Goal: Task Accomplishment & Management: Complete application form

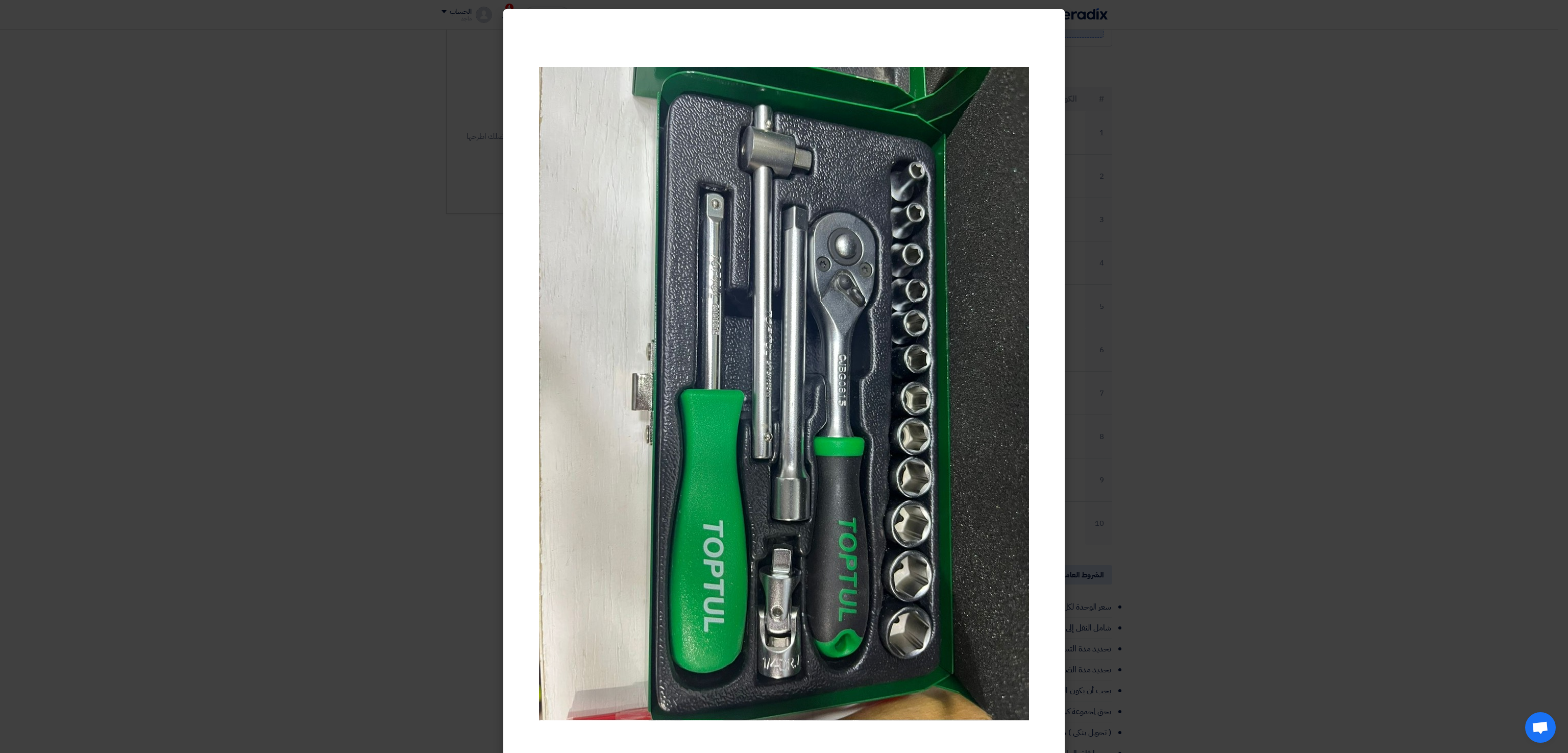
click at [430, 251] on modal-container at bounding box center [784, 376] width 1568 height 753
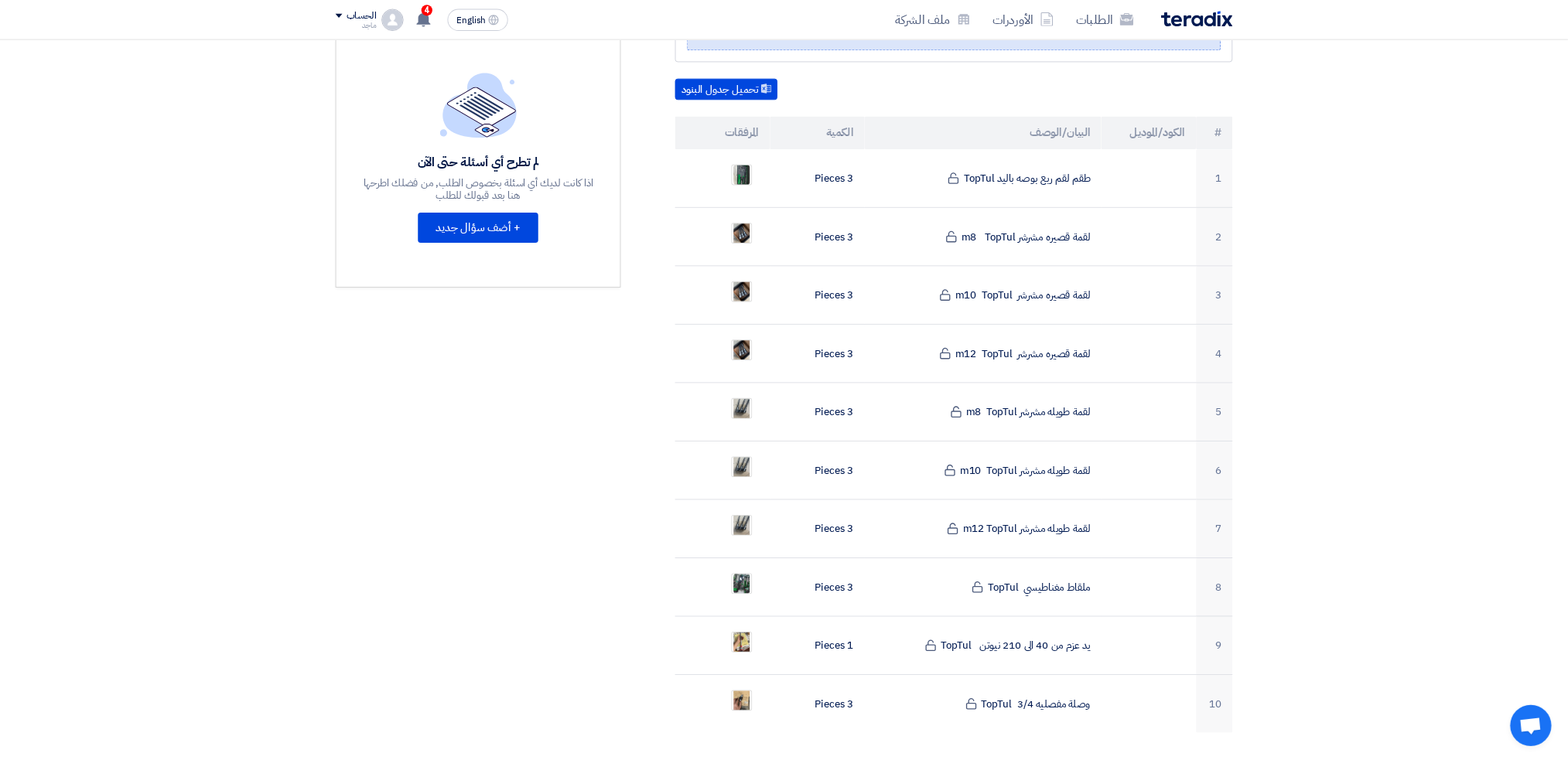
scroll to position [392, 0]
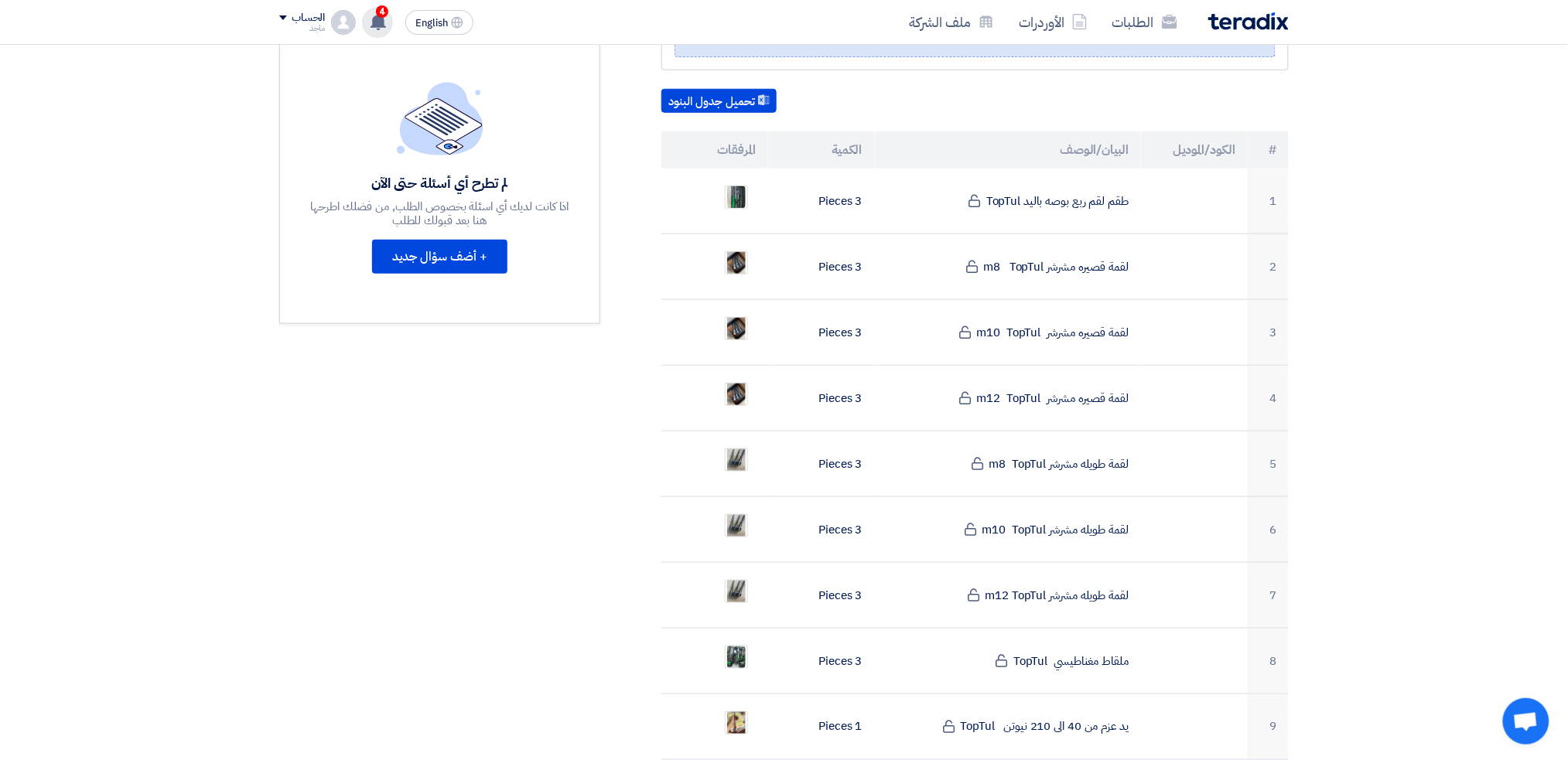
click at [377, 6] on span "4" at bounding box center [382, 11] width 12 height 12
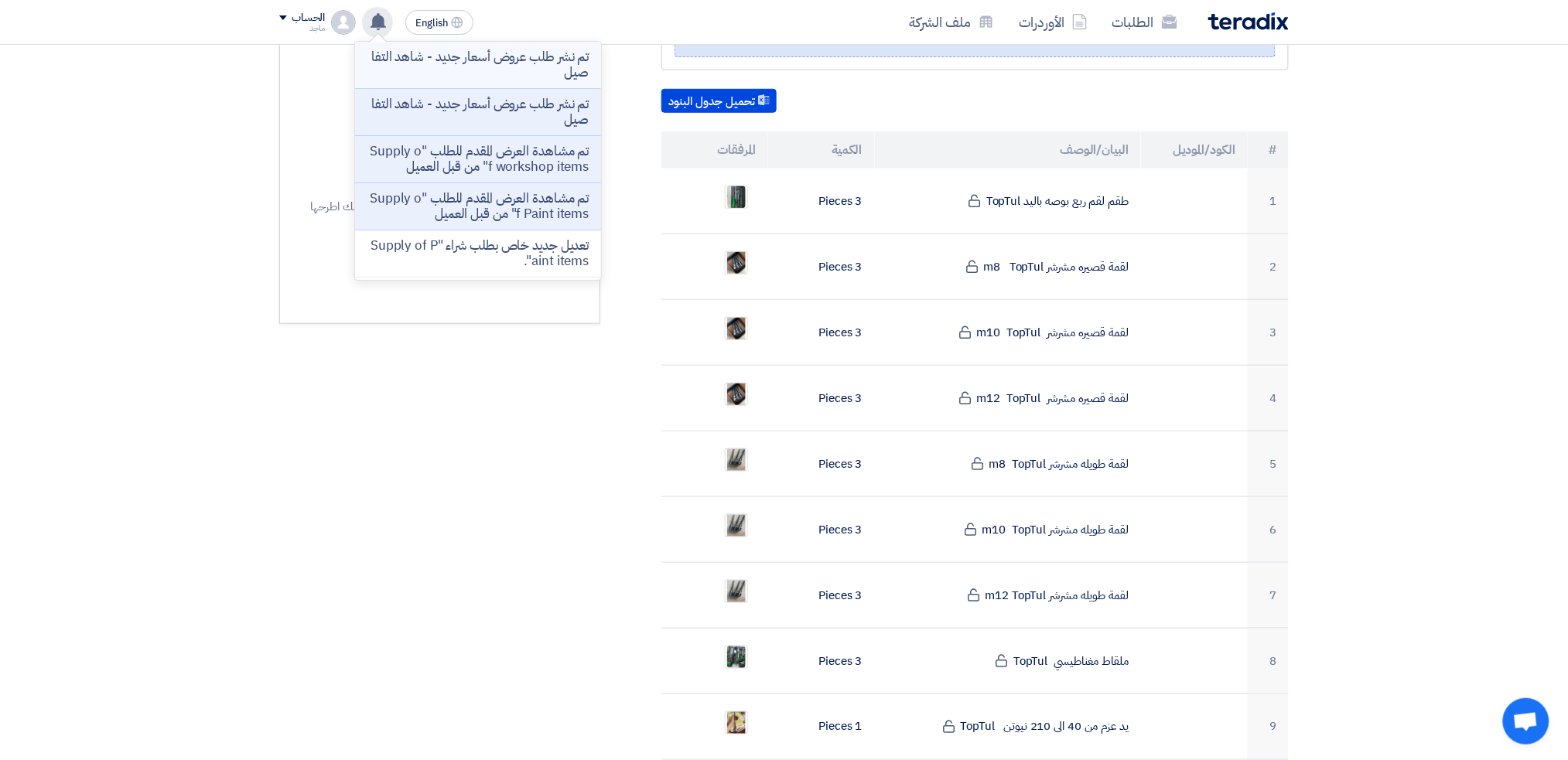
click at [465, 64] on p "تم نشر طلب عروض أسعار جديد - شاهد التفاصيل" at bounding box center [478, 65] width 221 height 31
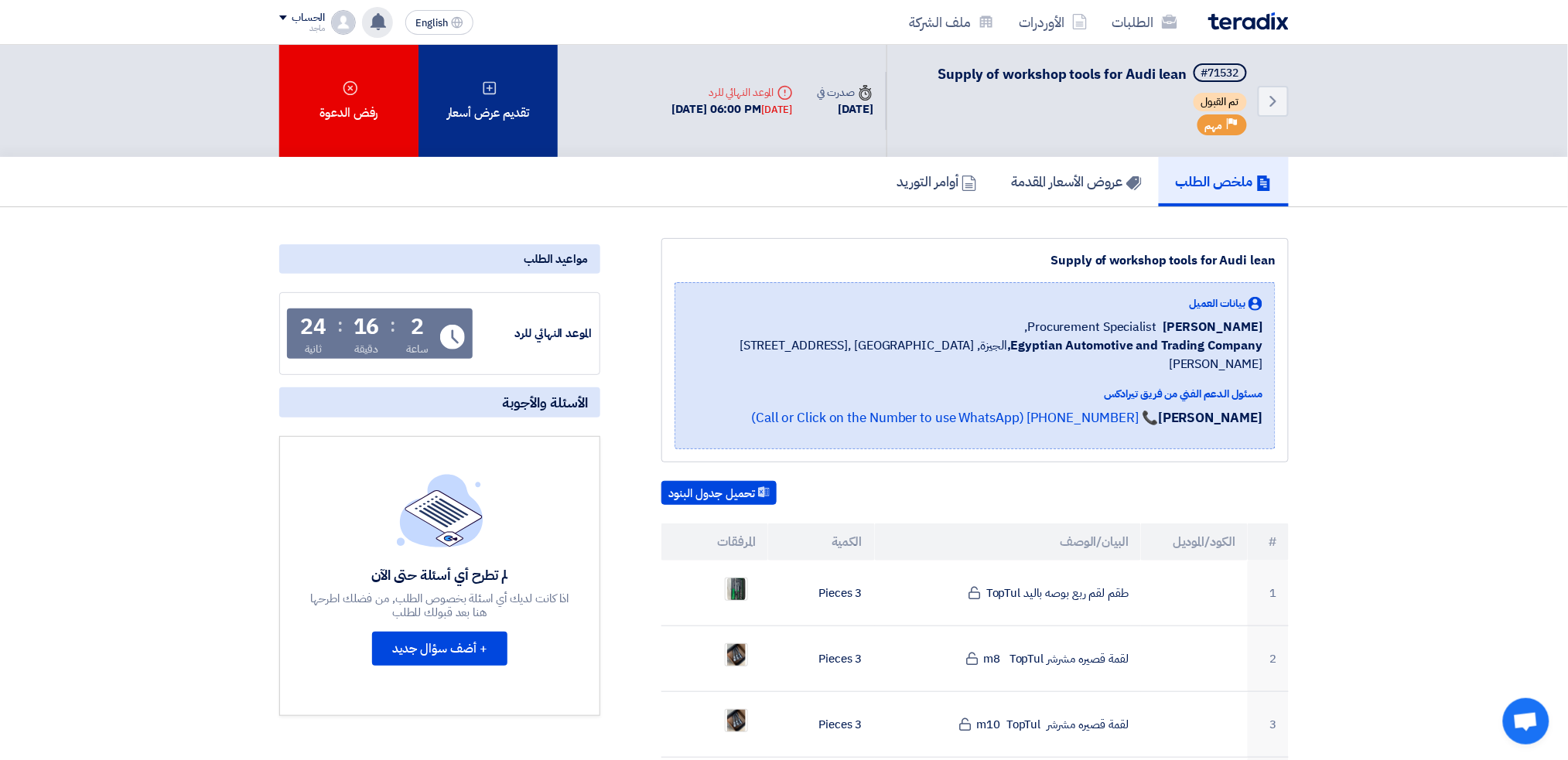
click at [453, 117] on div "تقديم عرض أسعار" at bounding box center [488, 101] width 139 height 113
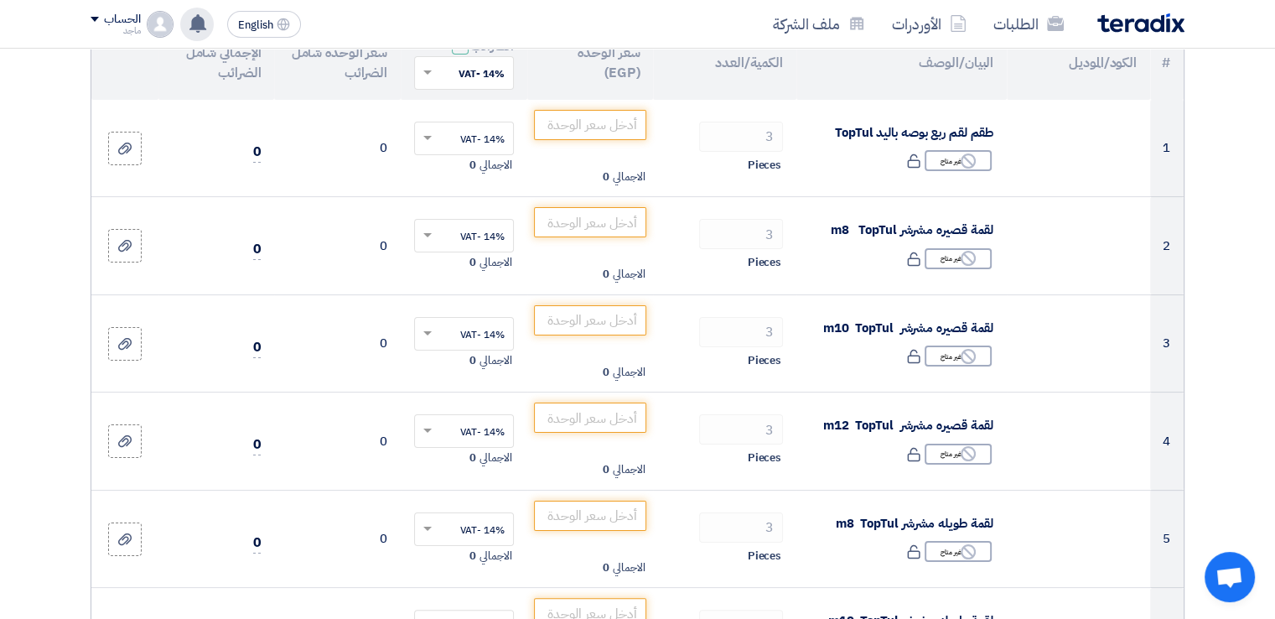
scroll to position [232, 0]
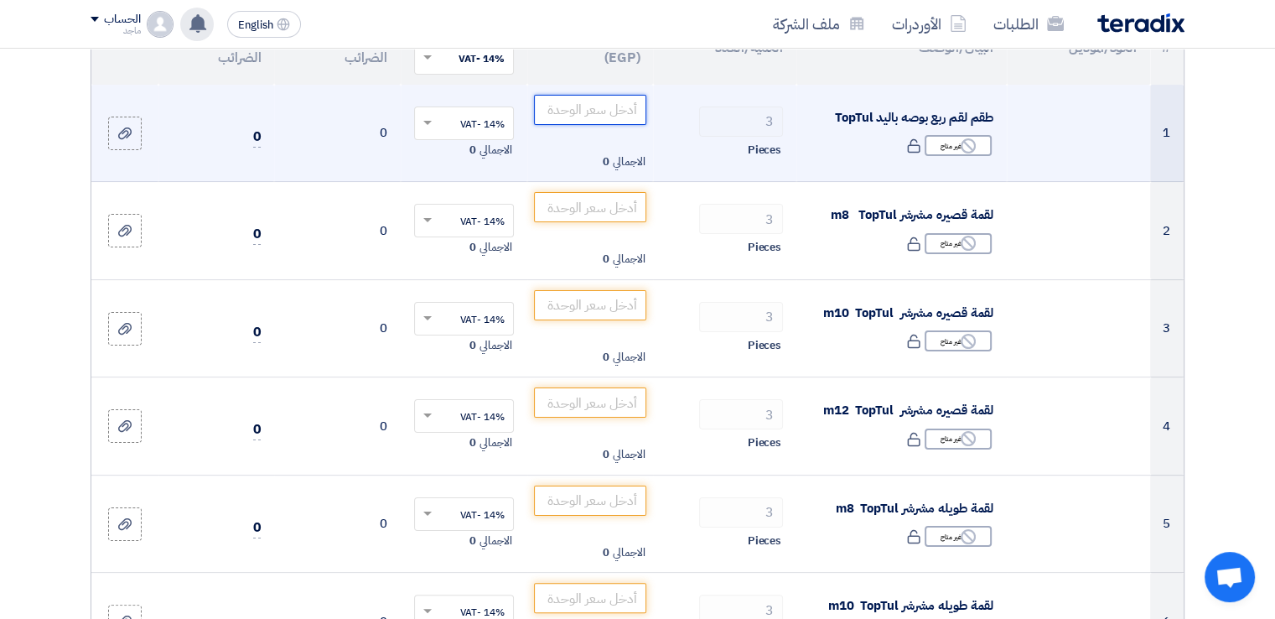
click at [571, 115] on input "number" at bounding box center [590, 110] width 113 height 30
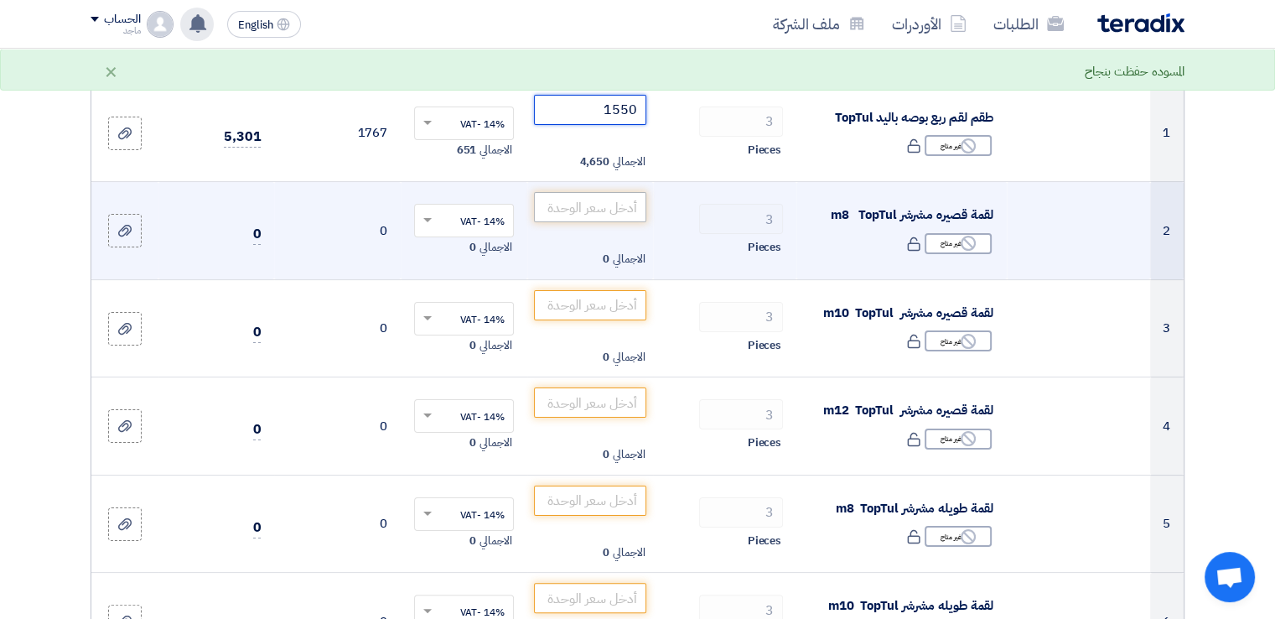
type input "1550"
click at [597, 206] on input "number" at bounding box center [590, 207] width 113 height 30
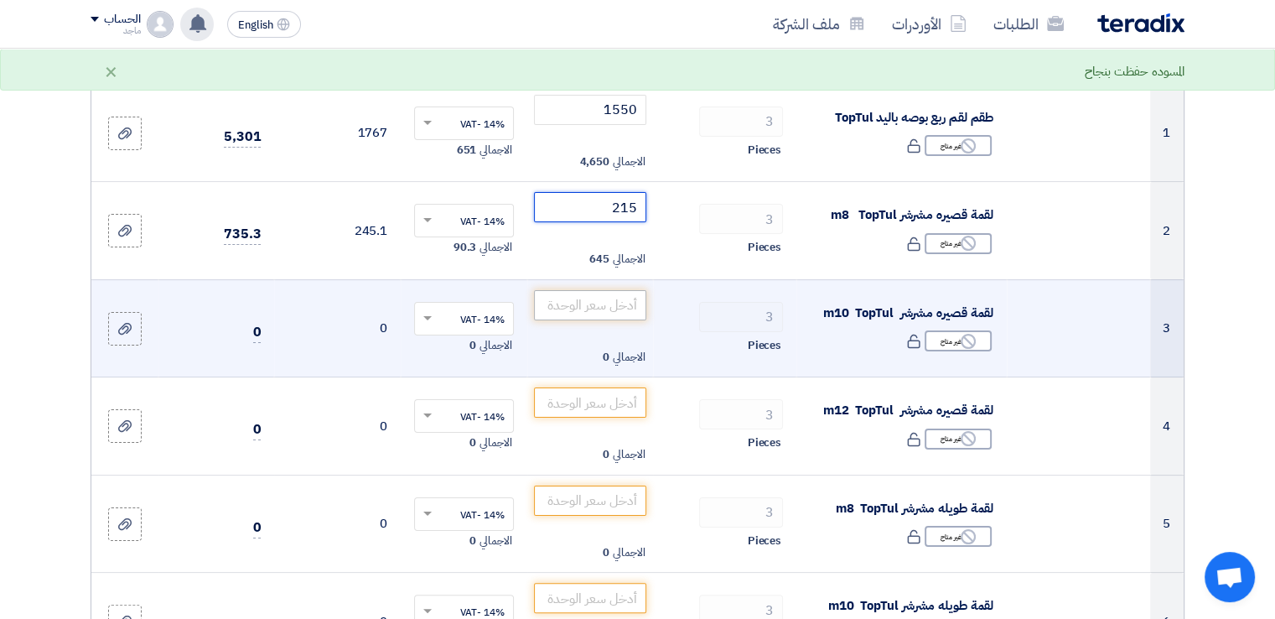
type input "215"
click at [606, 305] on input "number" at bounding box center [590, 305] width 113 height 30
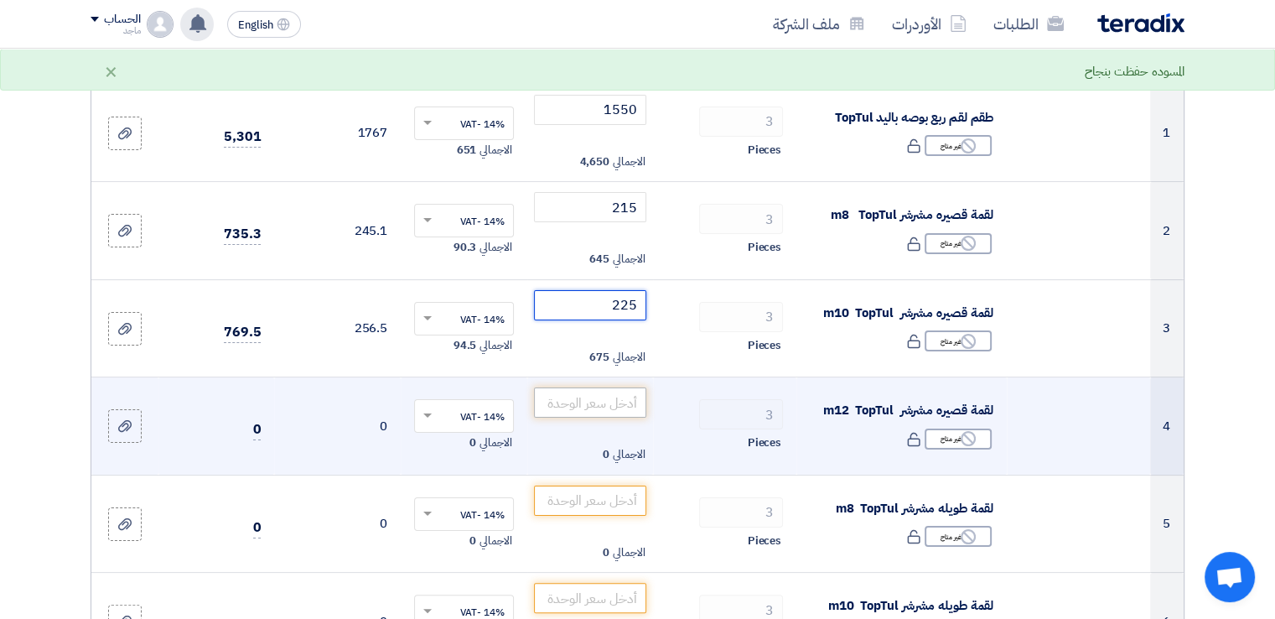
type input "225"
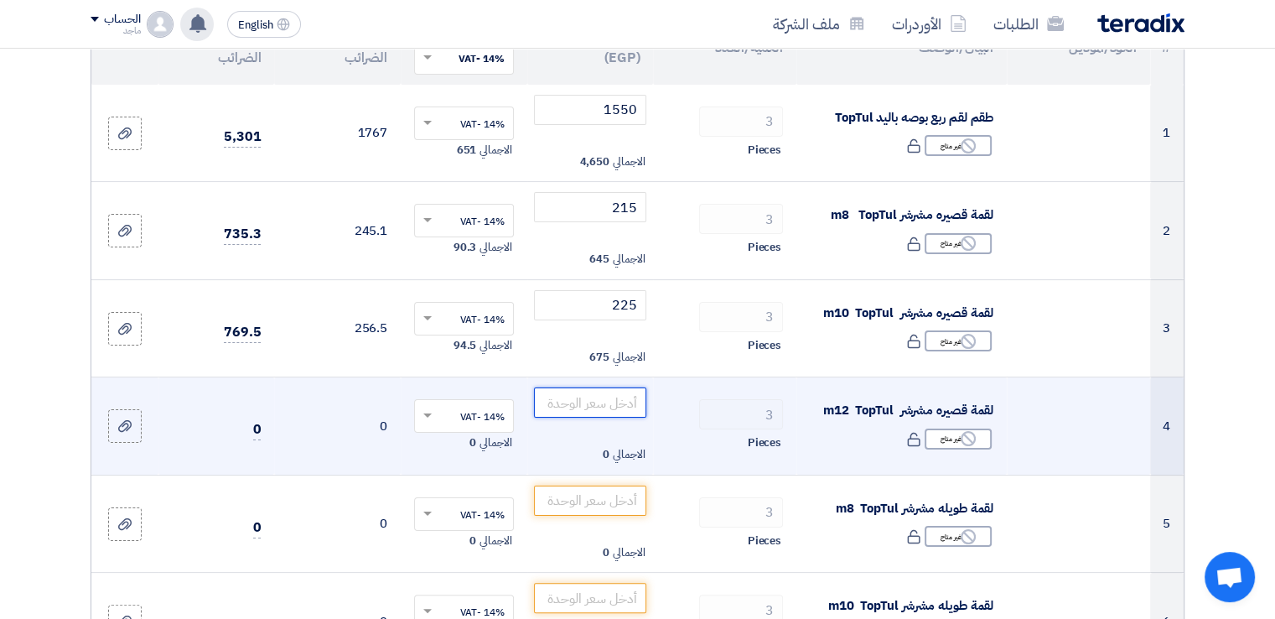
click at [627, 406] on input "number" at bounding box center [590, 402] width 113 height 30
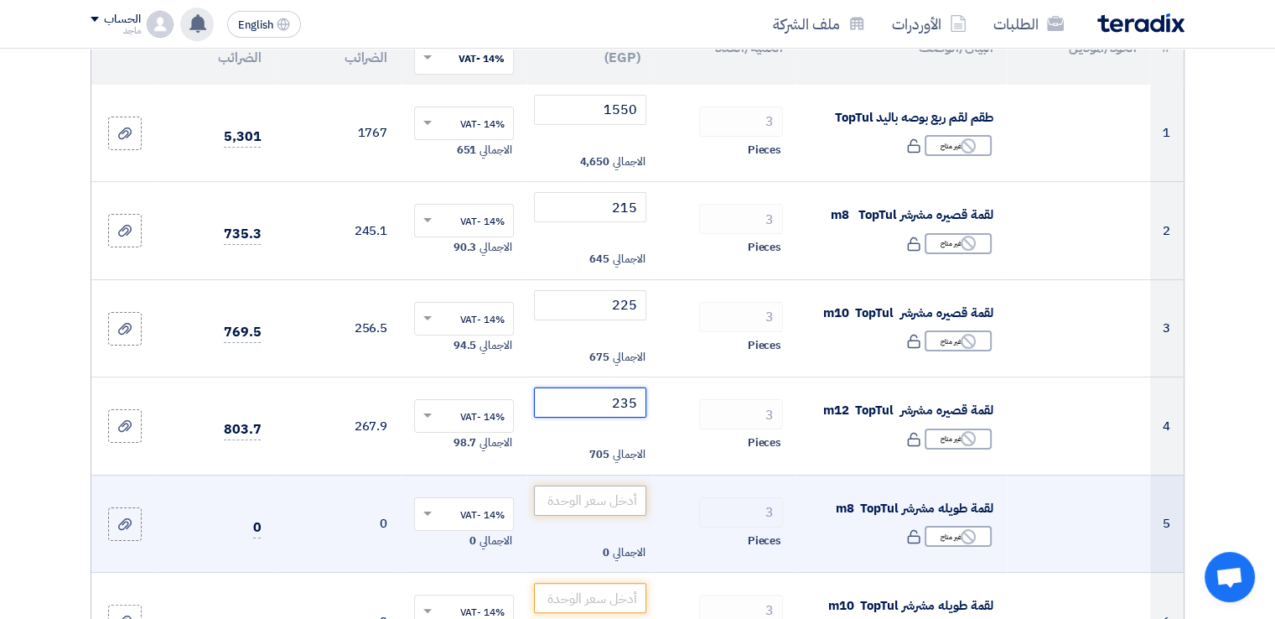
type input "235"
click at [616, 504] on input "number" at bounding box center [590, 501] width 113 height 30
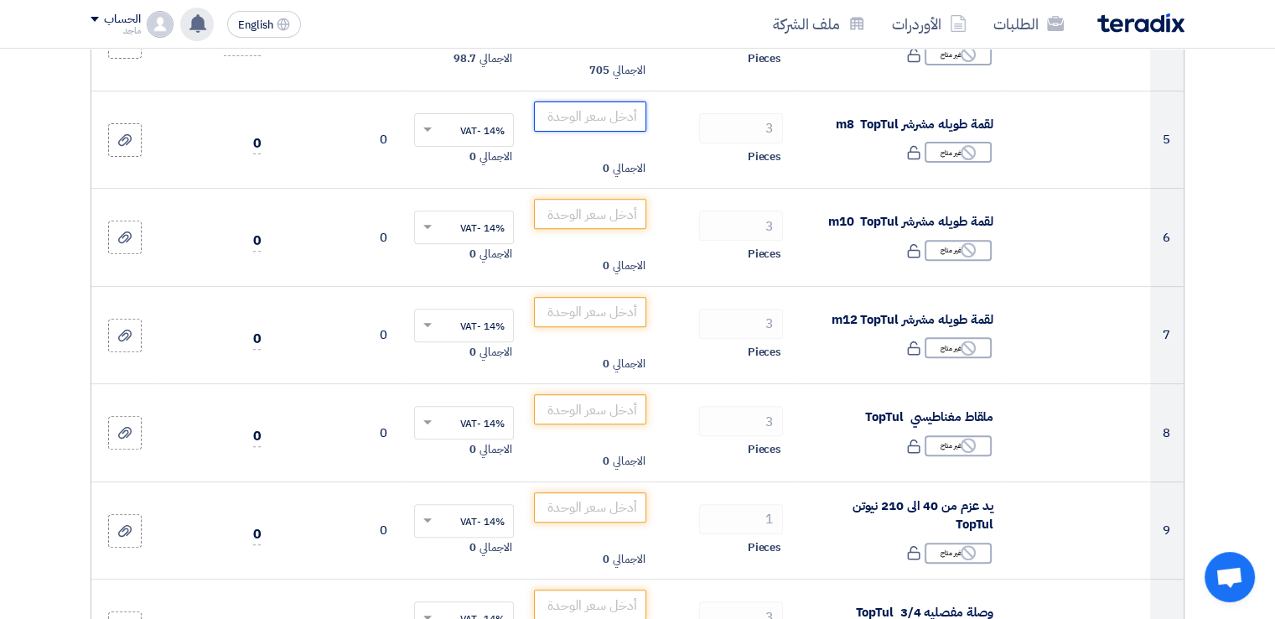
scroll to position [620, 0]
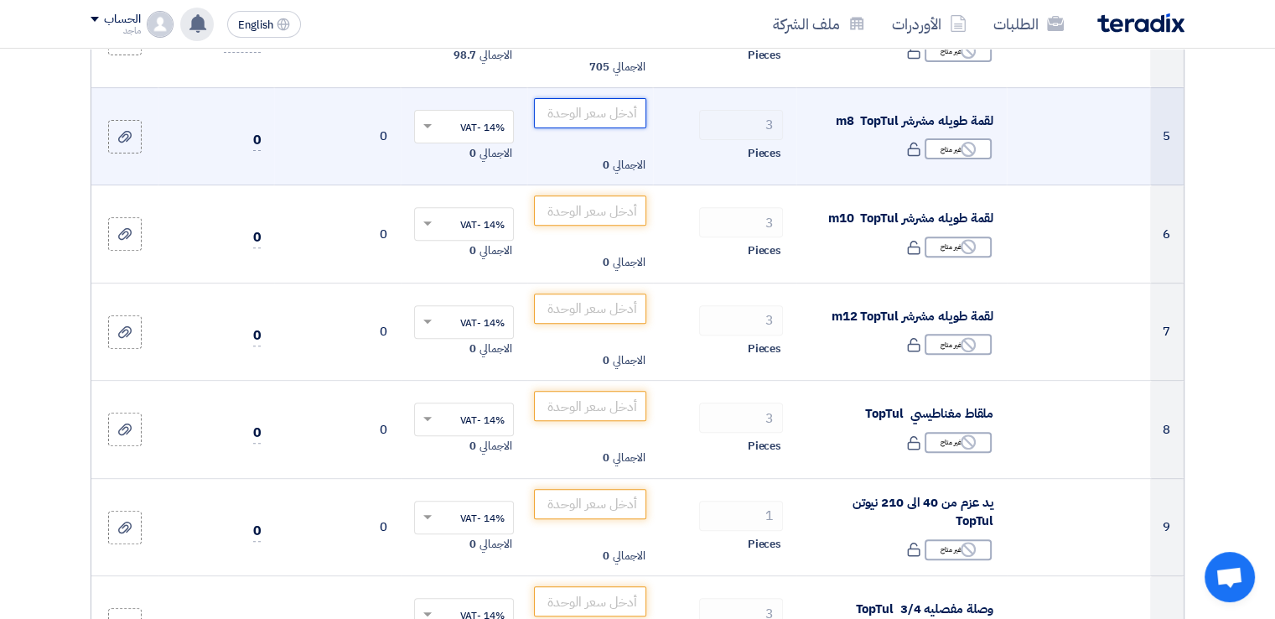
click at [568, 111] on input "number" at bounding box center [590, 113] width 113 height 30
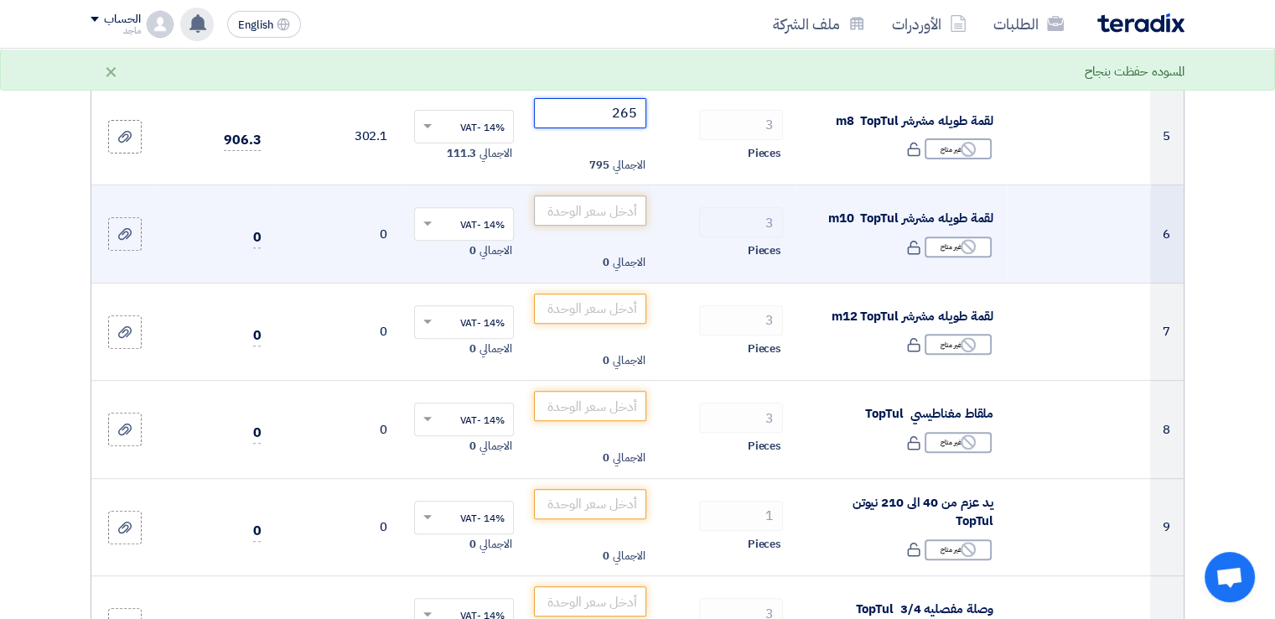
type input "265"
click at [561, 212] on input "number" at bounding box center [590, 210] width 113 height 30
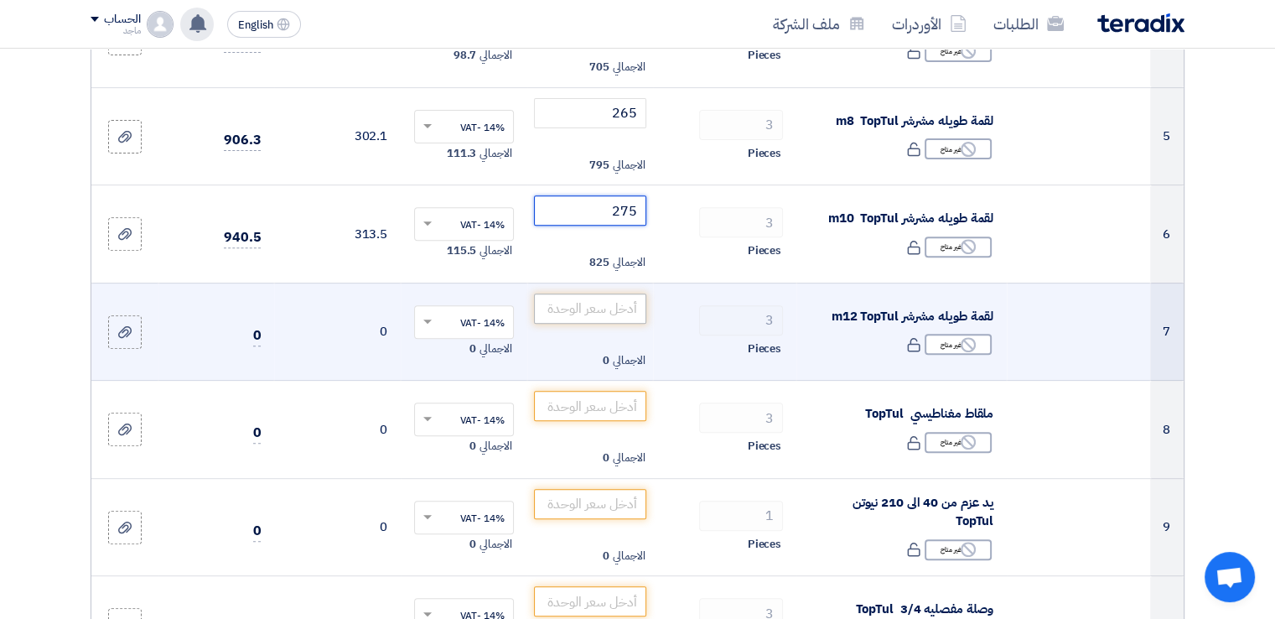
type input "275"
click at [574, 299] on input "number" at bounding box center [590, 308] width 113 height 30
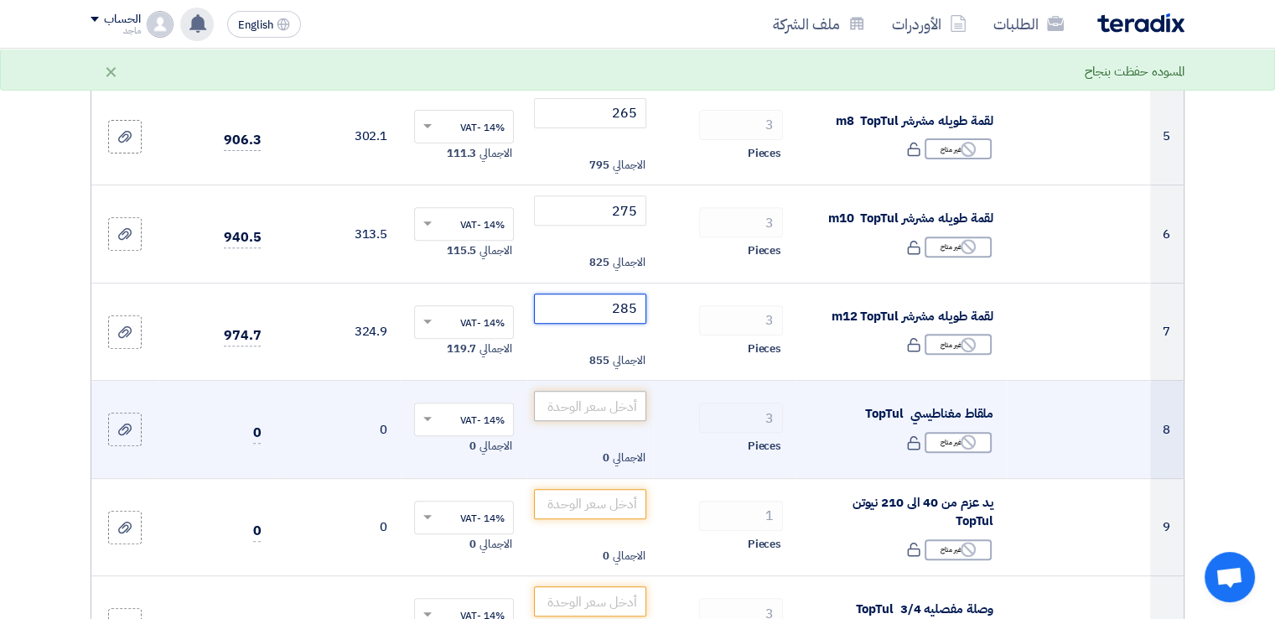
type input "285"
click at [620, 407] on input "number" at bounding box center [590, 406] width 113 height 30
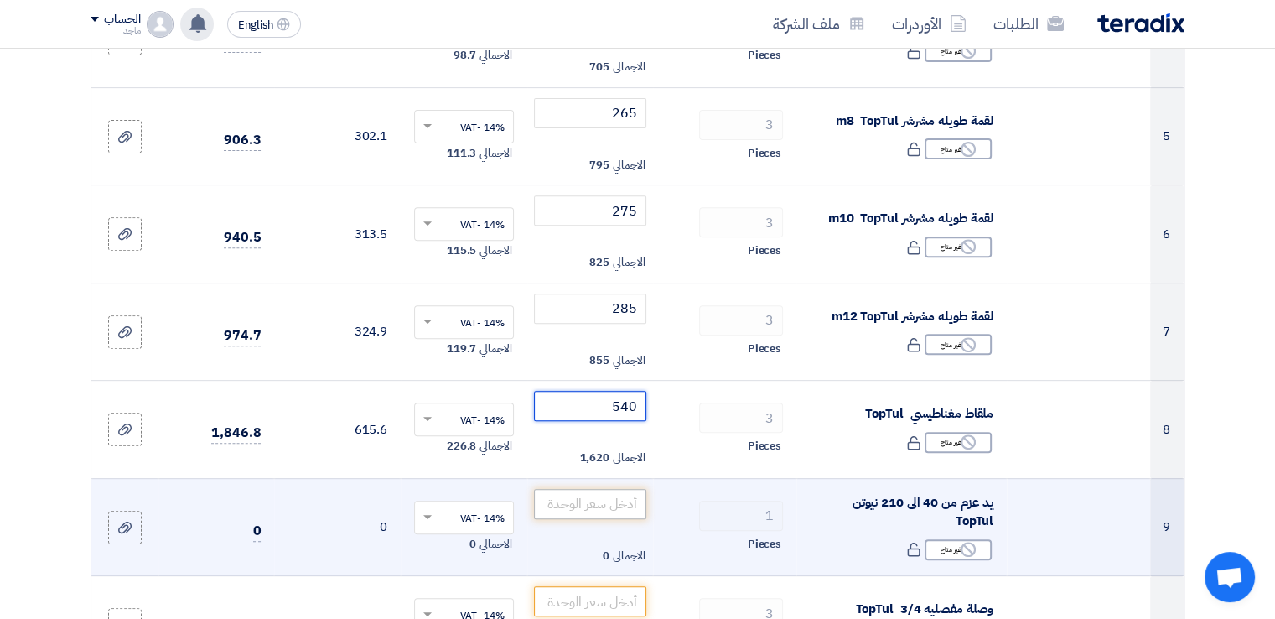
type input "540"
click at [584, 502] on input "number" at bounding box center [590, 504] width 113 height 30
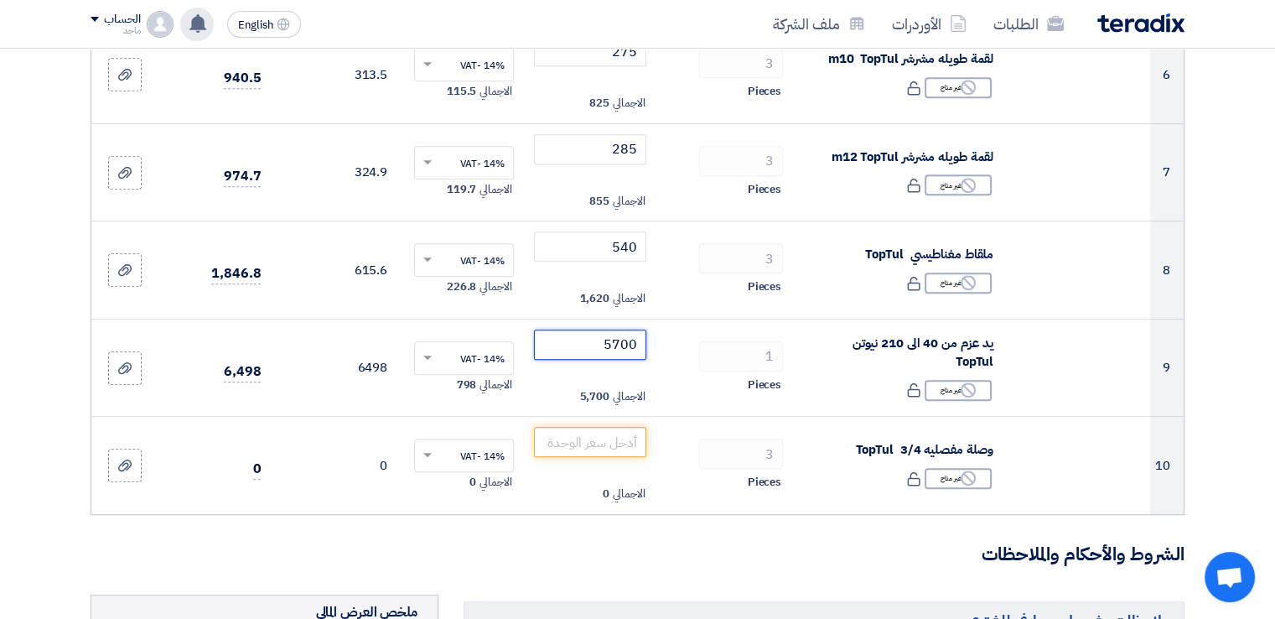
scroll to position [795, 0]
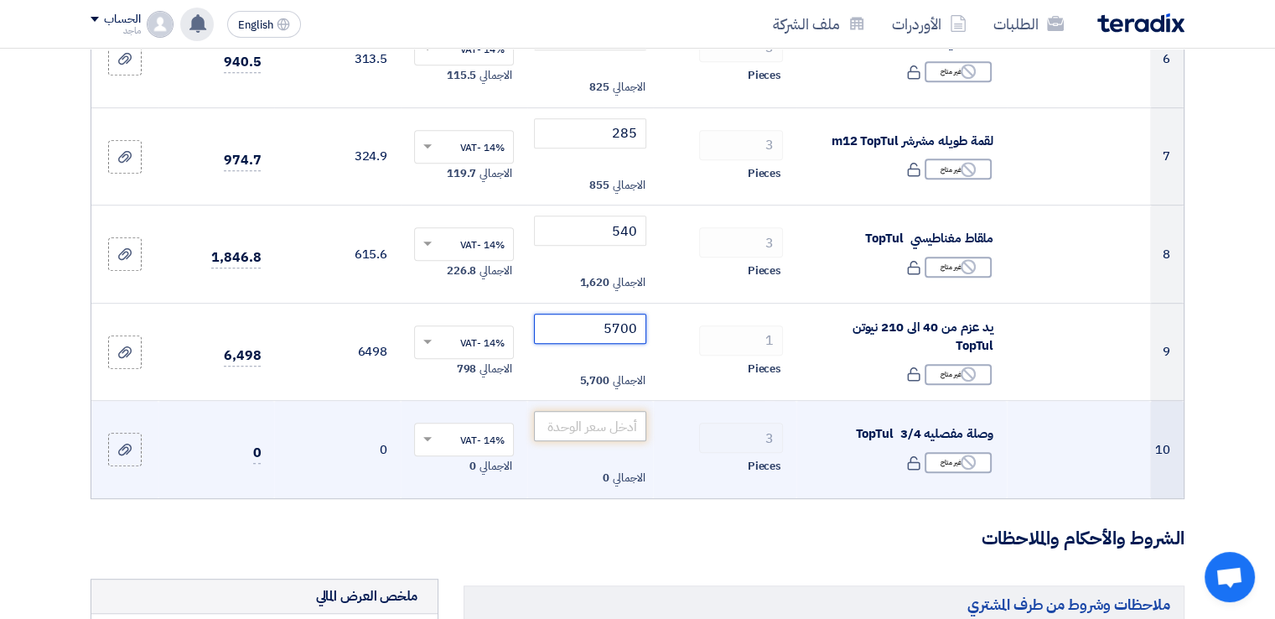
type input "5700"
click at [579, 418] on input "number" at bounding box center [590, 426] width 113 height 30
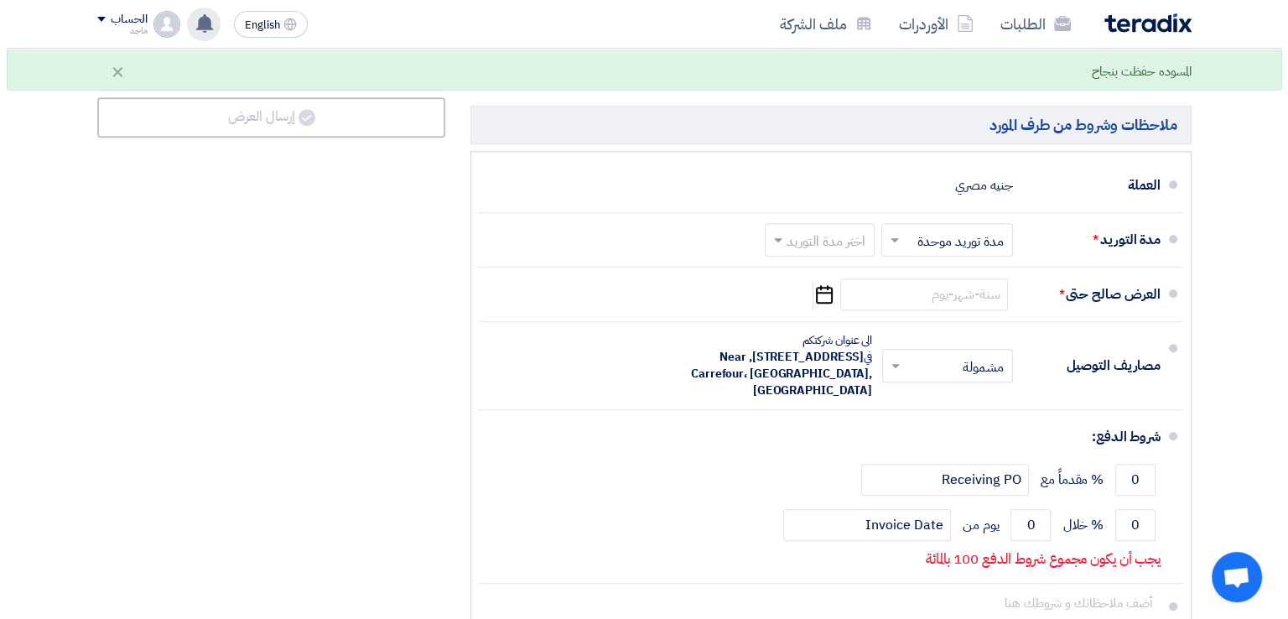
scroll to position [1697, 0]
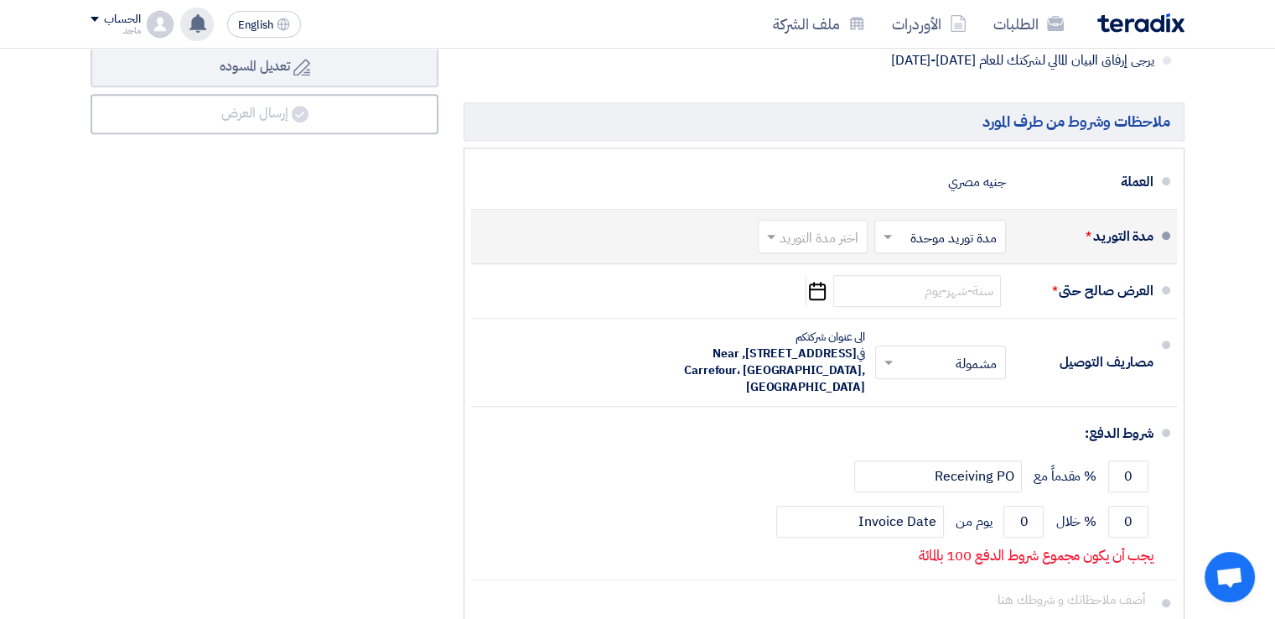
type input "950"
click at [776, 236] on span at bounding box center [769, 236] width 21 height 17
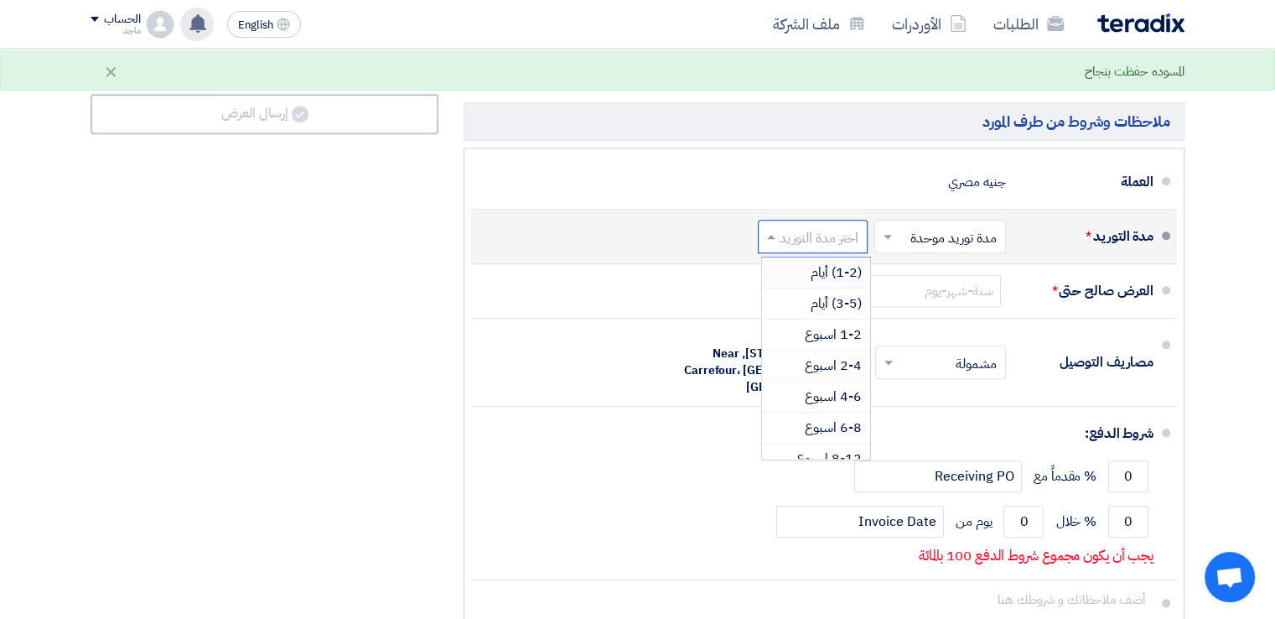
click at [785, 264] on div "(1-2) أيام" at bounding box center [816, 272] width 108 height 31
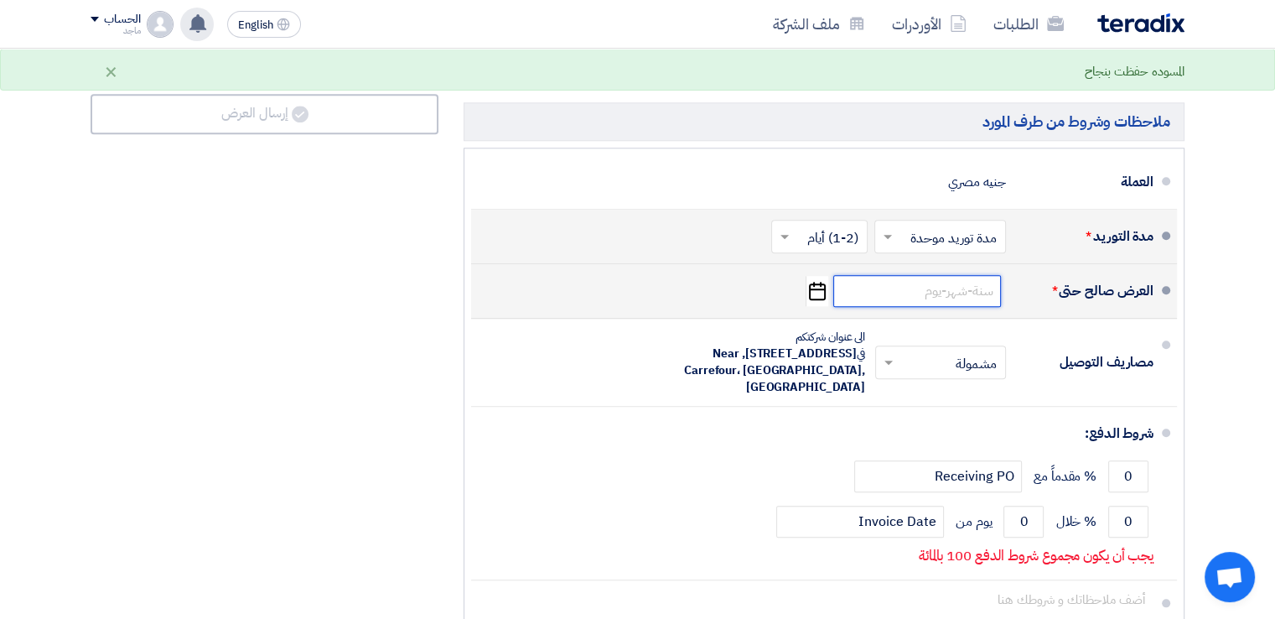
click at [926, 283] on input at bounding box center [918, 291] width 168 height 32
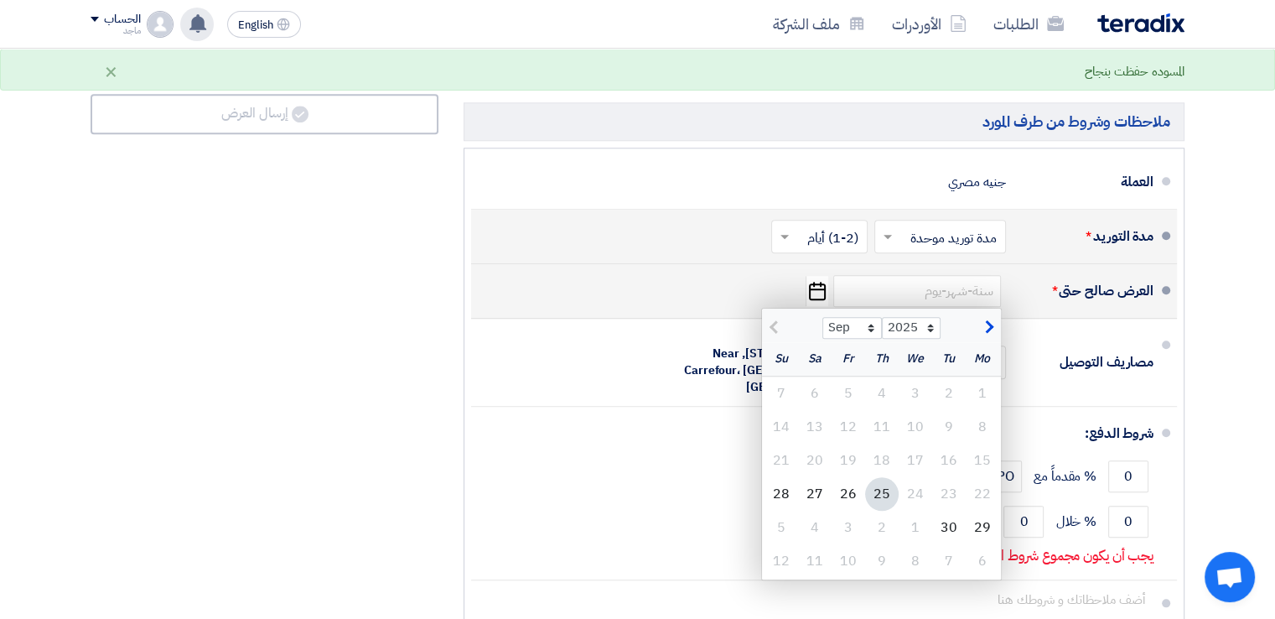
click at [885, 494] on div "25" at bounding box center [882, 494] width 34 height 34
type input "[DATE]"
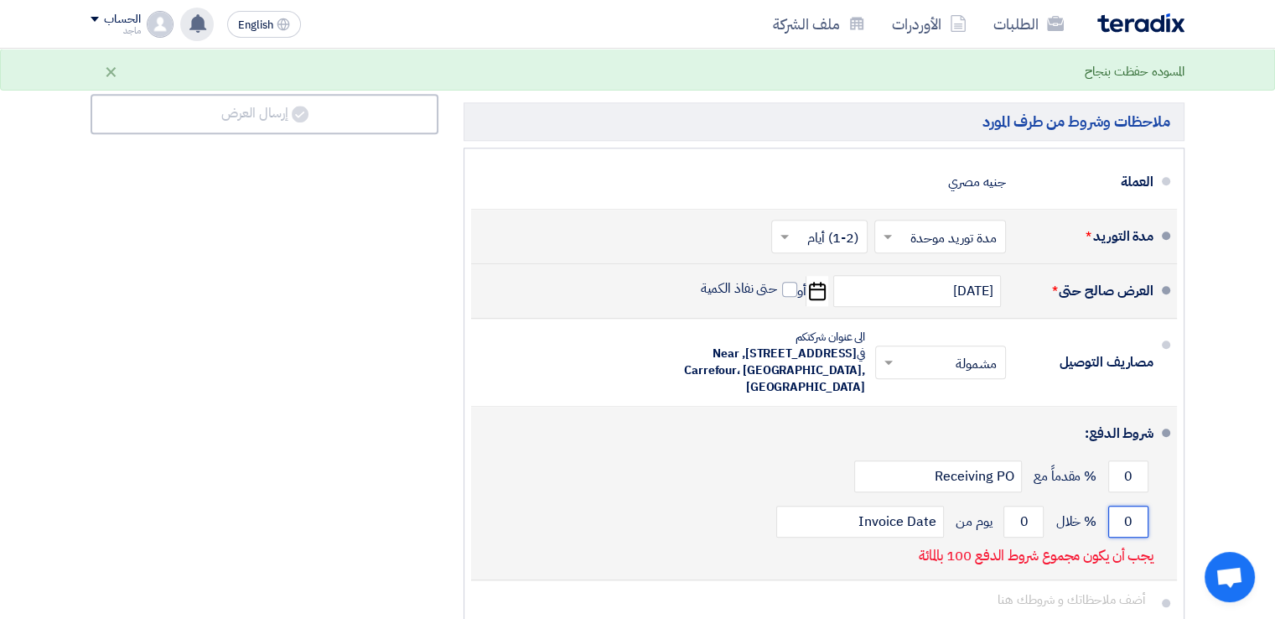
click at [1118, 509] on input "0" at bounding box center [1129, 522] width 40 height 32
type input "100"
click at [1016, 512] on input "0" at bounding box center [1024, 522] width 40 height 32
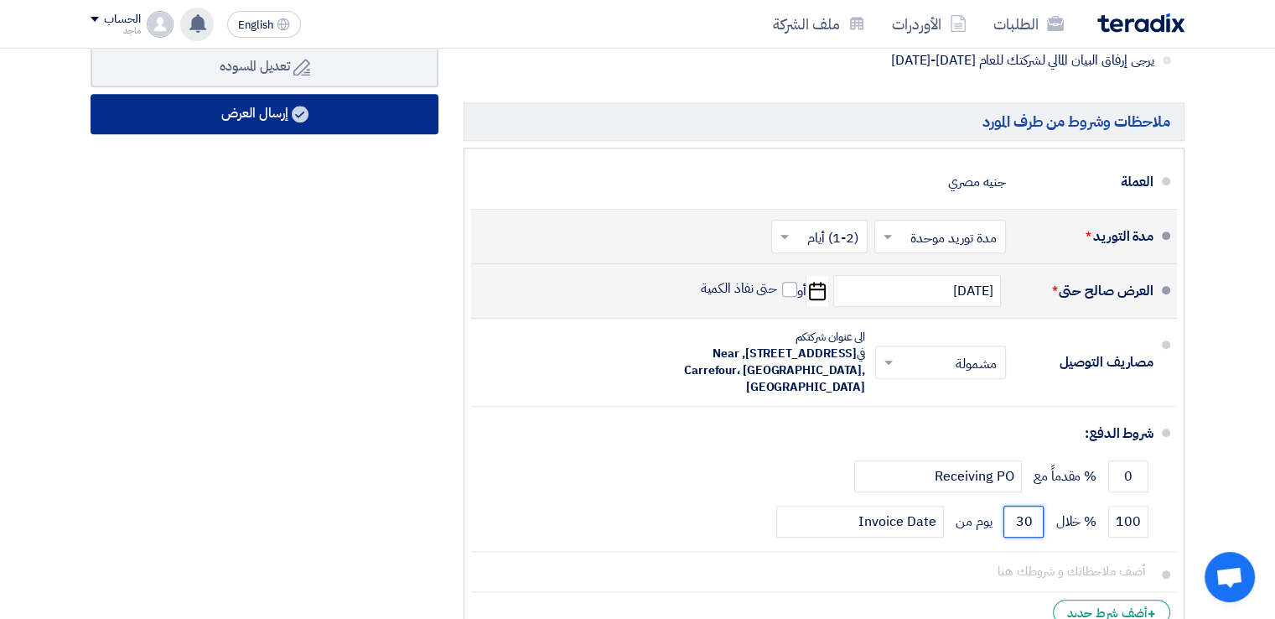
type input "30"
click at [338, 112] on button "إرسال العرض" at bounding box center [265, 114] width 348 height 40
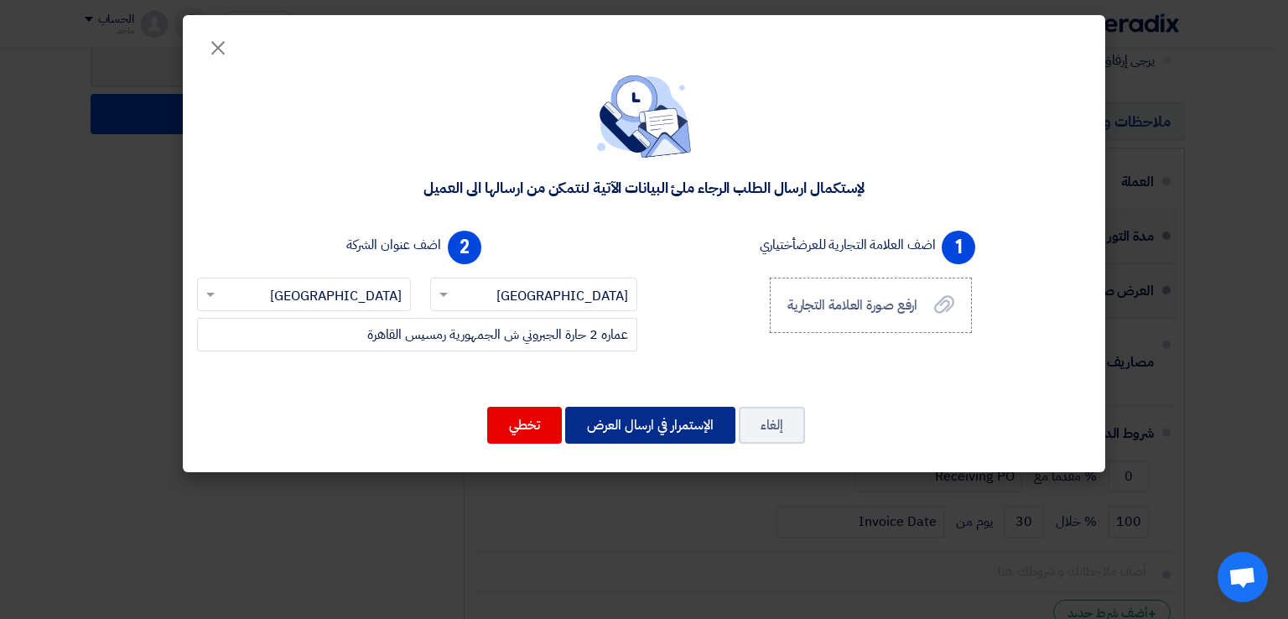
click at [625, 423] on button "الإستمرار في ارسال العرض" at bounding box center [650, 425] width 170 height 37
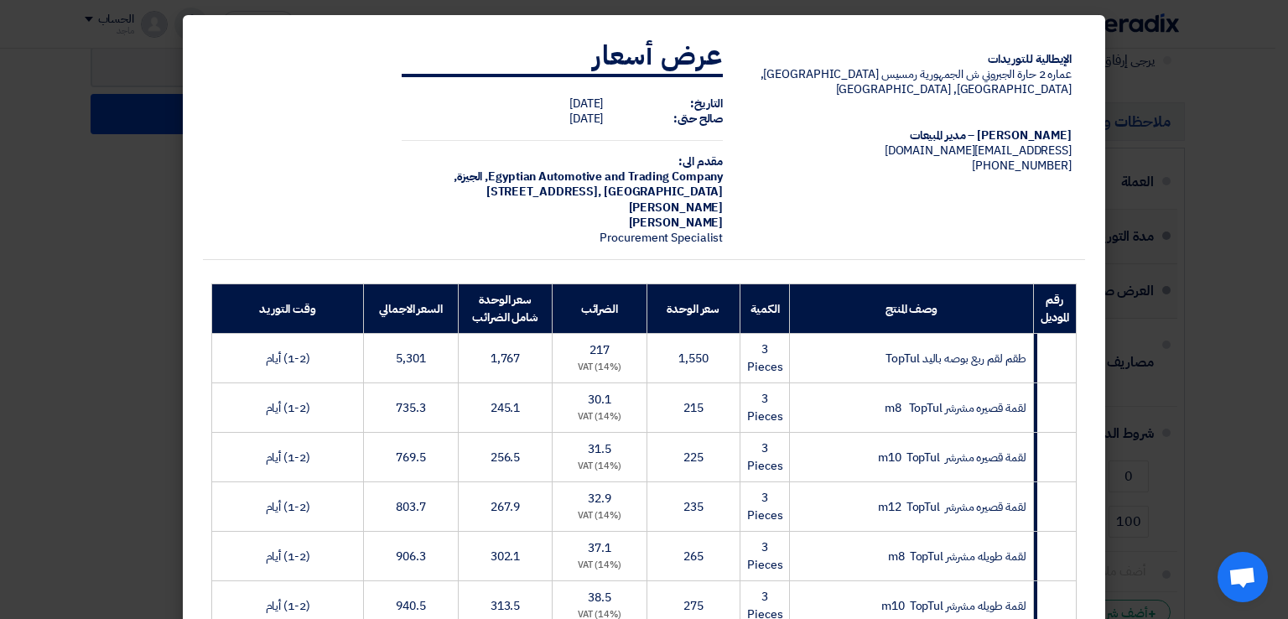
scroll to position [540, 0]
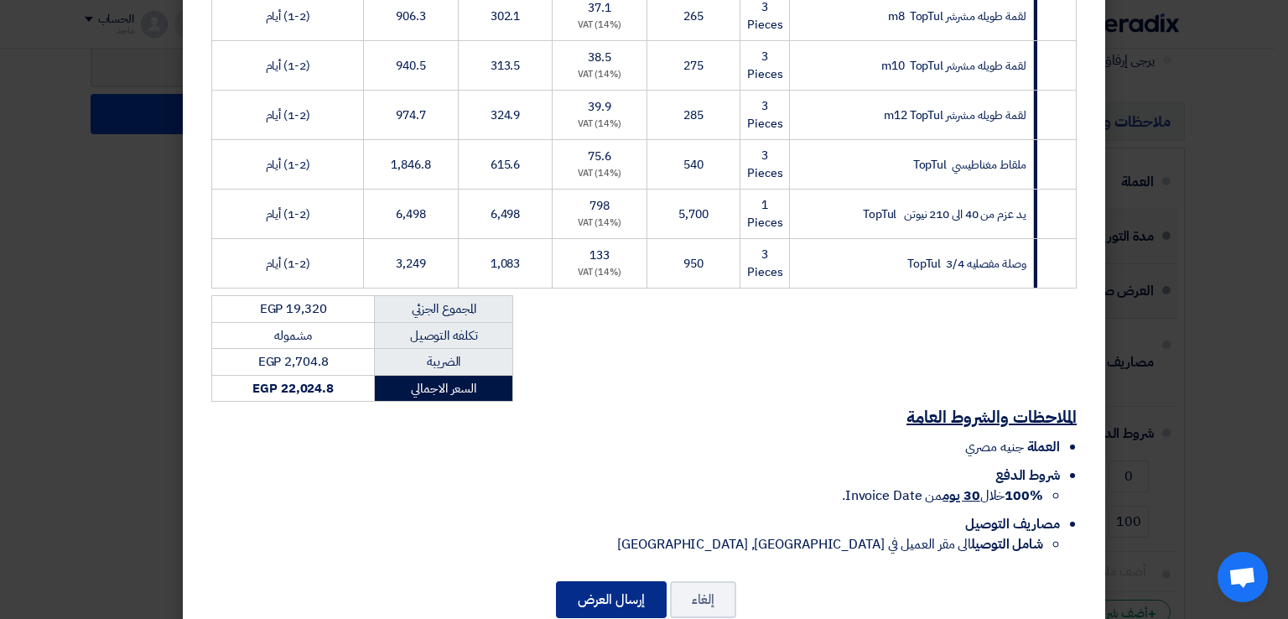
click at [607, 584] on button "إرسال العرض" at bounding box center [611, 599] width 111 height 37
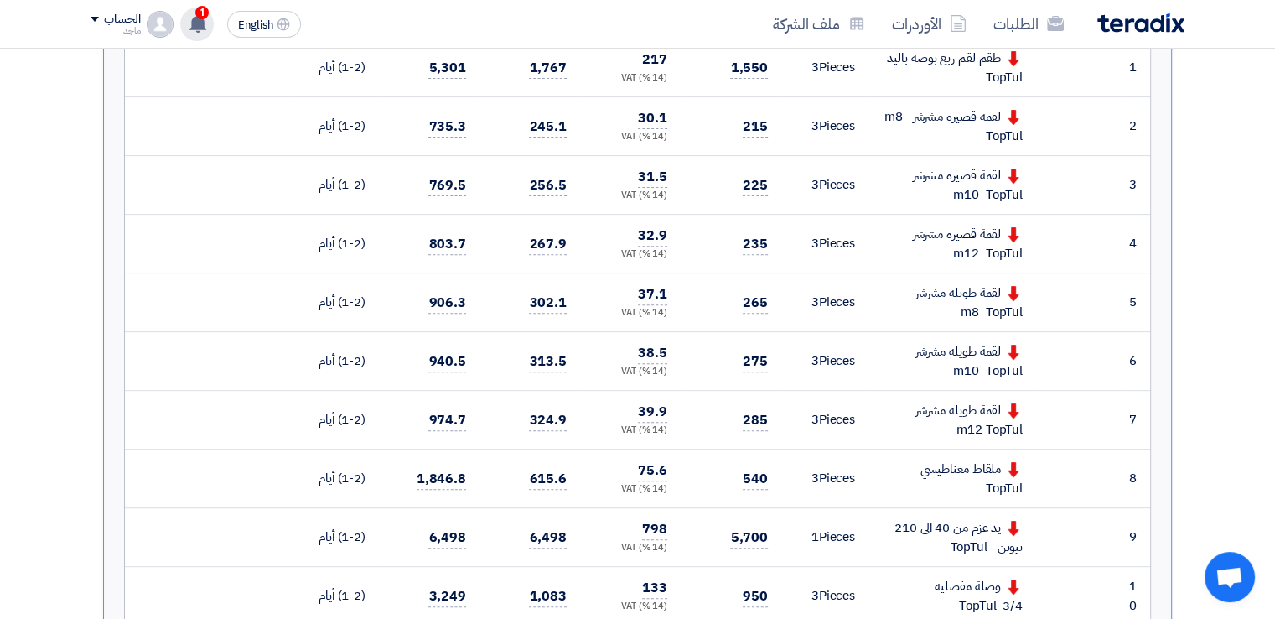
scroll to position [13, 0]
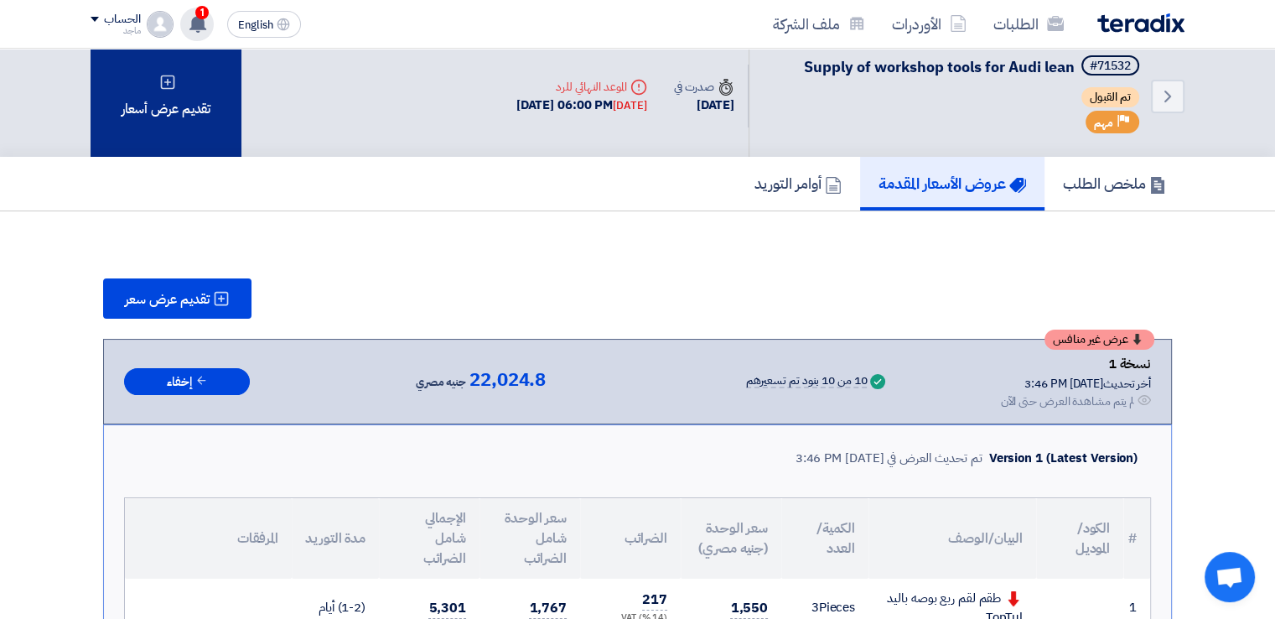
click at [151, 129] on div "تقديم عرض أسعار" at bounding box center [166, 96] width 151 height 122
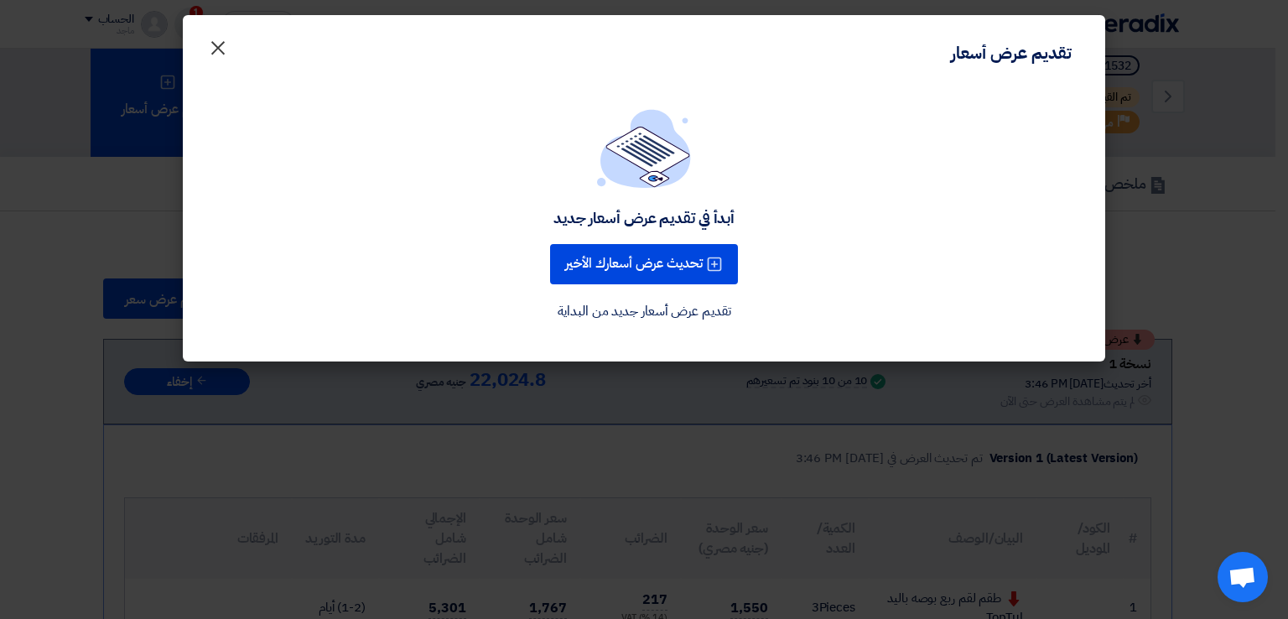
click at [218, 48] on span "×" at bounding box center [218, 47] width 20 height 50
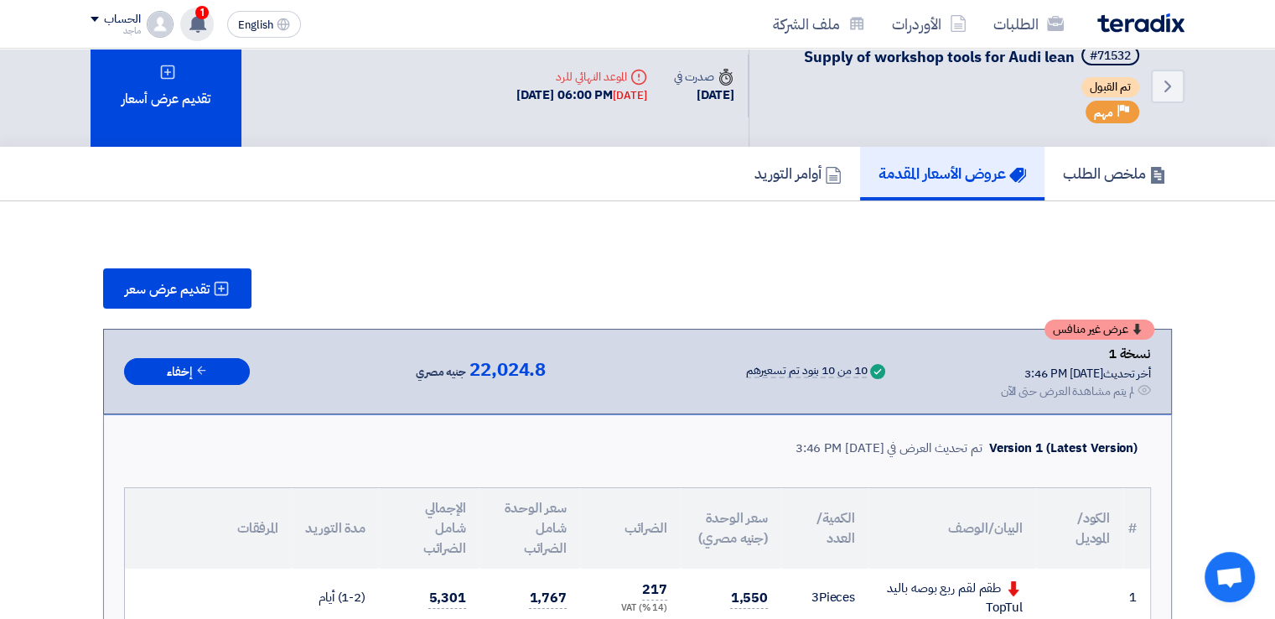
scroll to position [0, 0]
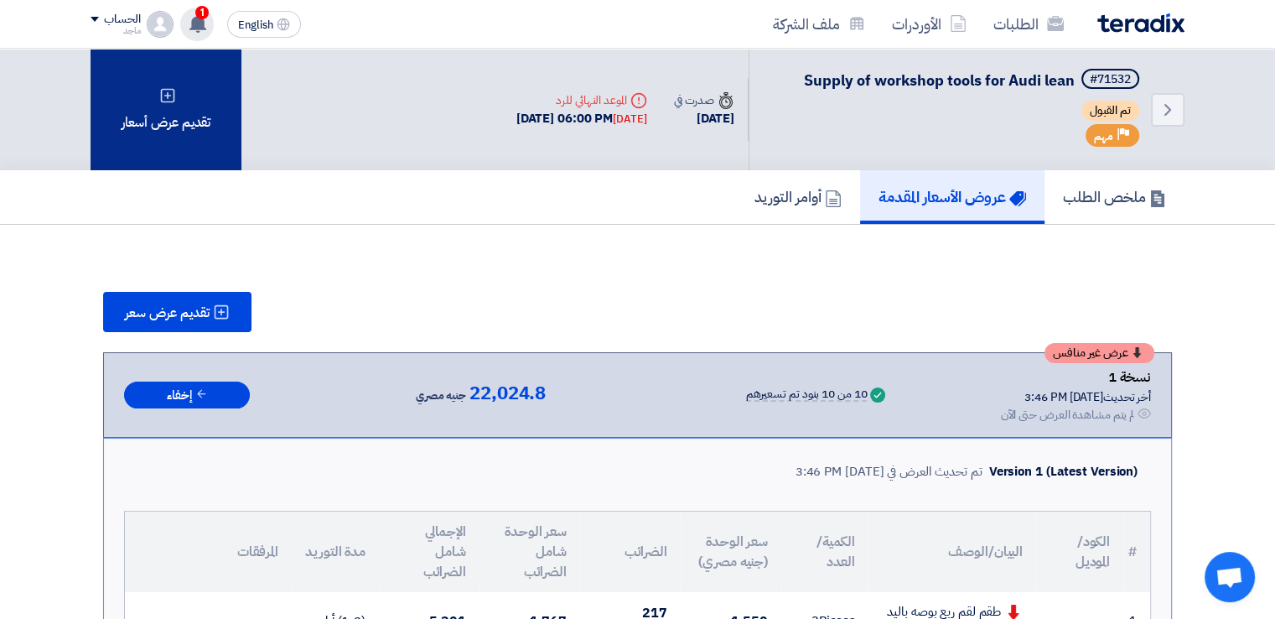
click at [195, 114] on div "تقديم عرض أسعار" at bounding box center [166, 110] width 151 height 122
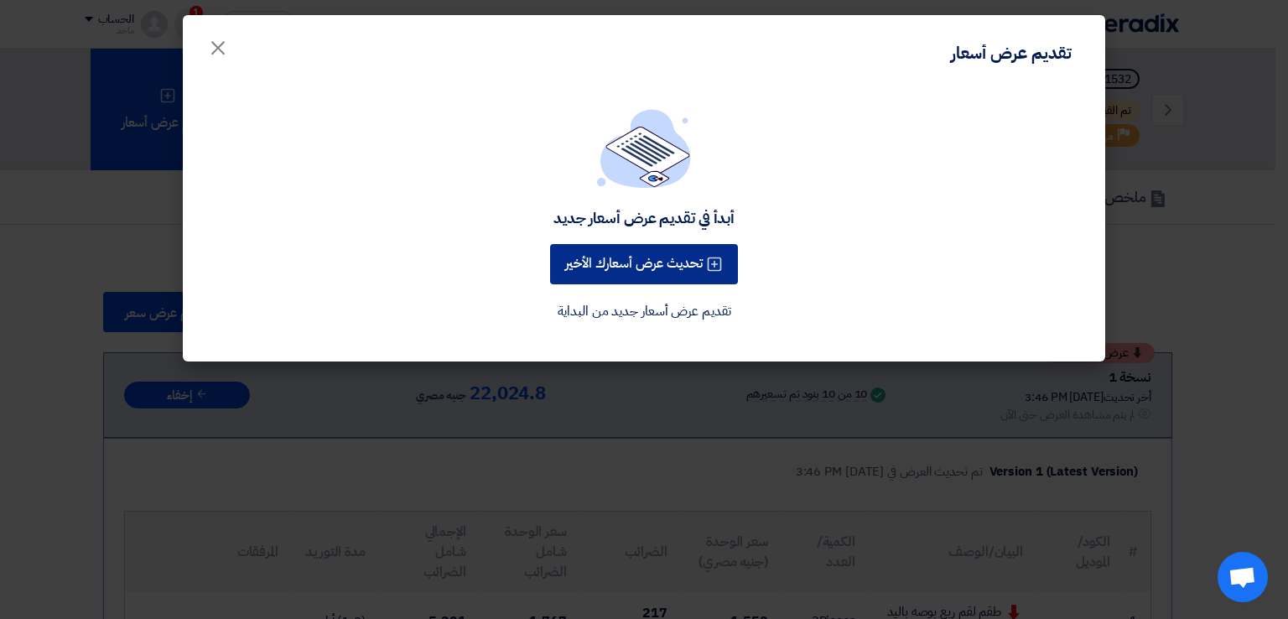
click at [646, 264] on button "تحديث عرض أسعارك الأخير" at bounding box center [644, 264] width 188 height 40
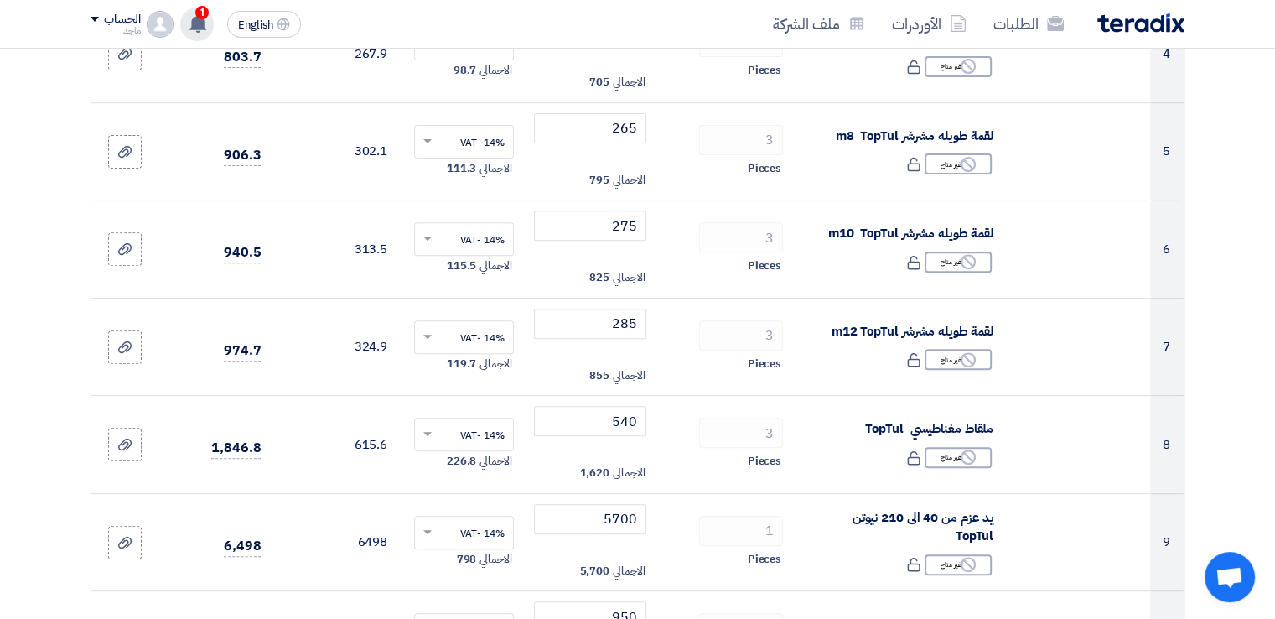
scroll to position [709, 0]
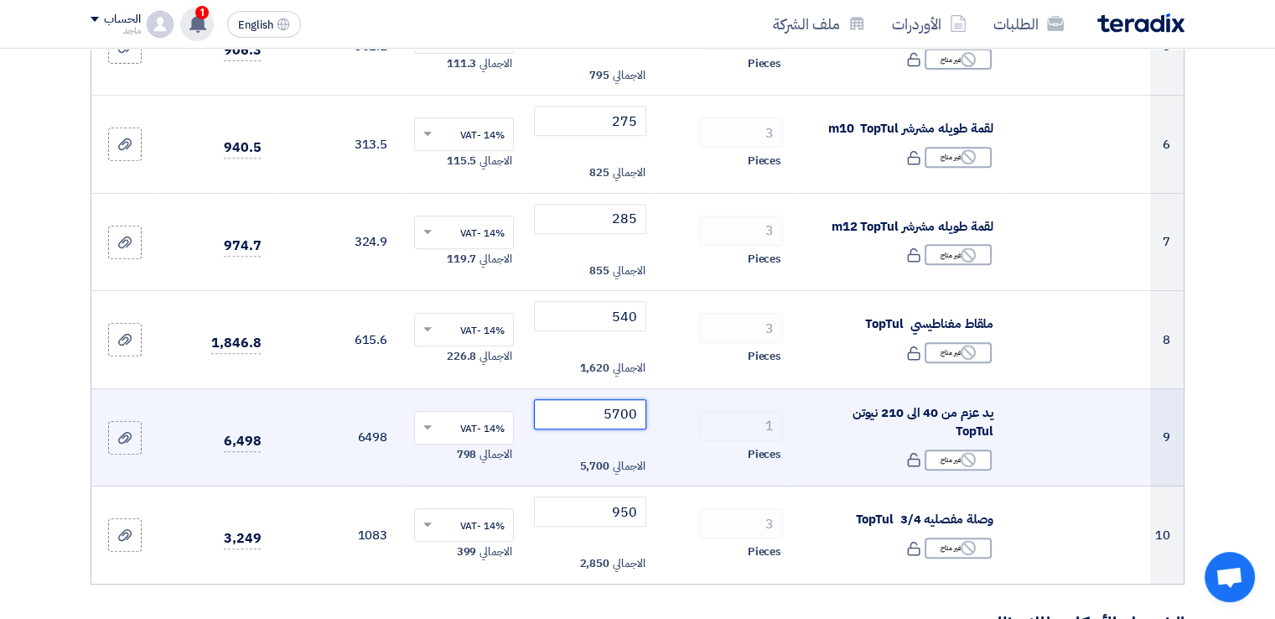
click at [587, 414] on input "5700" at bounding box center [590, 414] width 113 height 30
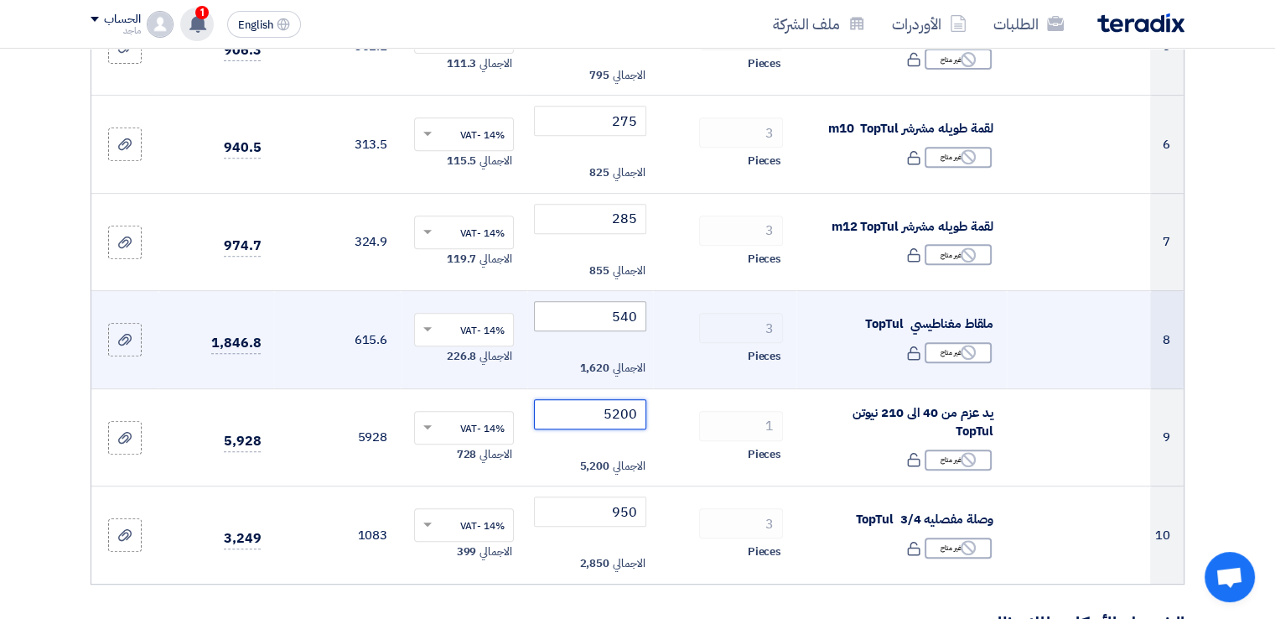
type input "5200"
click at [599, 307] on input "540" at bounding box center [590, 316] width 113 height 30
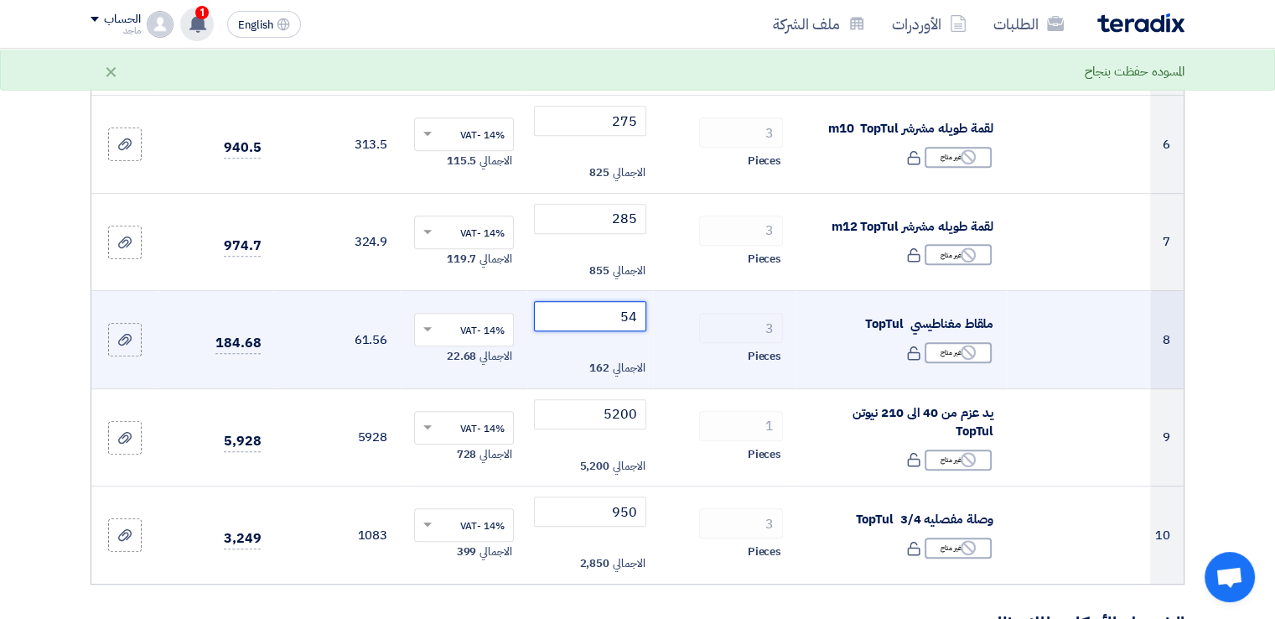
type input "5"
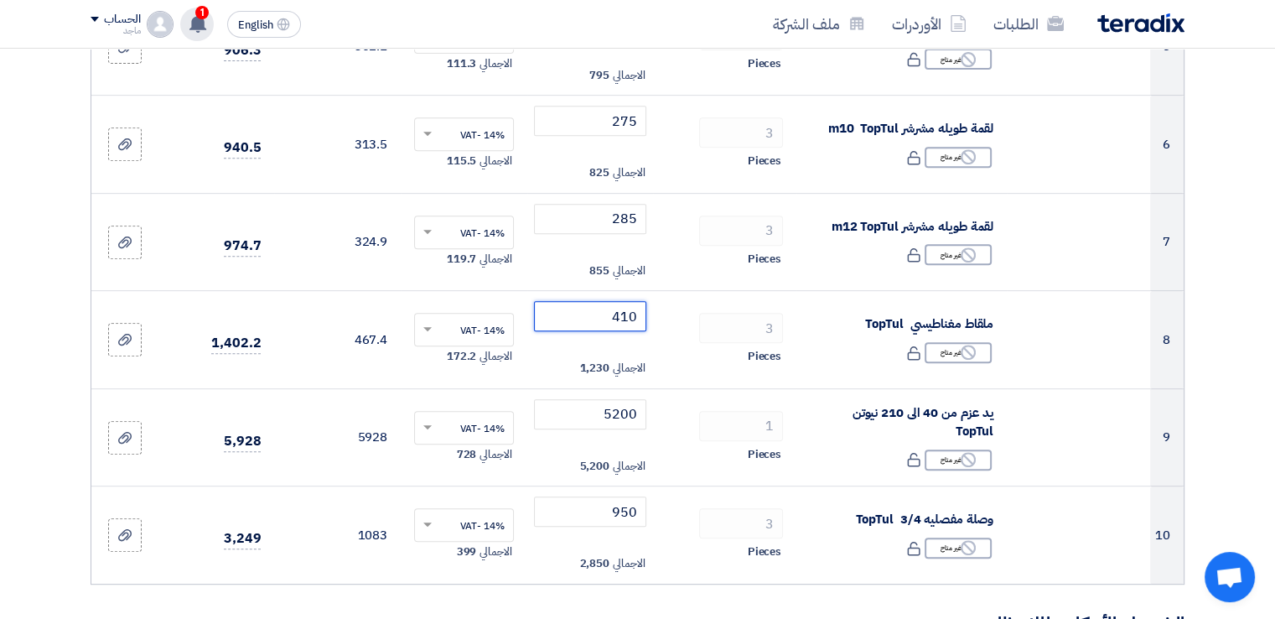
type input "410"
click at [194, 15] on icon at bounding box center [198, 23] width 18 height 18
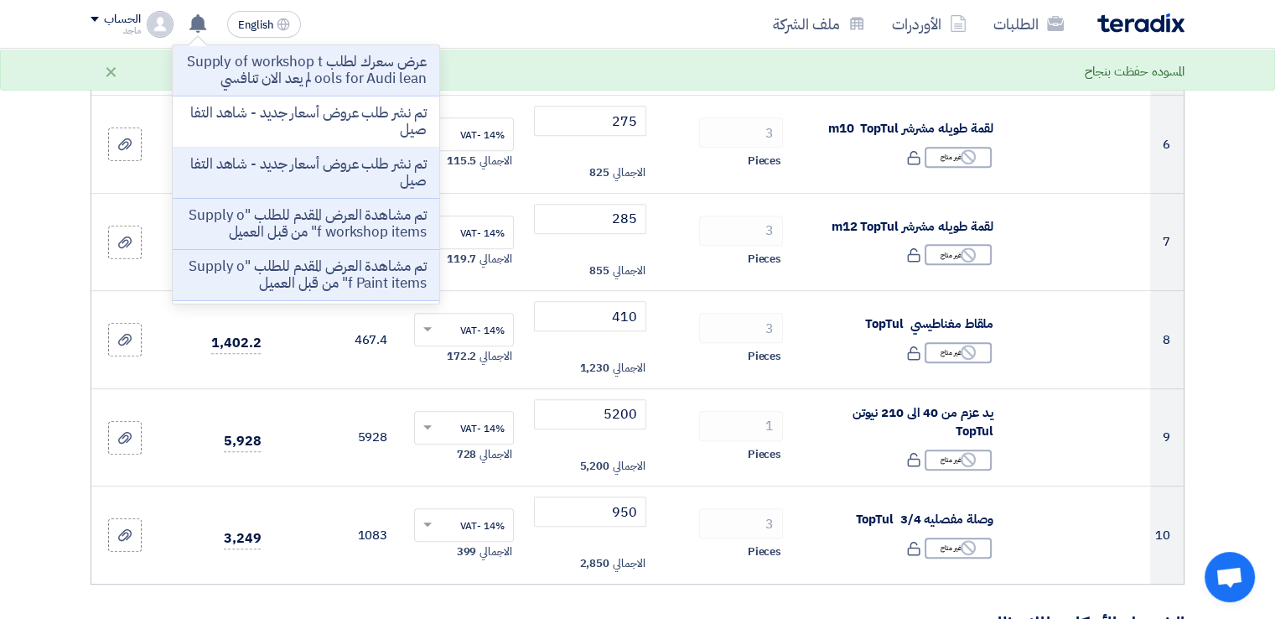
click at [54, 189] on section "تفاصيل الطلب # الكود/الموديل البيان/الوصف الكمية/العدد سعر الوحدة (EGP) [DEMOGR…" at bounding box center [637, 568] width 1275 height 2242
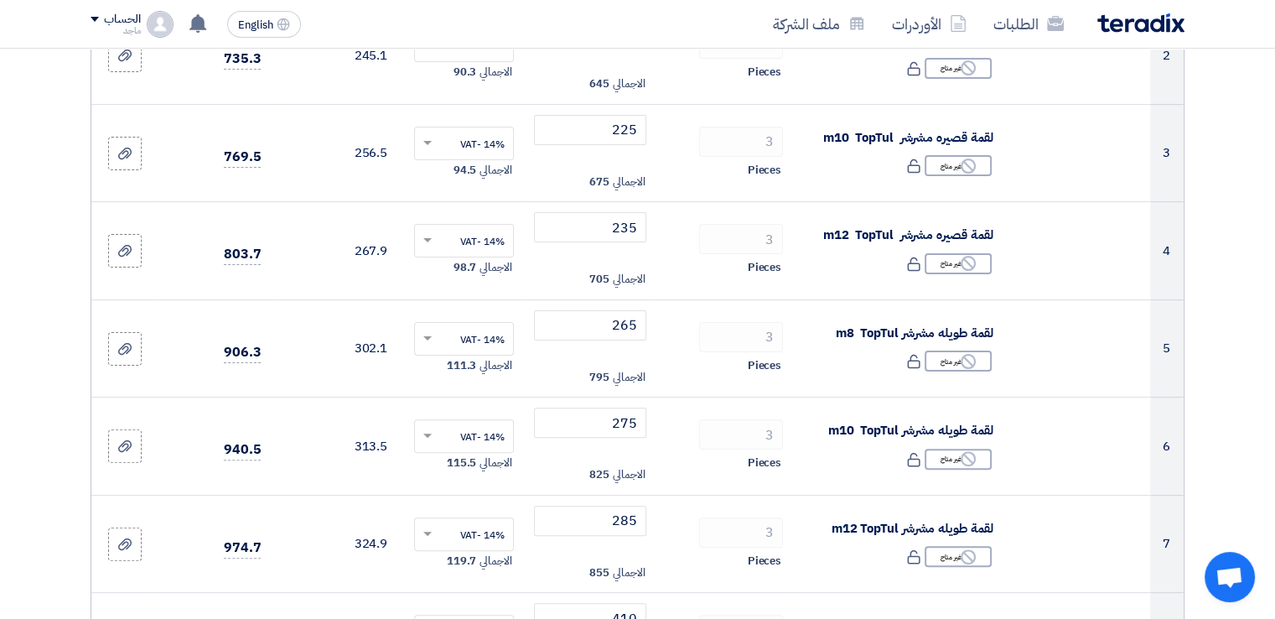
scroll to position [0, 0]
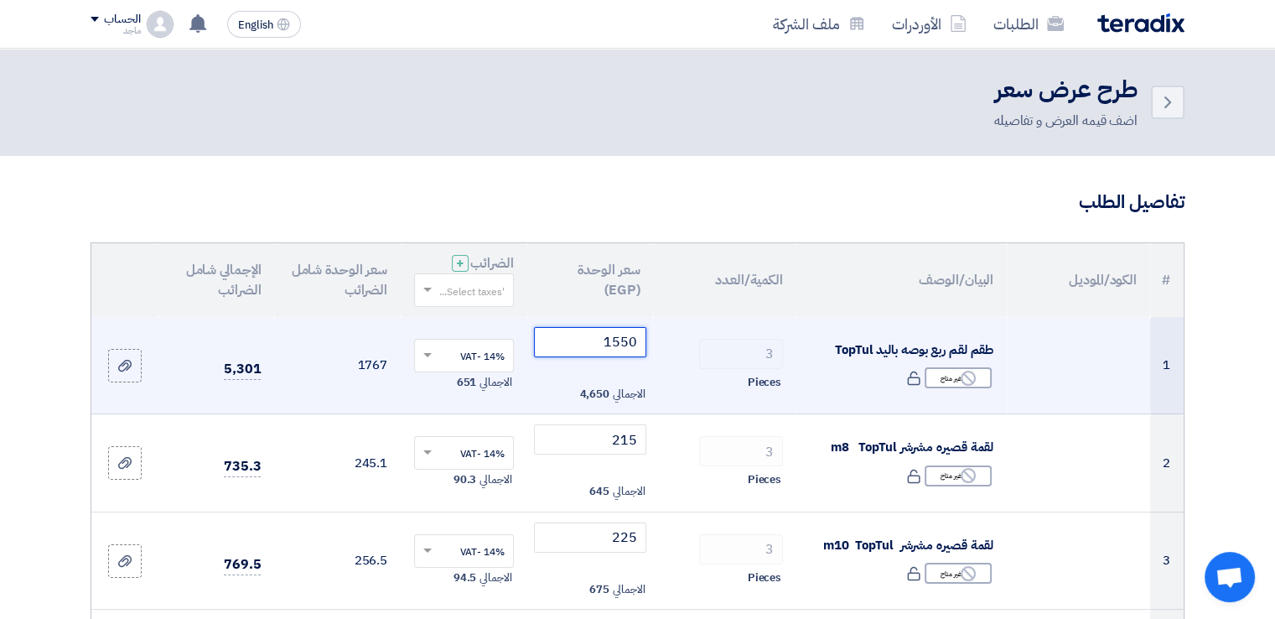
click at [579, 344] on input "1550" at bounding box center [590, 342] width 113 height 30
type input "1"
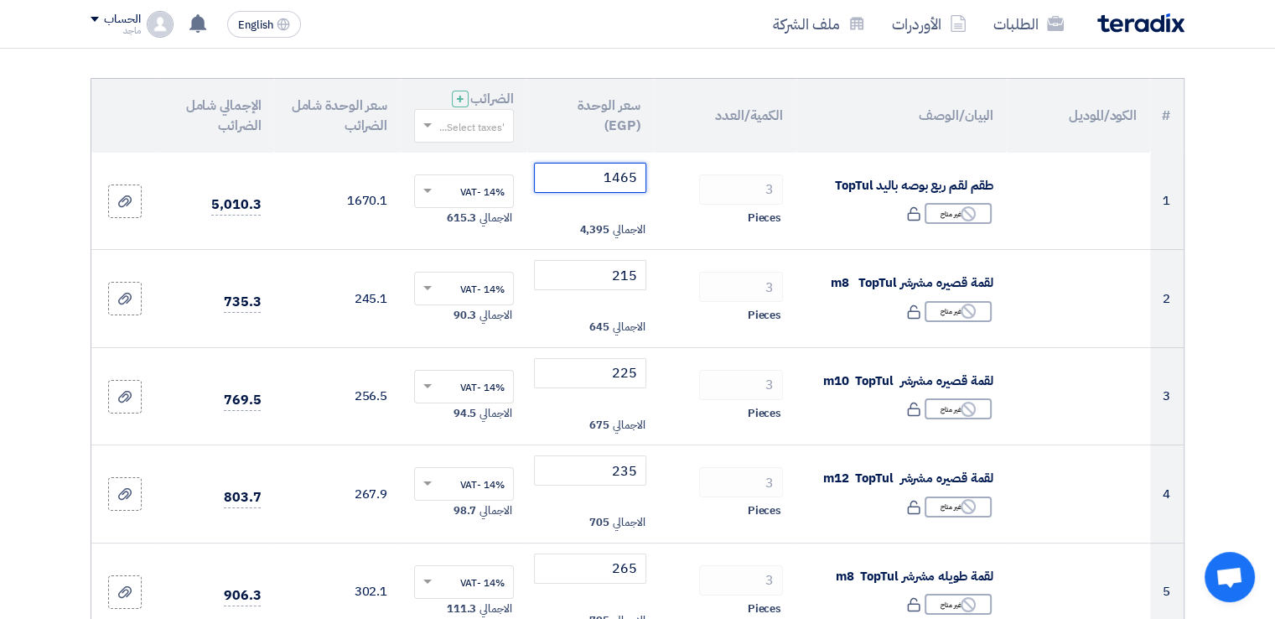
scroll to position [922, 0]
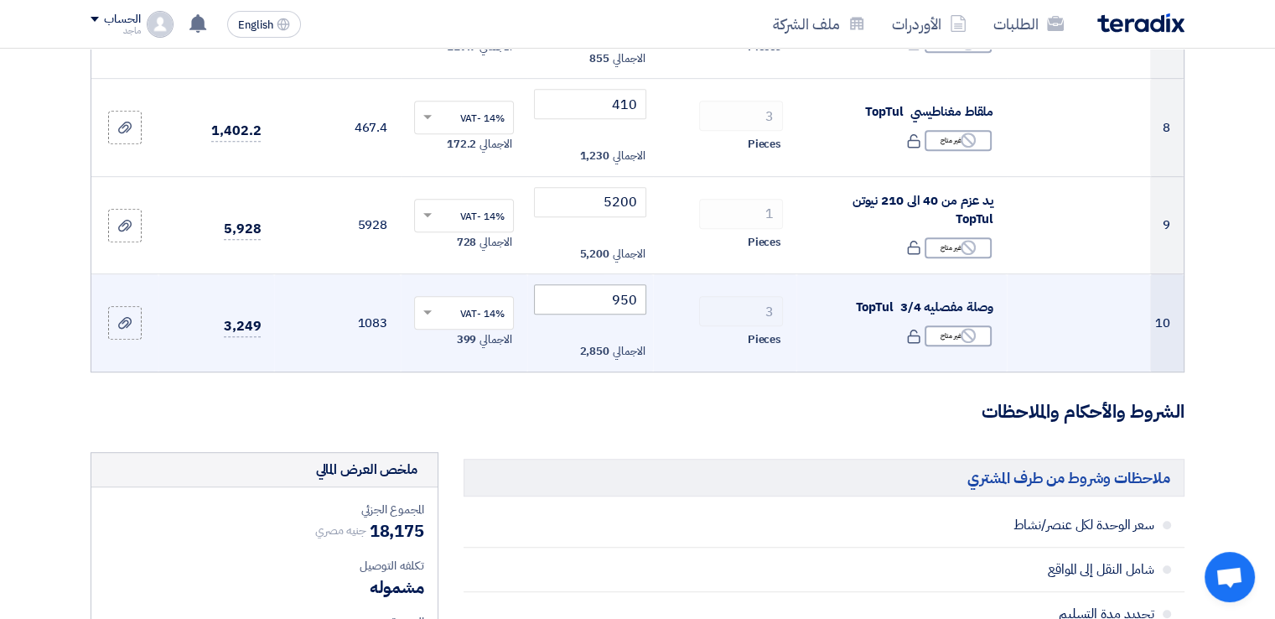
type input "1465"
click at [596, 301] on input "950" at bounding box center [590, 299] width 113 height 30
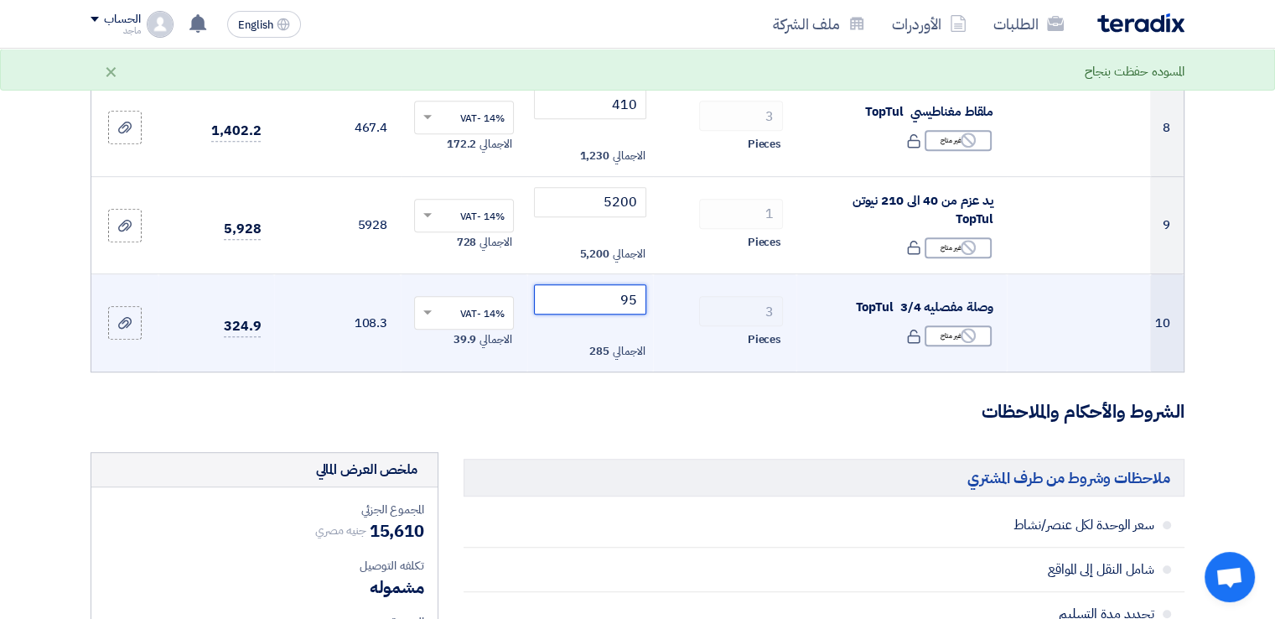
type input "9"
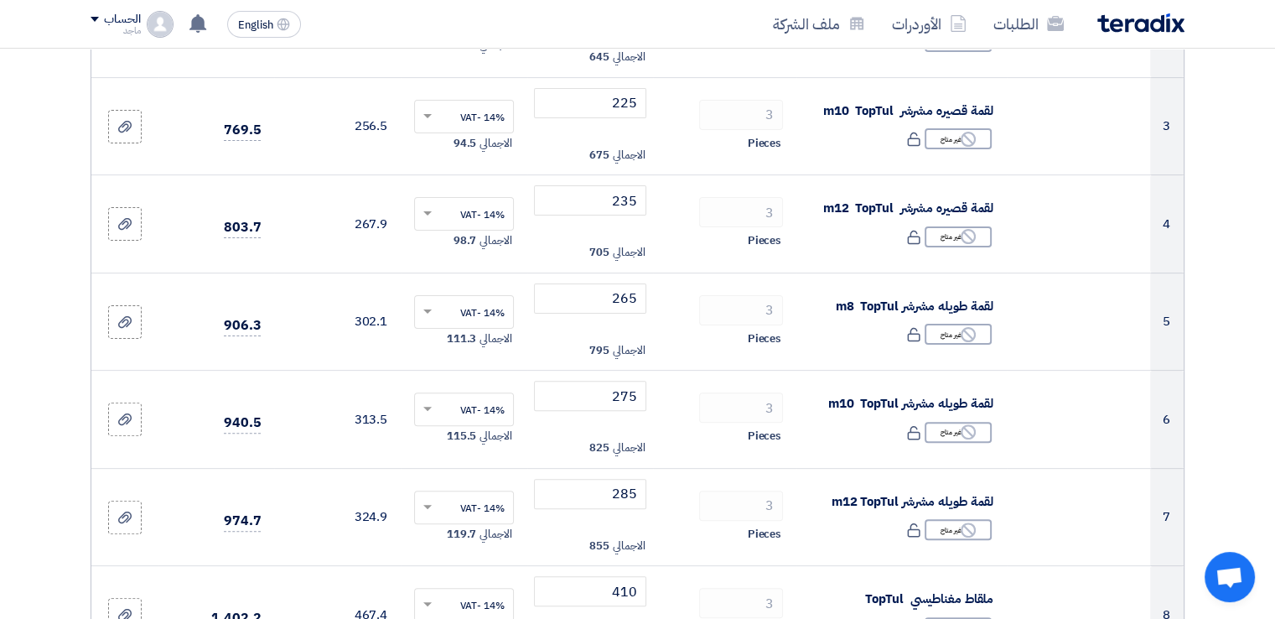
scroll to position [199, 0]
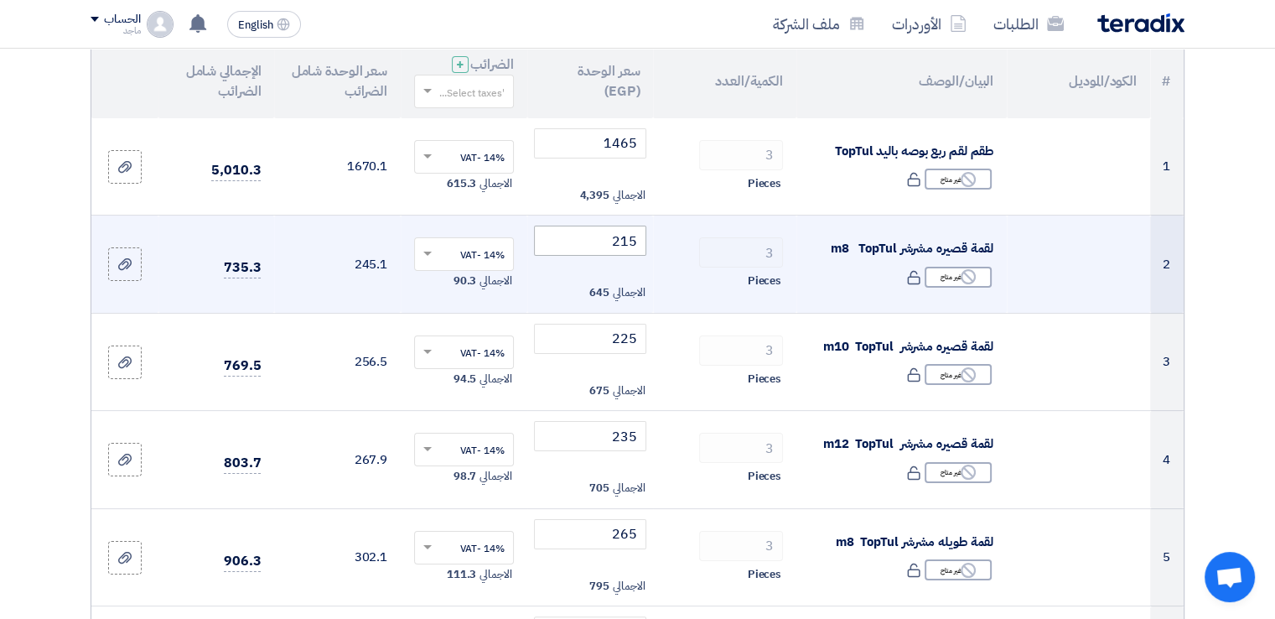
type input "850"
click at [556, 232] on input "215" at bounding box center [590, 241] width 113 height 30
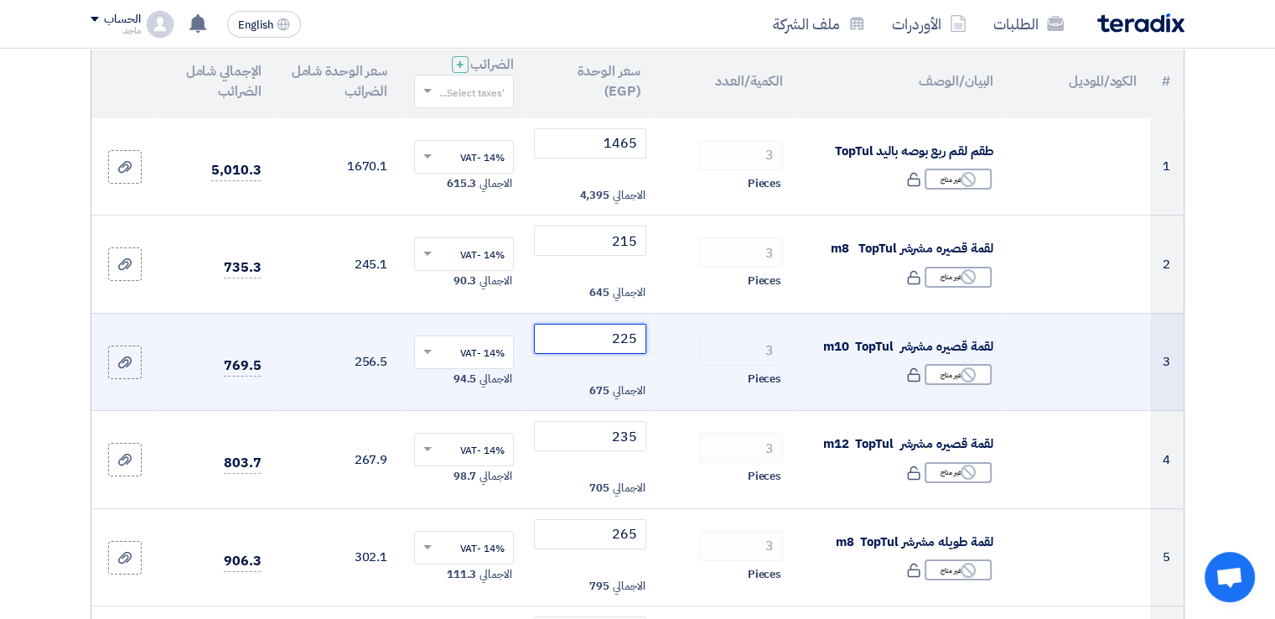
click at [589, 336] on input "225" at bounding box center [590, 339] width 113 height 30
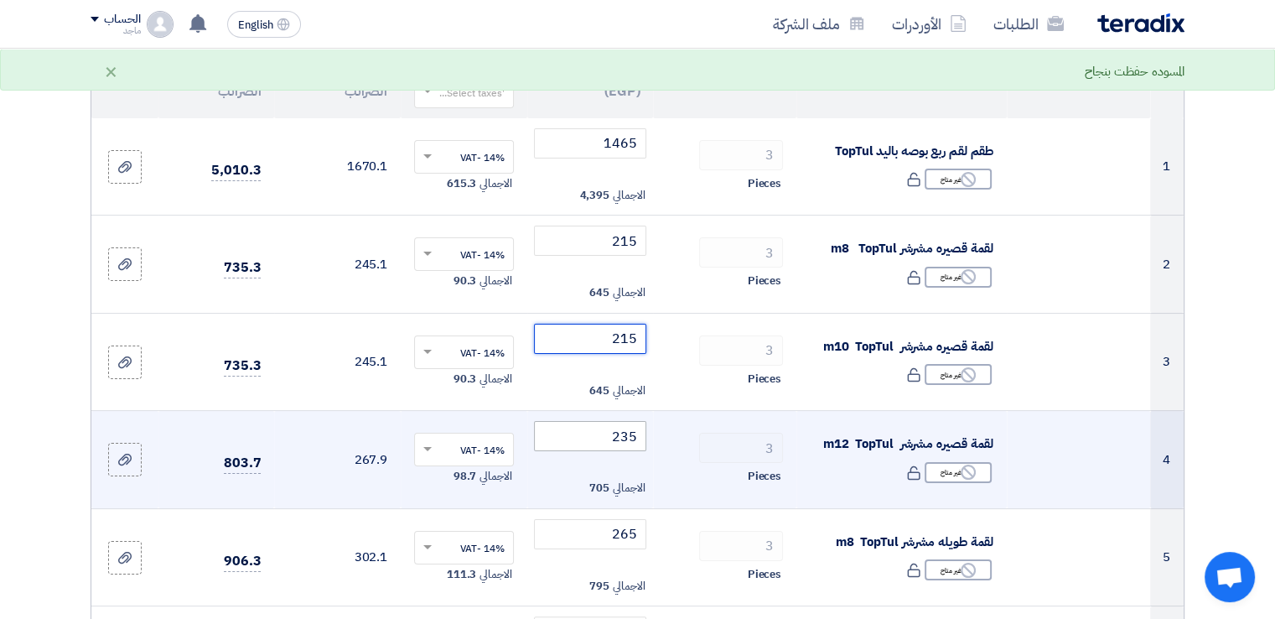
type input "215"
click at [597, 434] on input "235" at bounding box center [590, 436] width 113 height 30
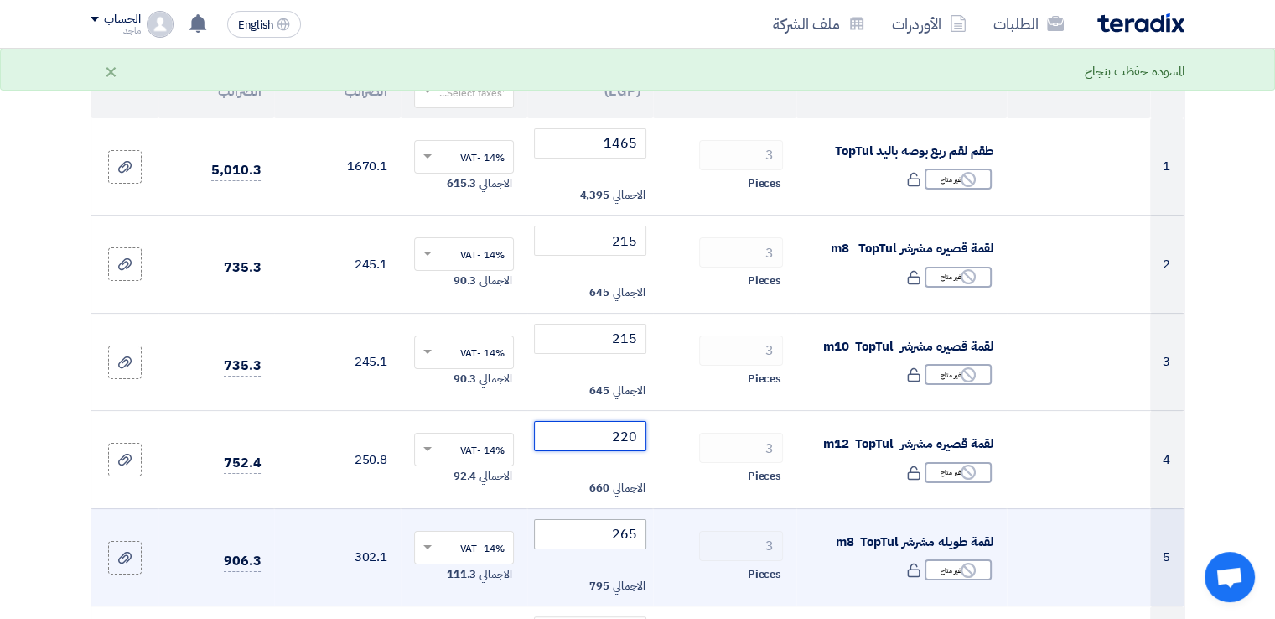
type input "220"
click at [583, 537] on input "265" at bounding box center [590, 534] width 113 height 30
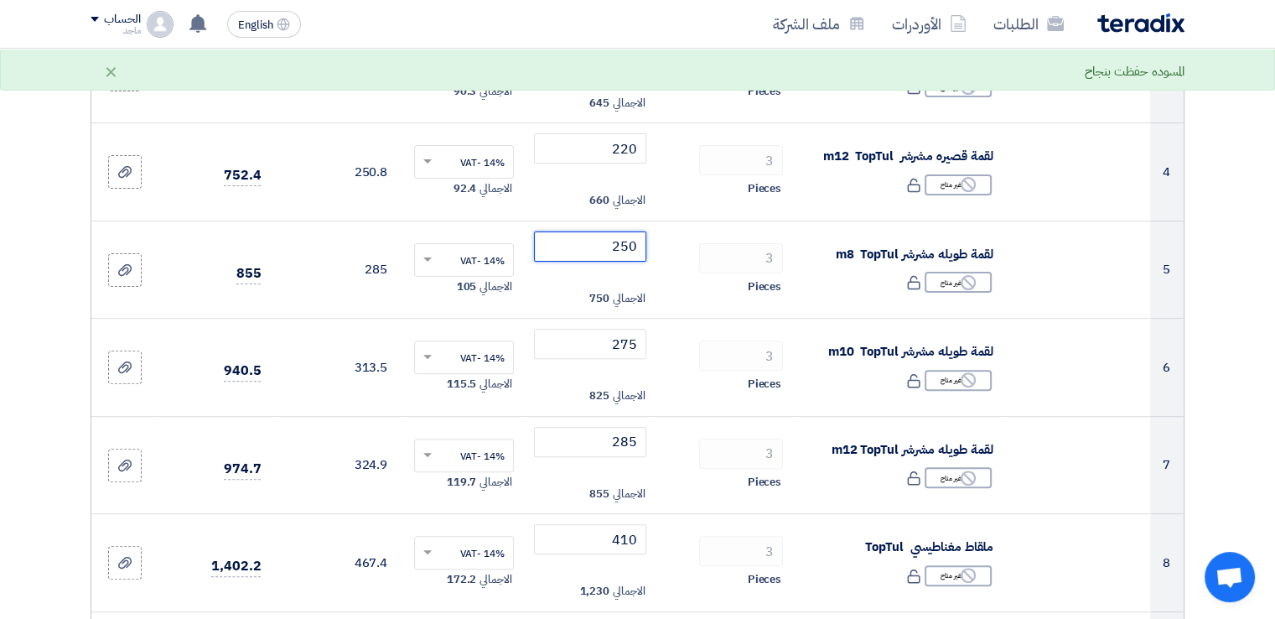
scroll to position [490, 0]
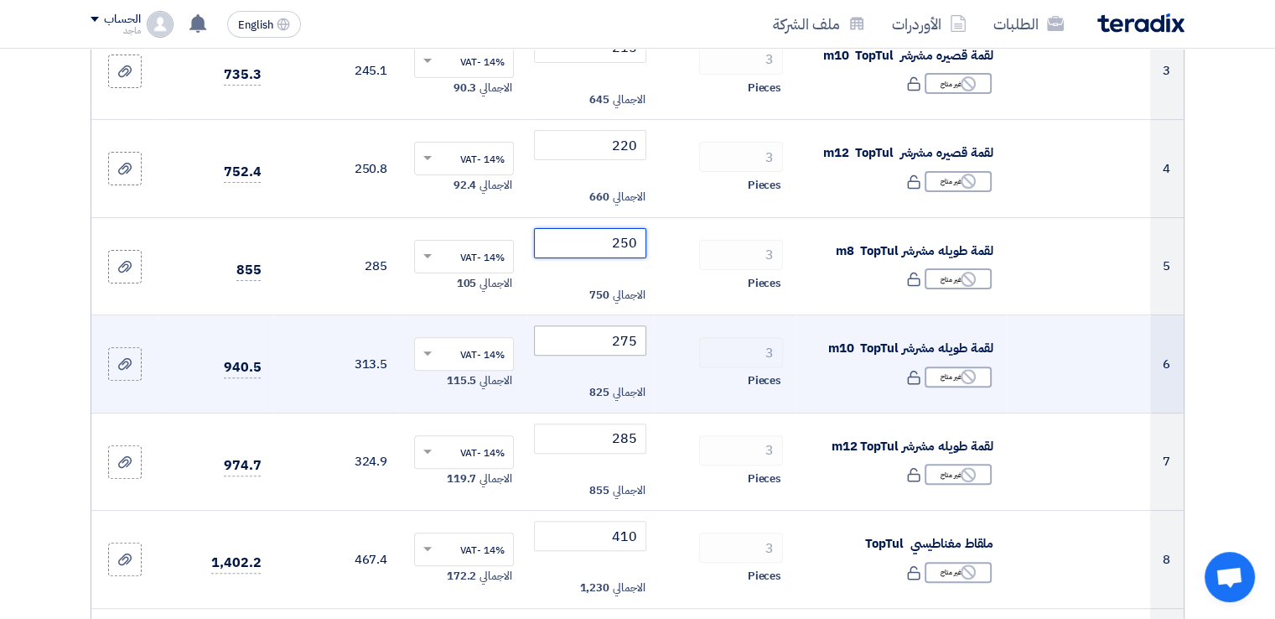
type input "250"
click at [600, 343] on input "275" at bounding box center [590, 340] width 113 height 30
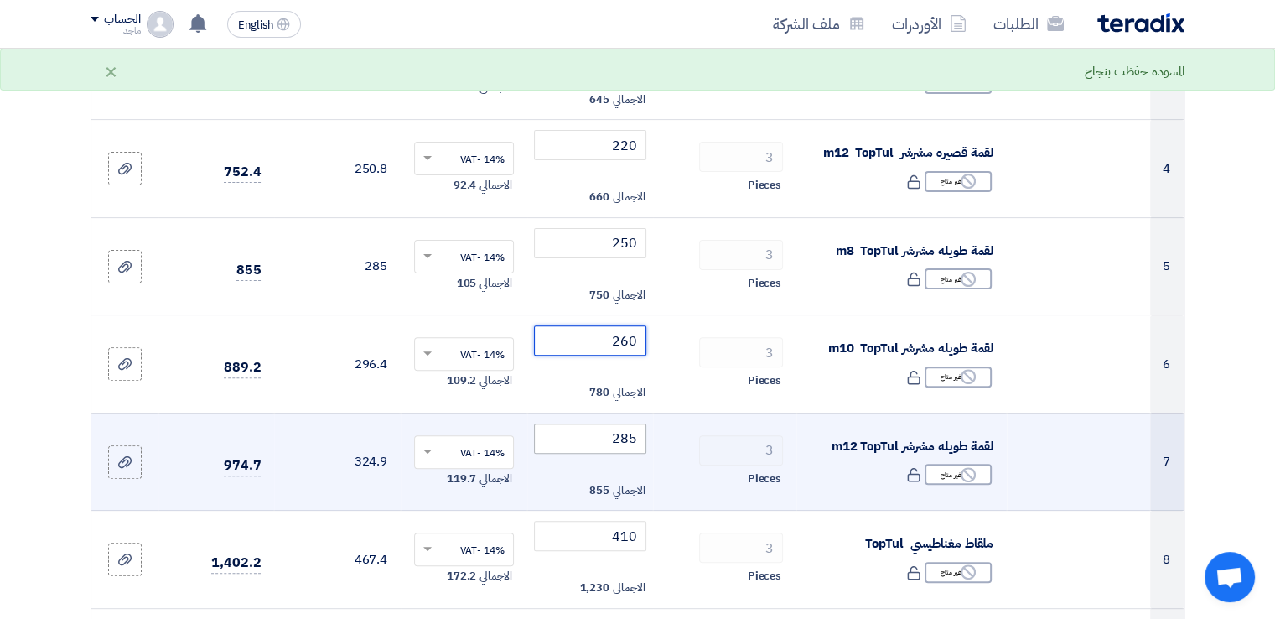
type input "260"
click at [557, 436] on input "285" at bounding box center [590, 438] width 113 height 30
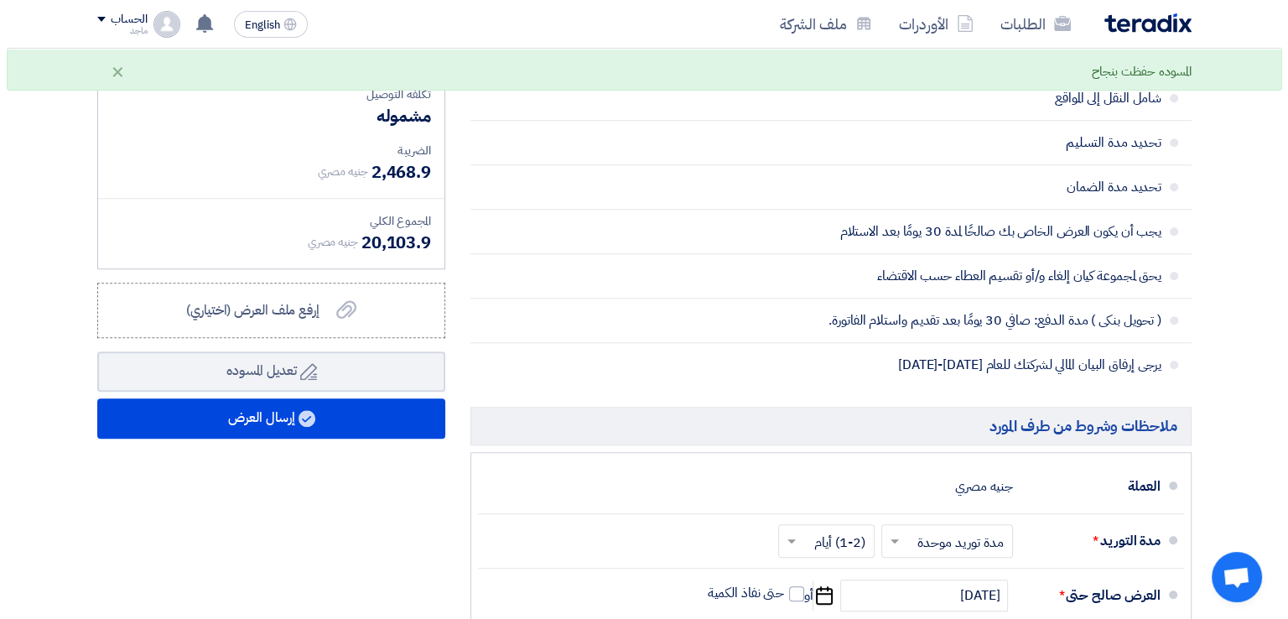
scroll to position [1412, 0]
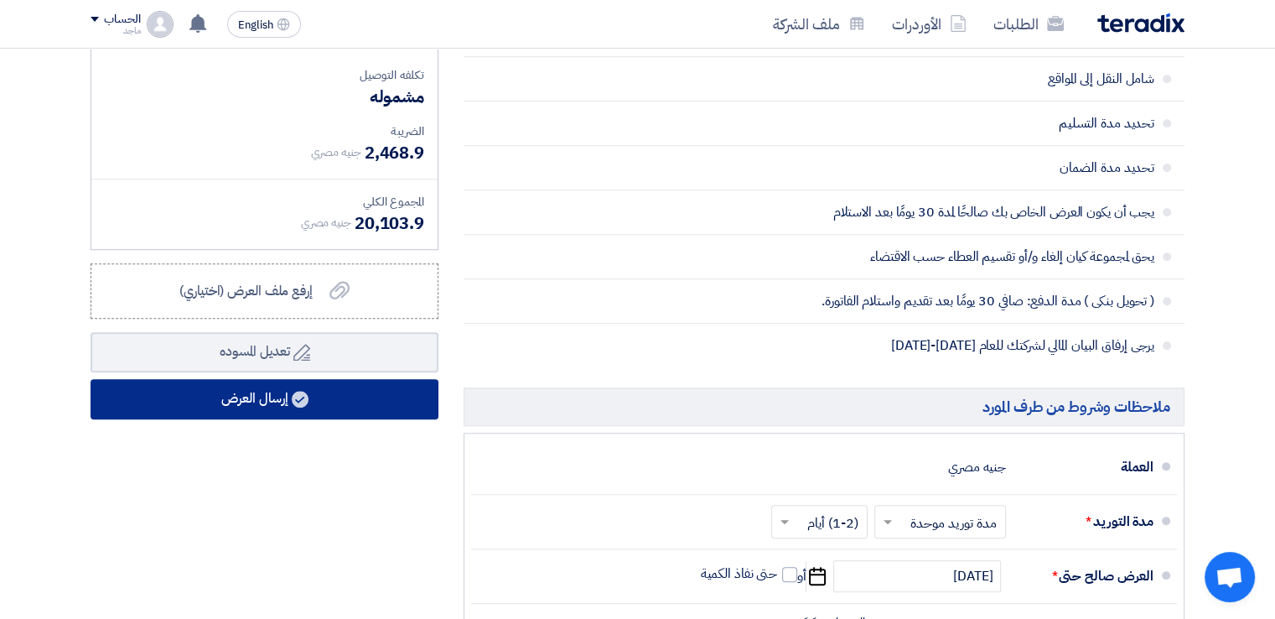
type input "260"
click at [260, 408] on button "إرسال العرض" at bounding box center [265, 399] width 348 height 40
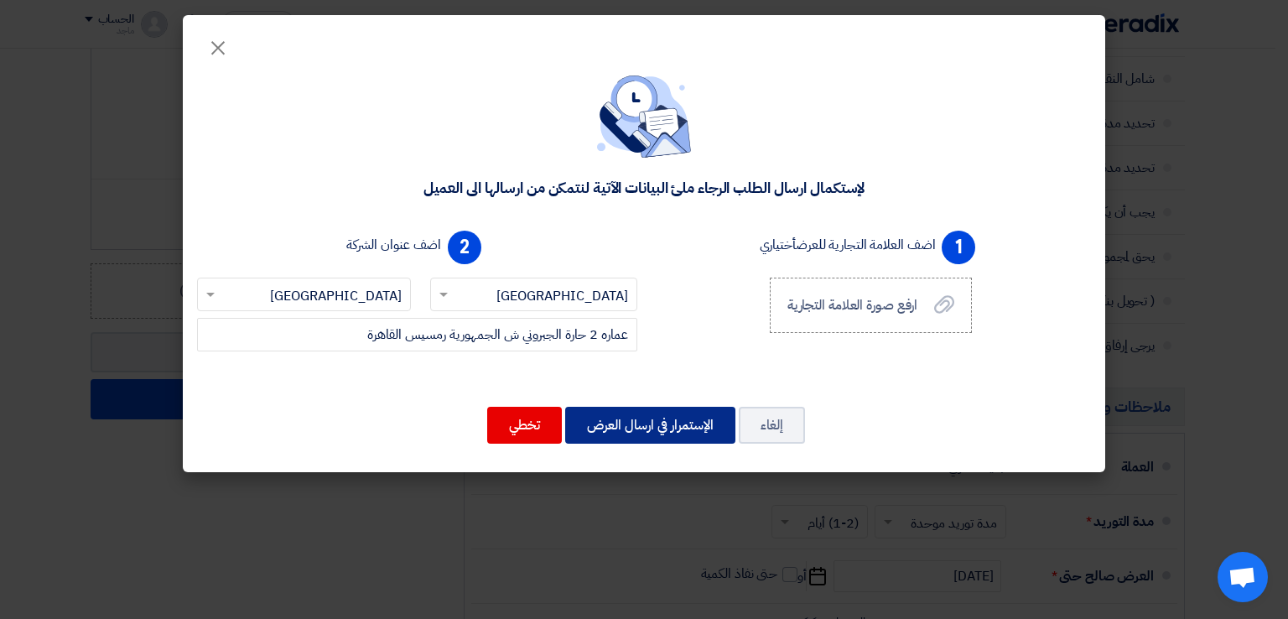
click at [686, 420] on button "الإستمرار في ارسال العرض" at bounding box center [650, 425] width 170 height 37
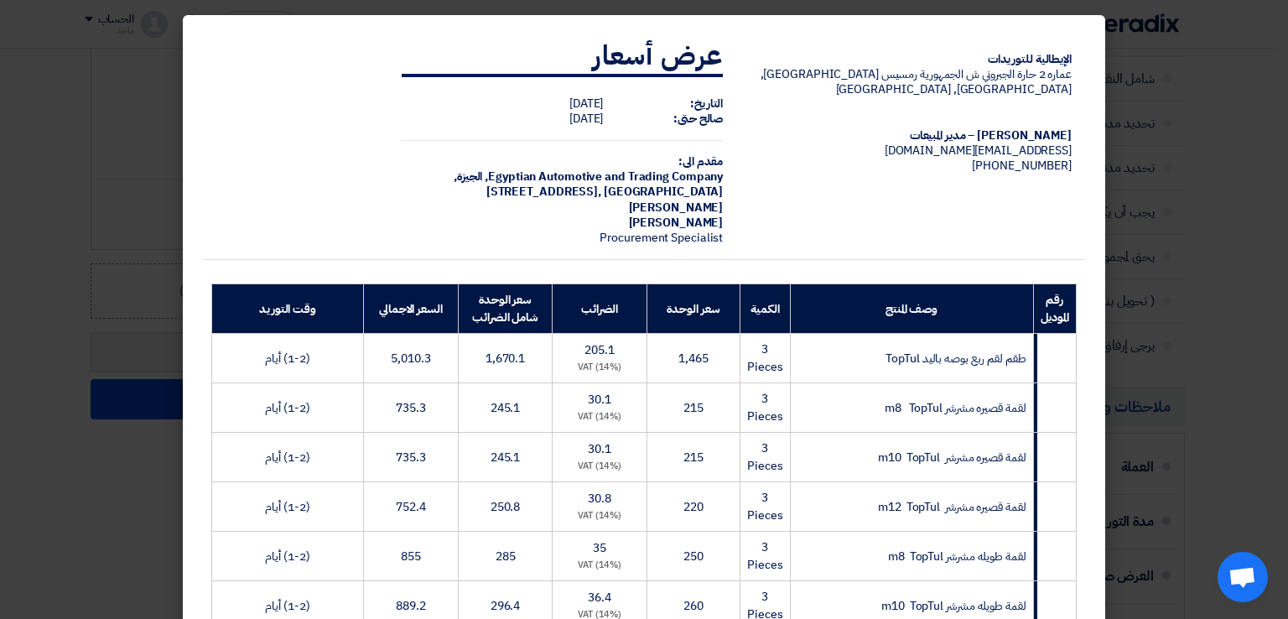
scroll to position [540, 0]
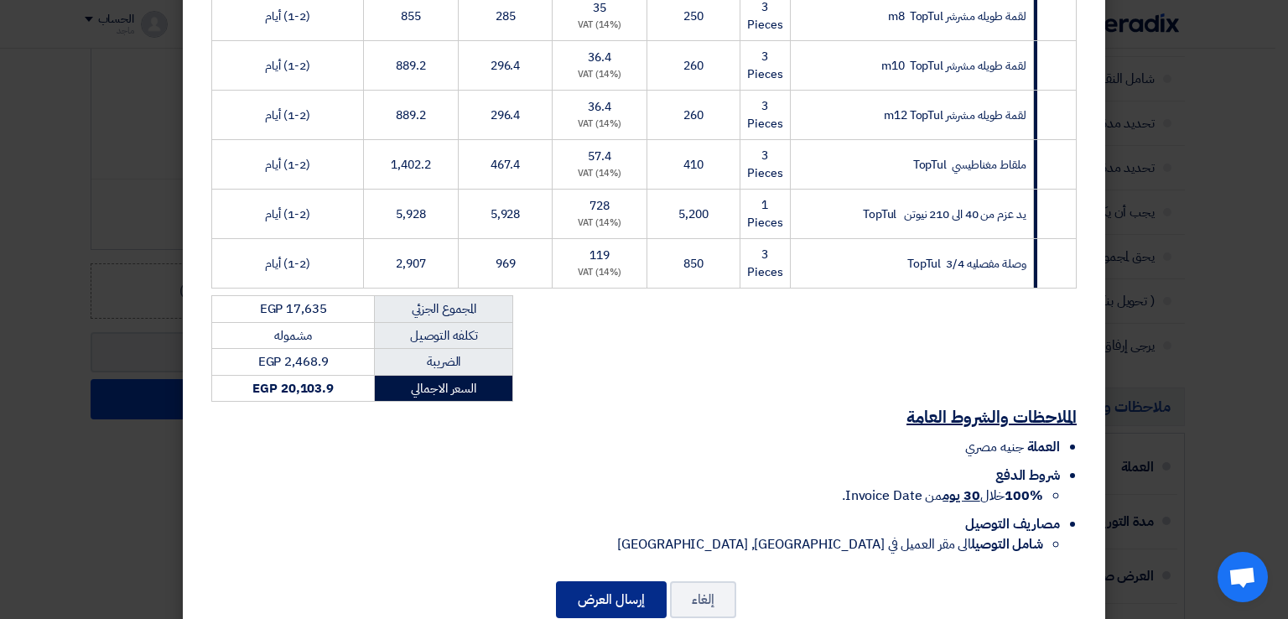
click at [591, 585] on button "إرسال العرض" at bounding box center [611, 599] width 111 height 37
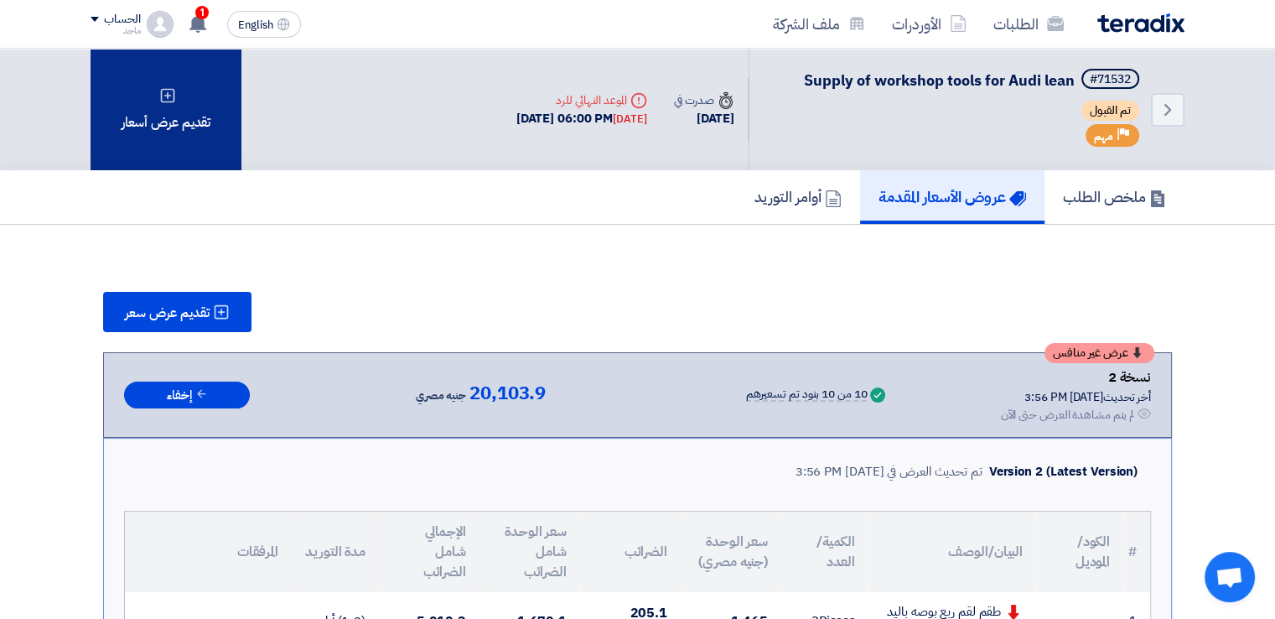
click at [196, 144] on div "تقديم عرض أسعار" at bounding box center [166, 110] width 151 height 122
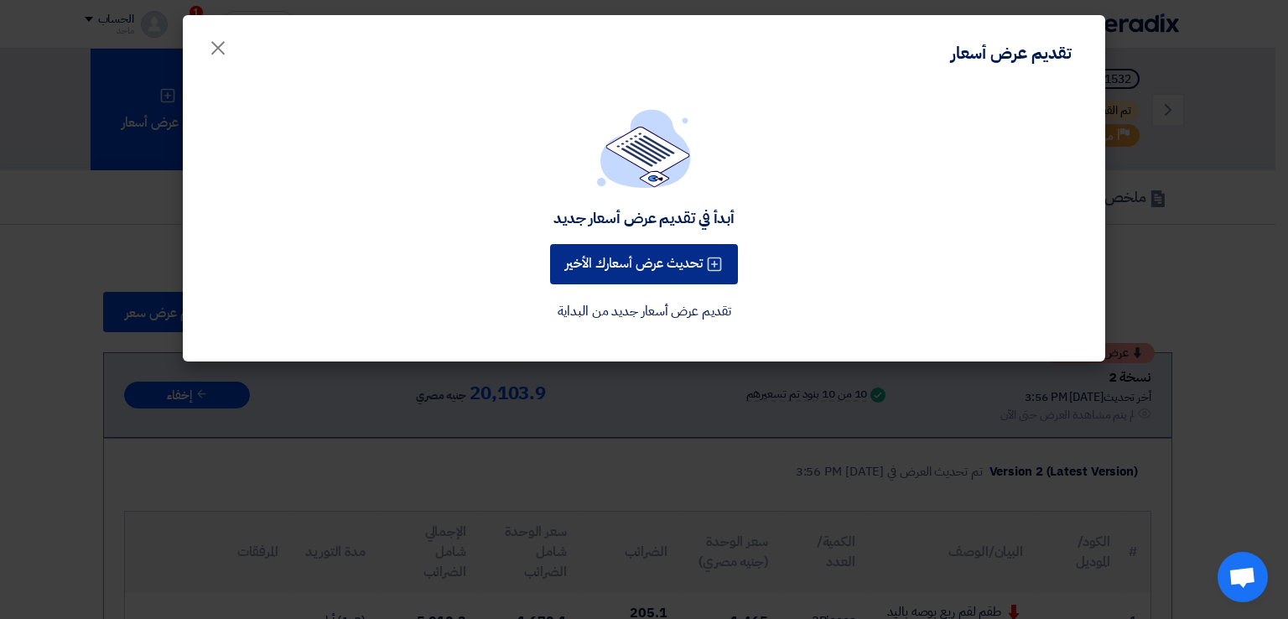
click at [581, 251] on button "تحديث عرض أسعارك الأخير" at bounding box center [644, 264] width 188 height 40
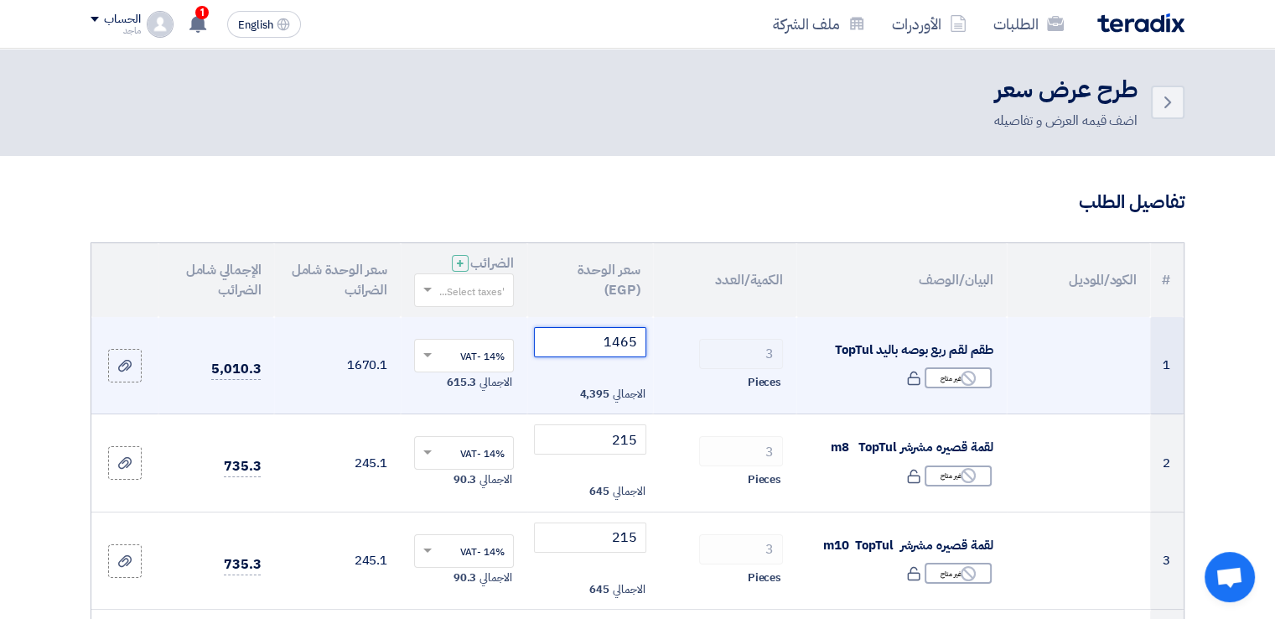
click at [581, 347] on input "1465" at bounding box center [590, 342] width 113 height 30
type input "1"
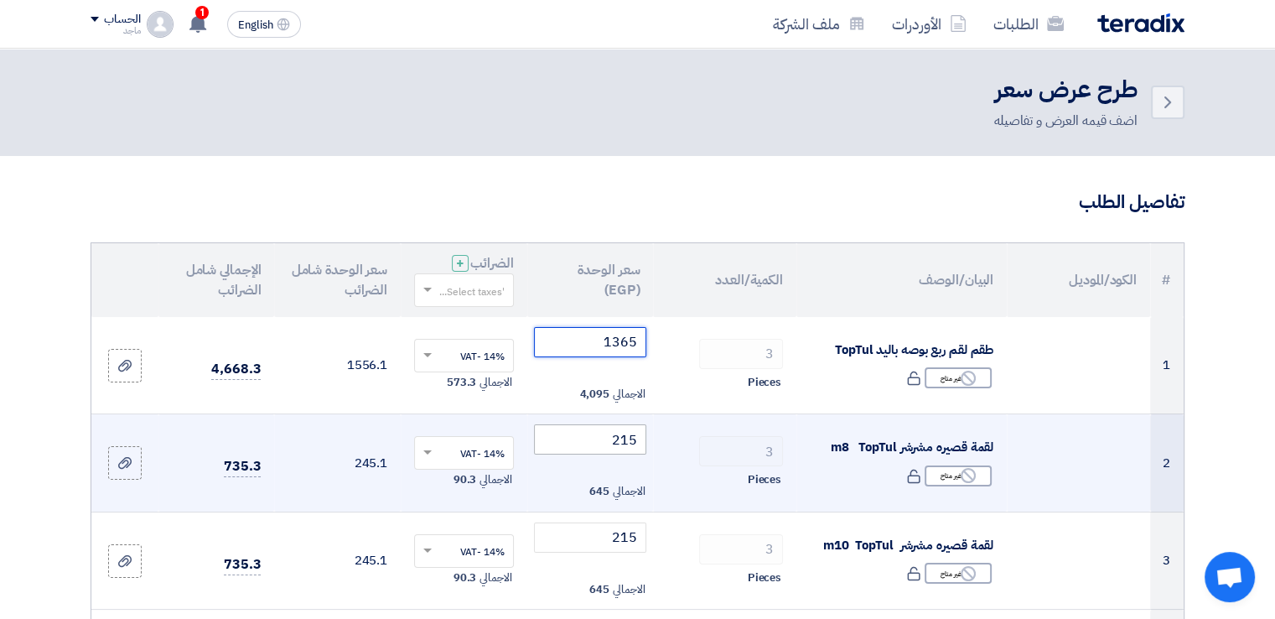
type input "1365"
click at [586, 439] on input "215" at bounding box center [590, 439] width 113 height 30
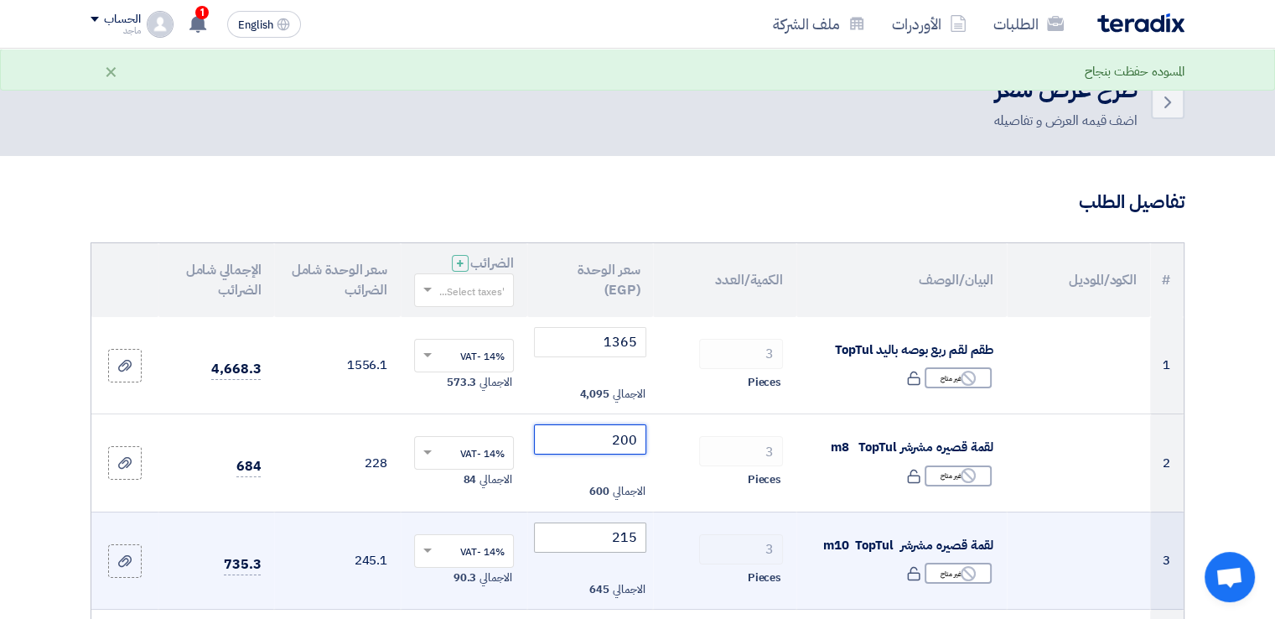
type input "200"
click at [583, 532] on input "215" at bounding box center [590, 537] width 113 height 30
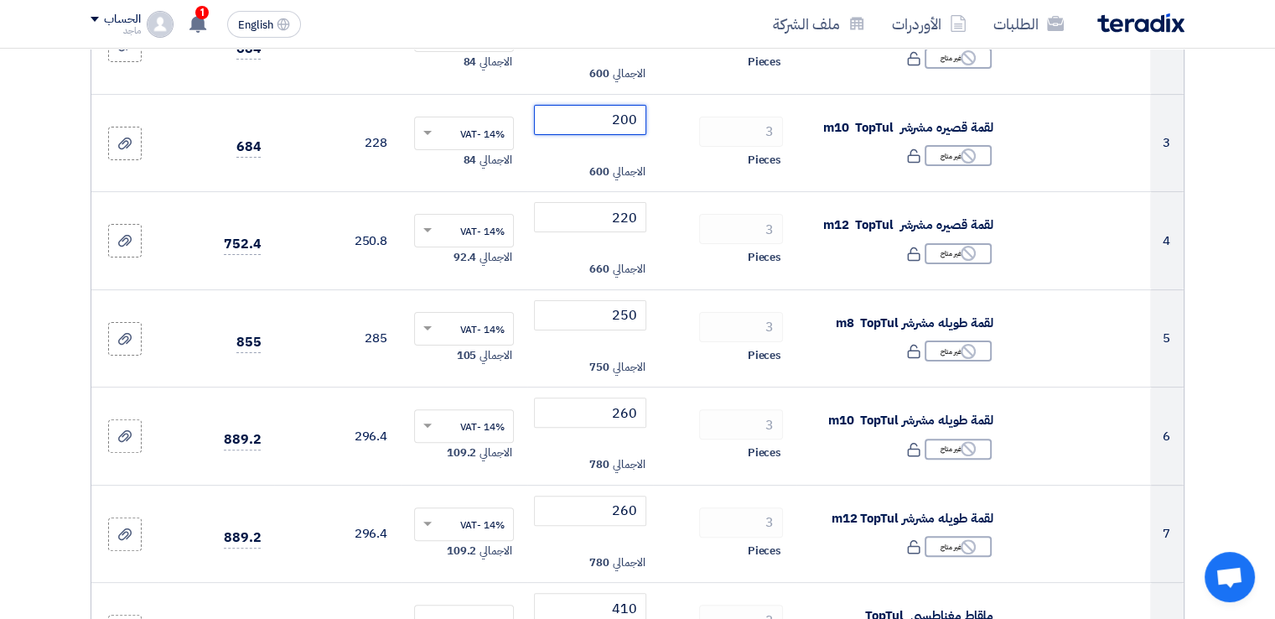
scroll to position [421, 0]
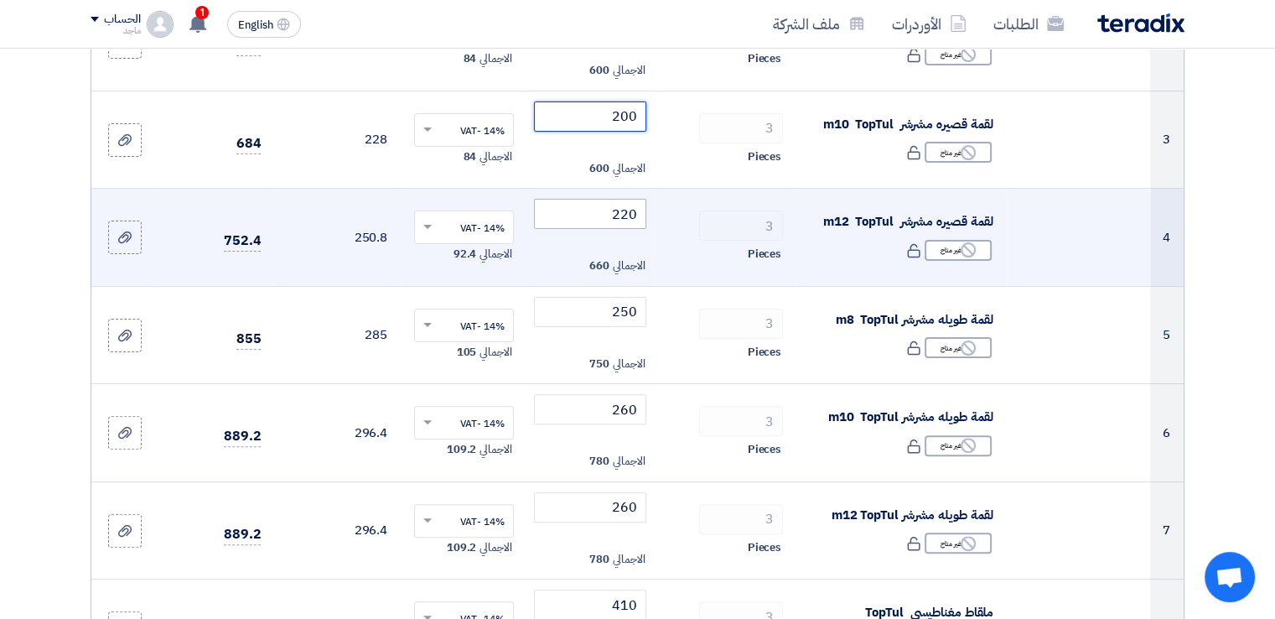
type input "200"
click at [600, 210] on input "220" at bounding box center [590, 214] width 113 height 30
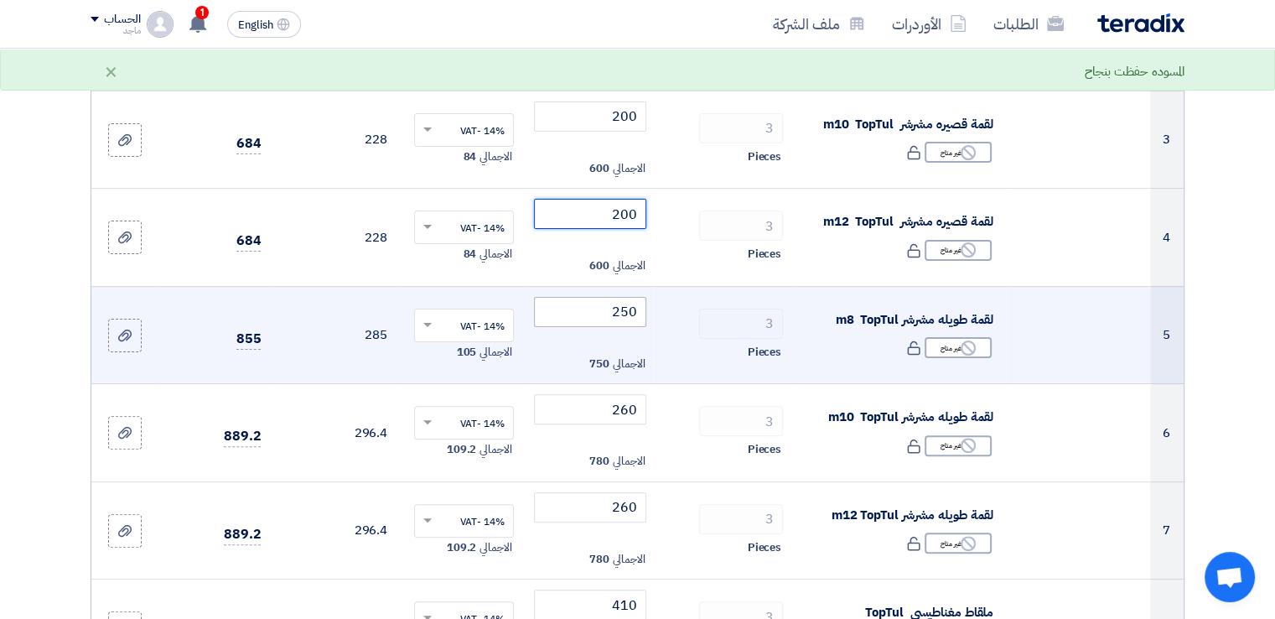
type input "200"
click at [583, 314] on input "250" at bounding box center [590, 312] width 113 height 30
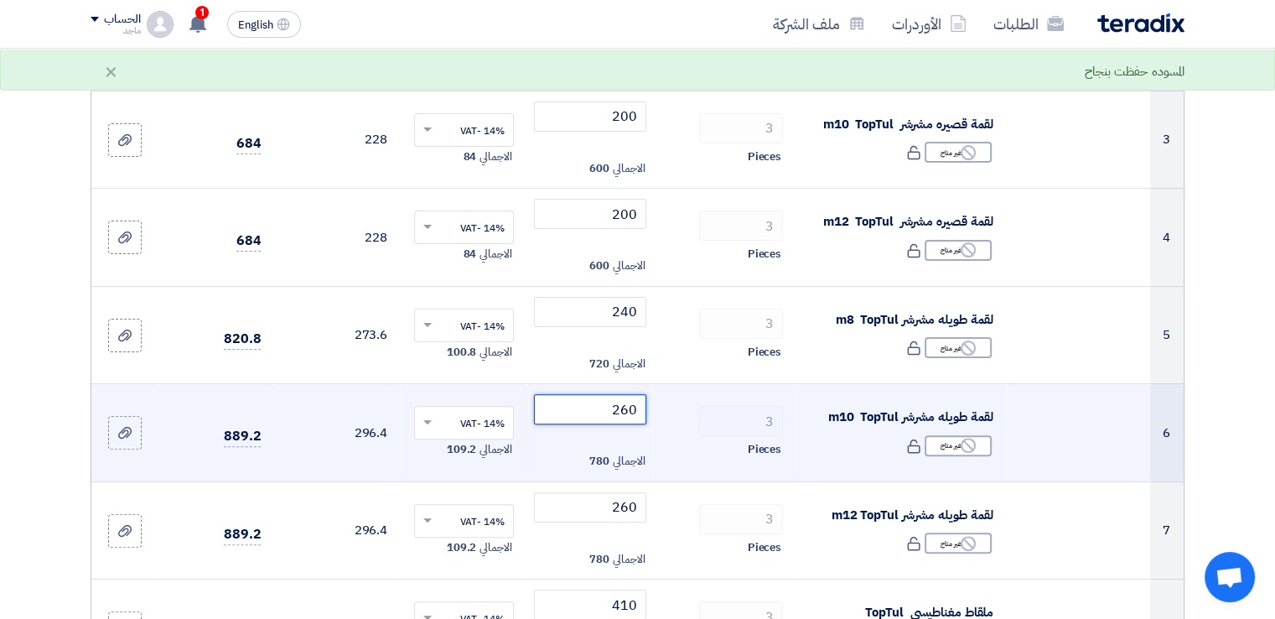
click at [601, 411] on input "260" at bounding box center [590, 409] width 113 height 30
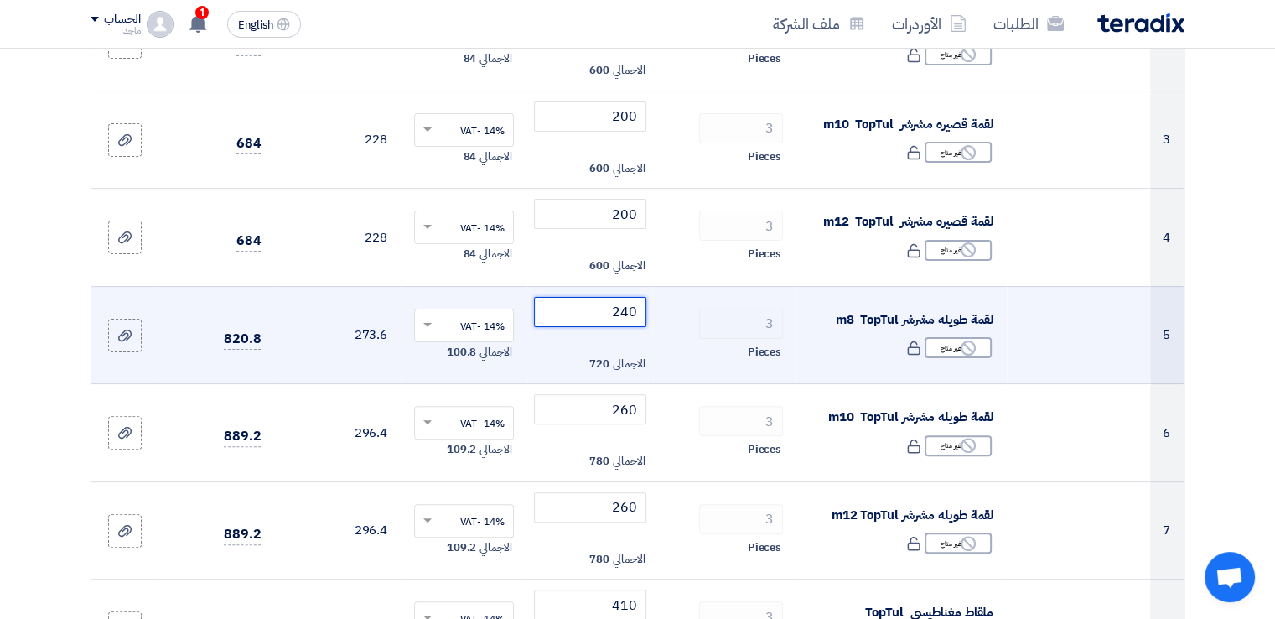
click at [600, 313] on input "240" at bounding box center [590, 312] width 113 height 30
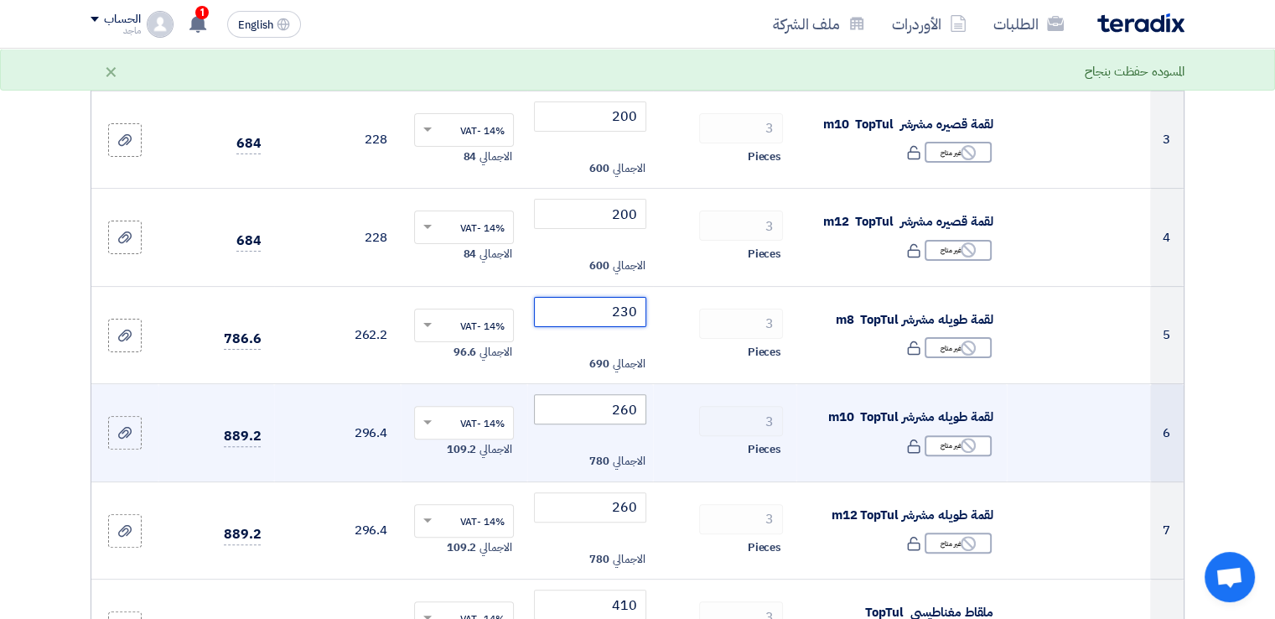
type input "230"
click at [581, 407] on input "260" at bounding box center [590, 409] width 113 height 30
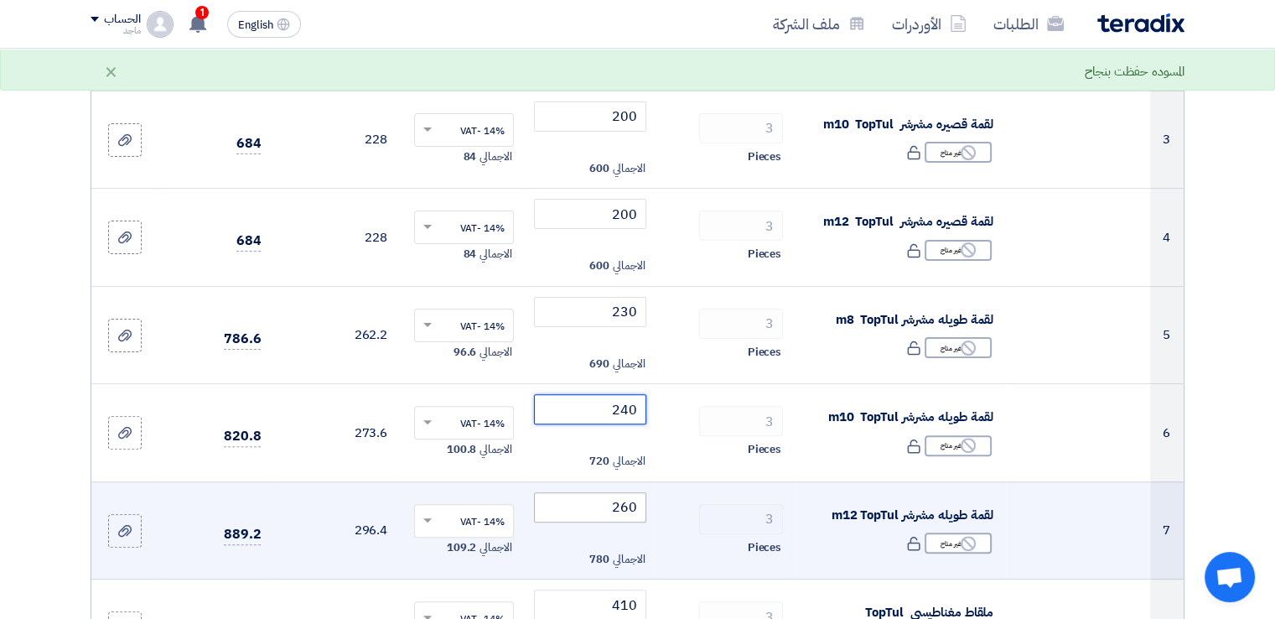
type input "240"
click at [577, 498] on input "260" at bounding box center [590, 507] width 113 height 30
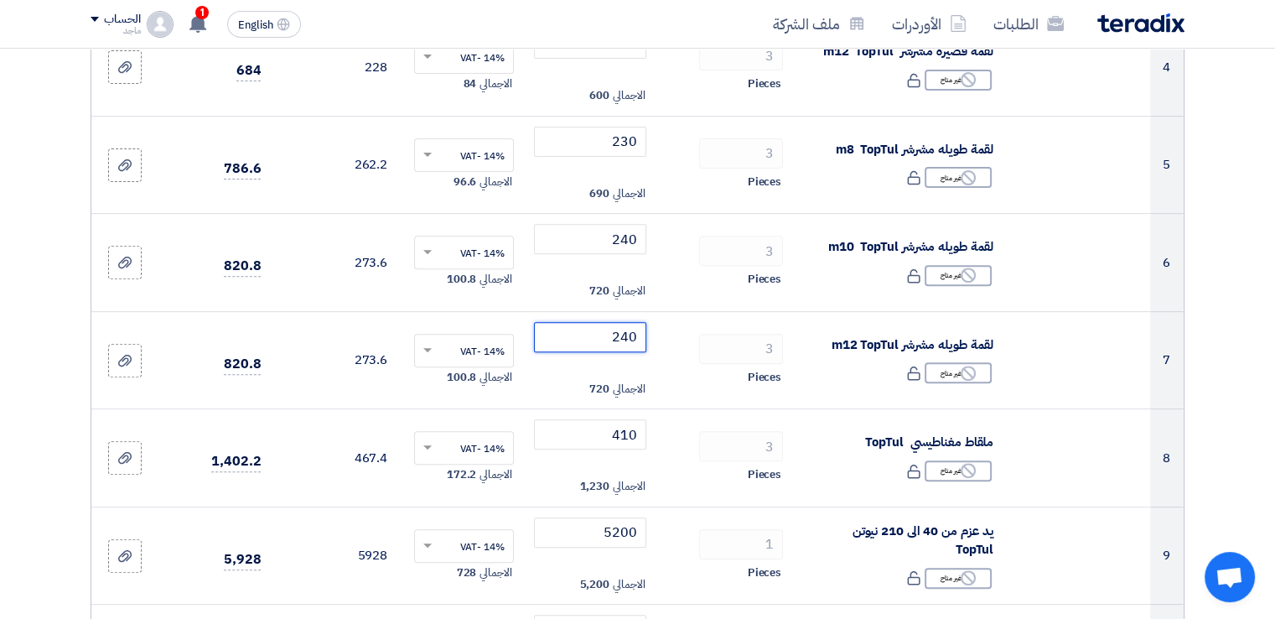
scroll to position [597, 0]
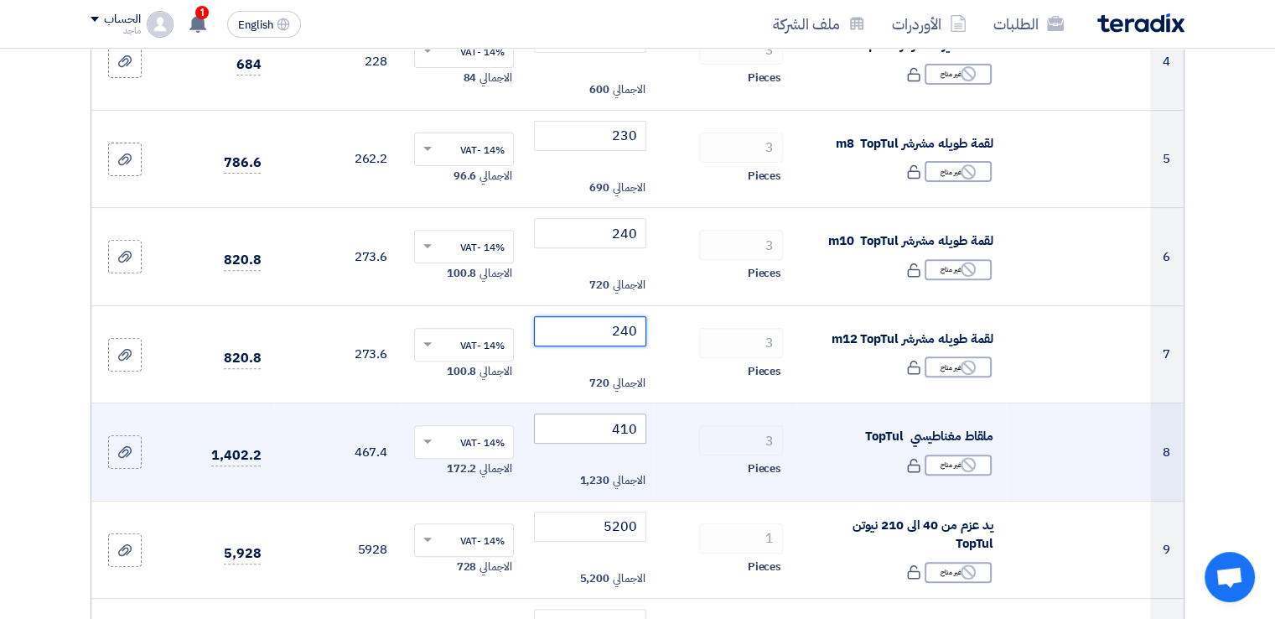
type input "240"
click at [574, 437] on input "410" at bounding box center [590, 428] width 113 height 30
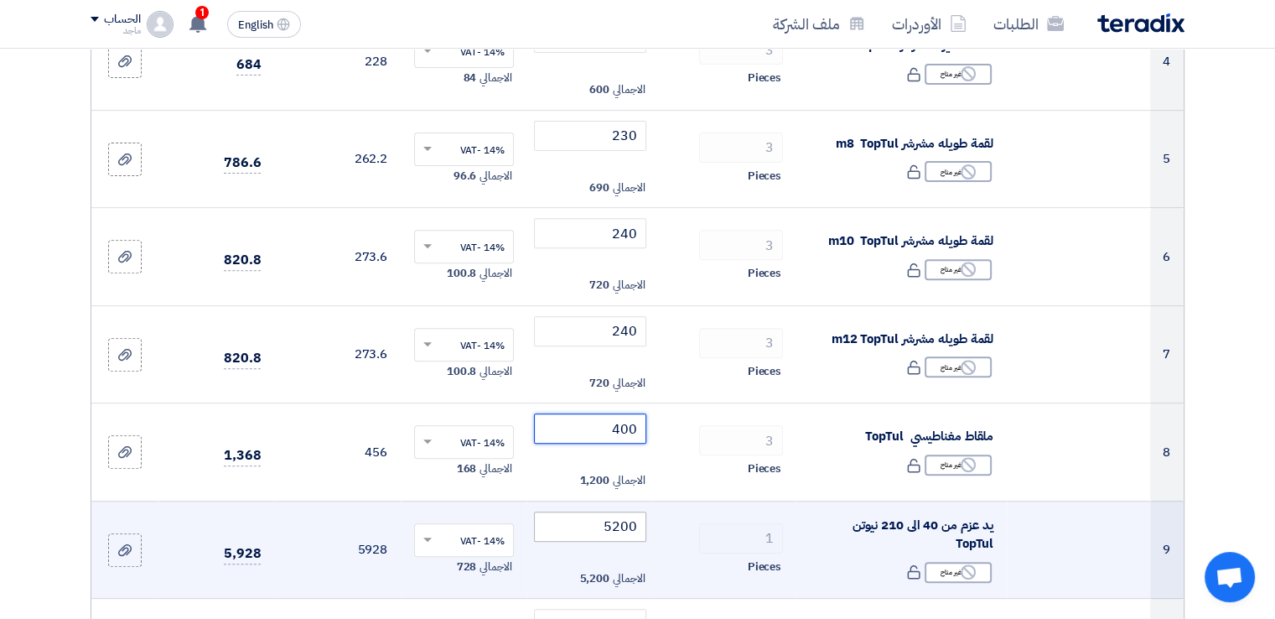
type input "400"
click at [570, 527] on input "5200" at bounding box center [590, 527] width 113 height 30
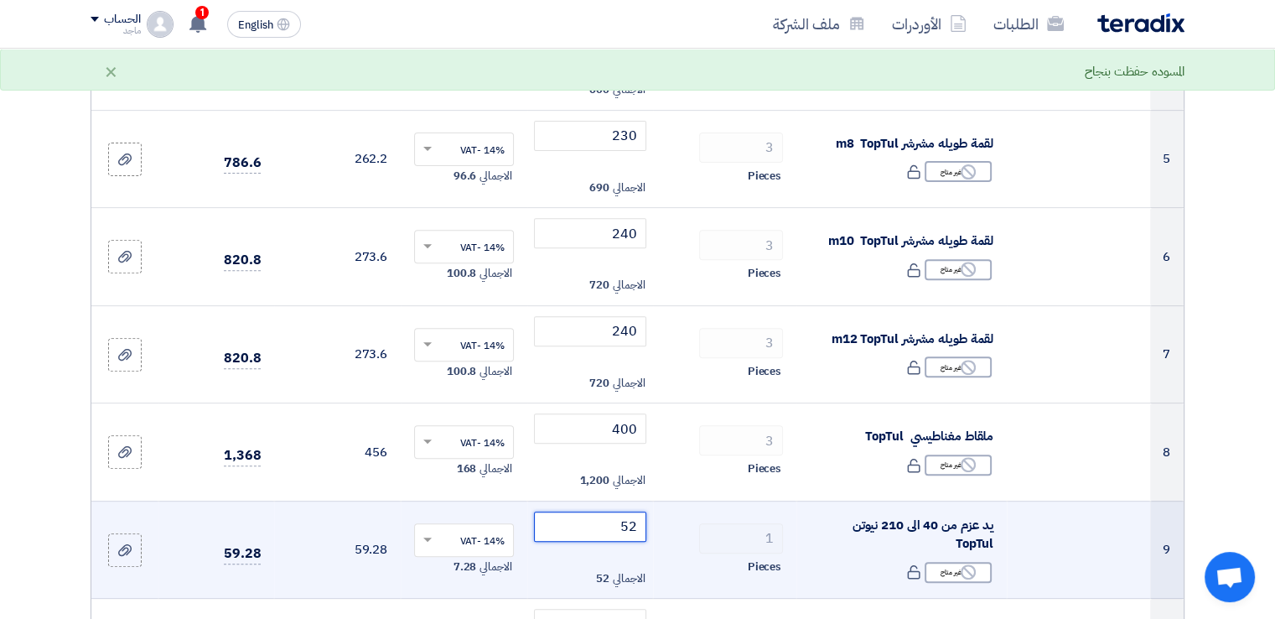
type input "5"
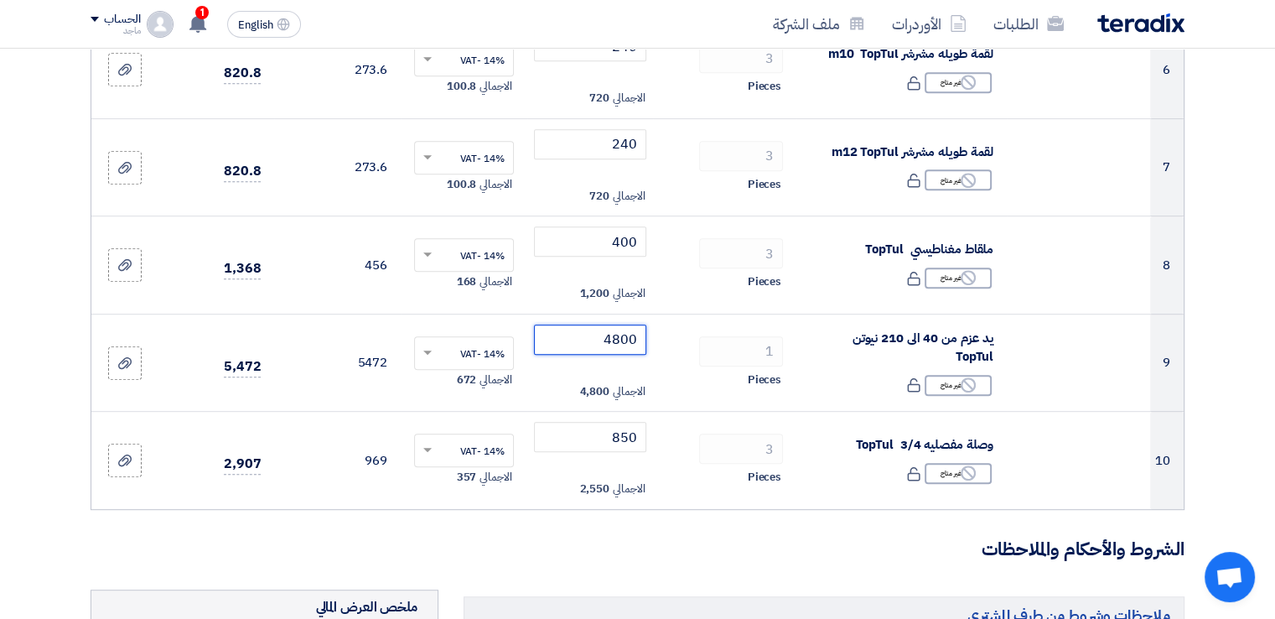
scroll to position [787, 0]
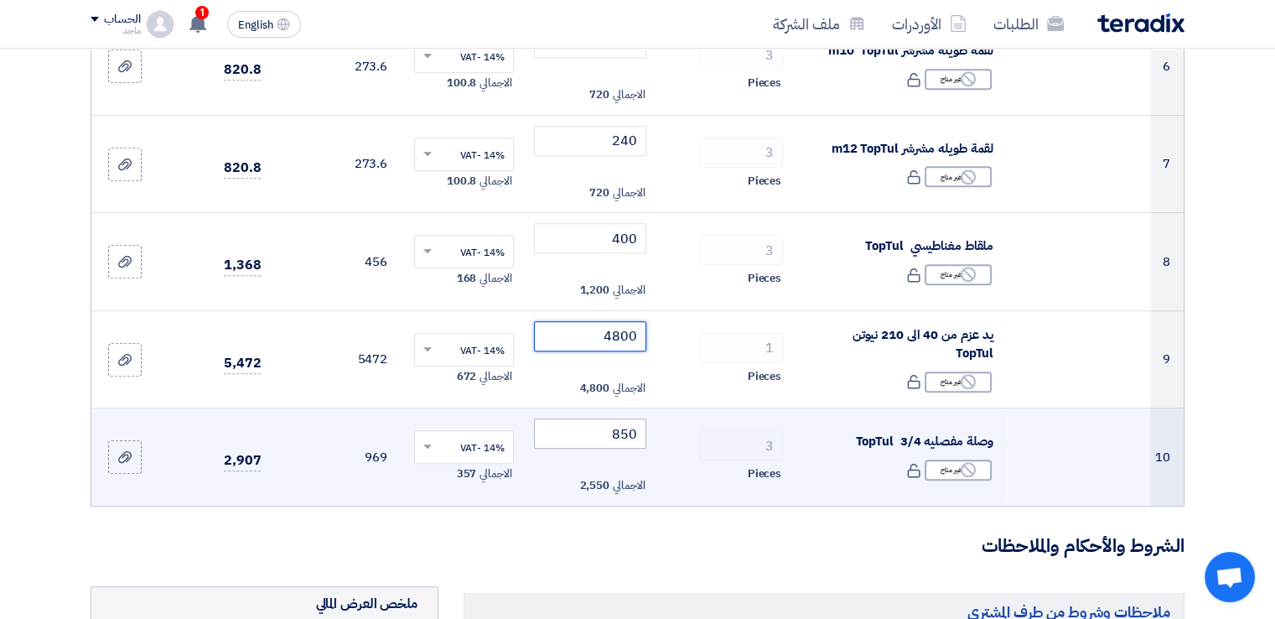
type input "4800"
click at [572, 437] on input "850" at bounding box center [590, 433] width 113 height 30
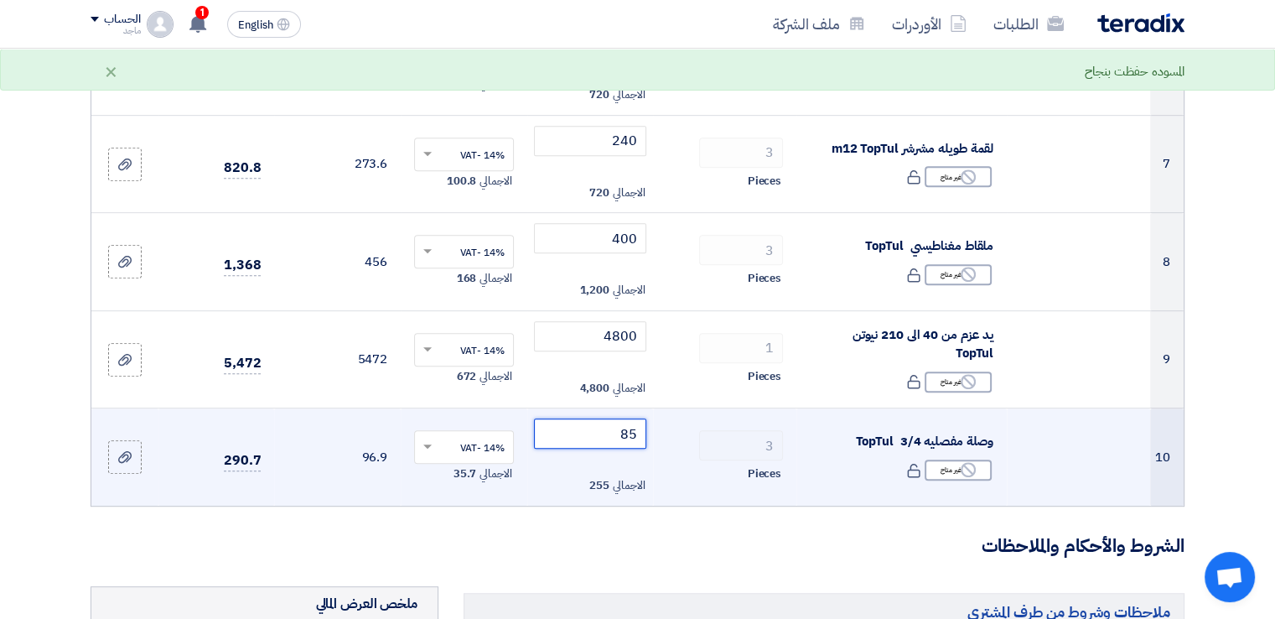
type input "8"
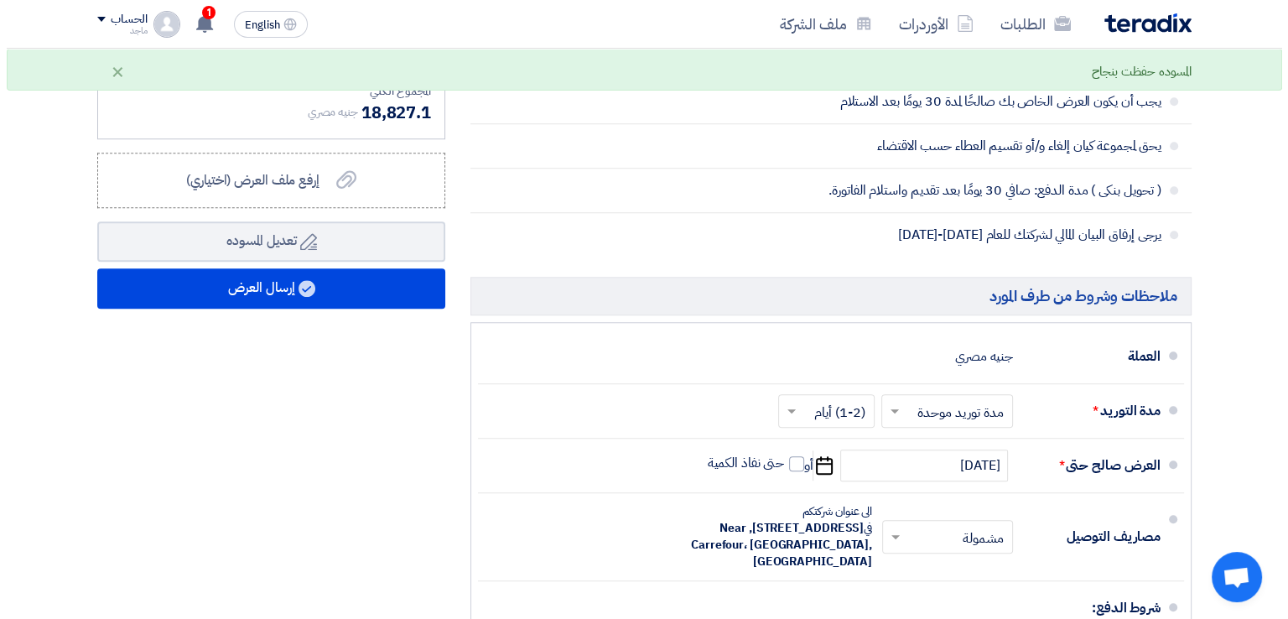
scroll to position [1580, 0]
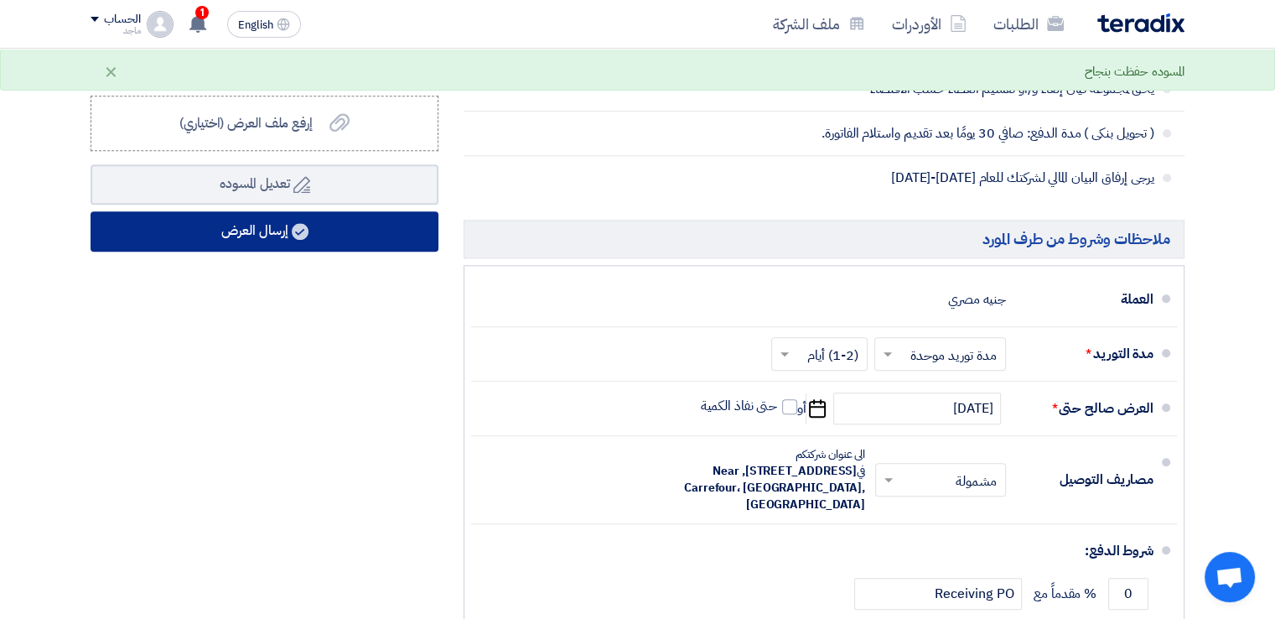
type input "830"
click at [365, 216] on button "إرسال العرض" at bounding box center [265, 231] width 348 height 40
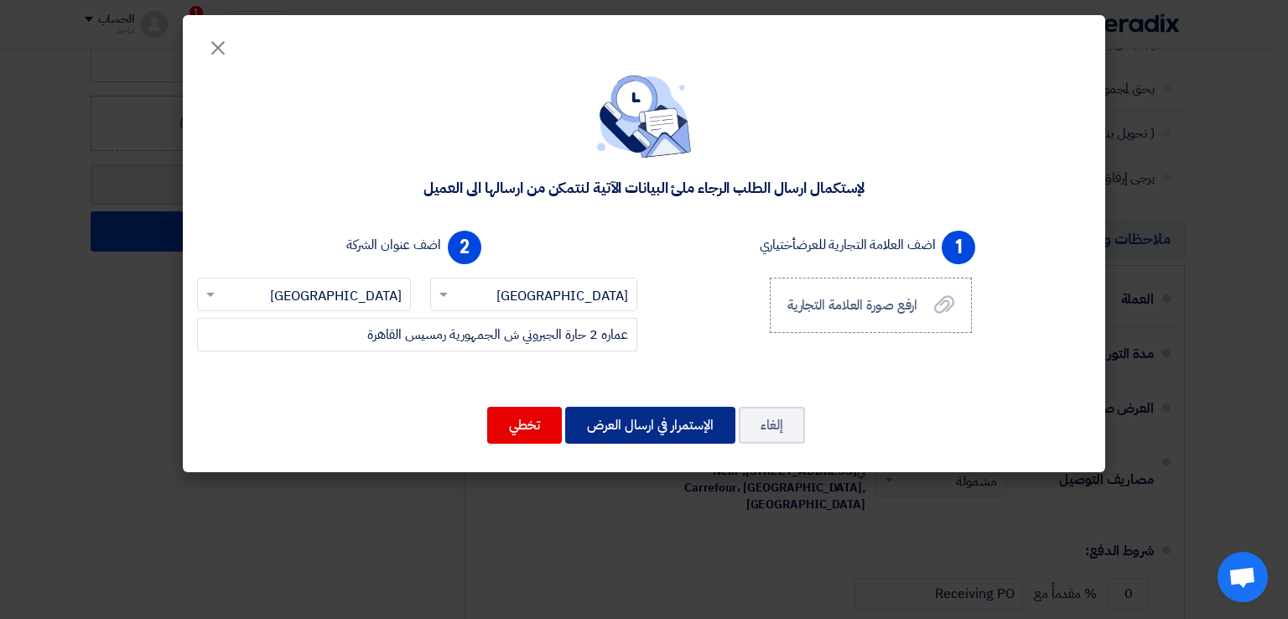
click at [624, 421] on button "الإستمرار في ارسال العرض" at bounding box center [650, 425] width 170 height 37
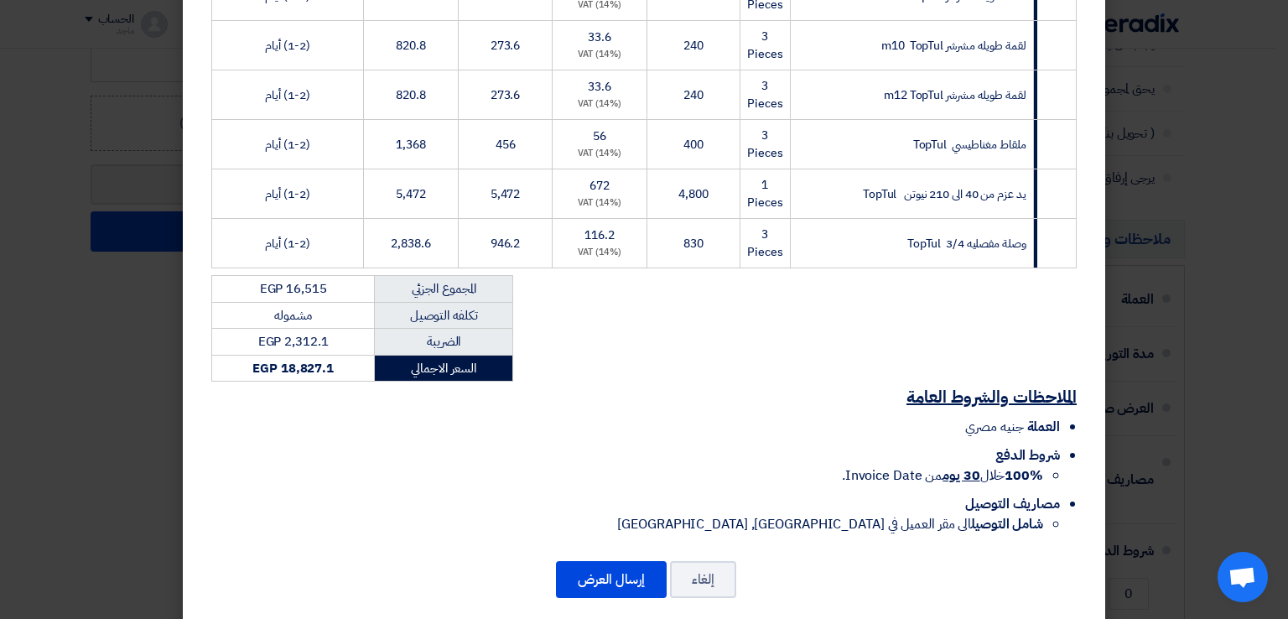
scroll to position [564, 0]
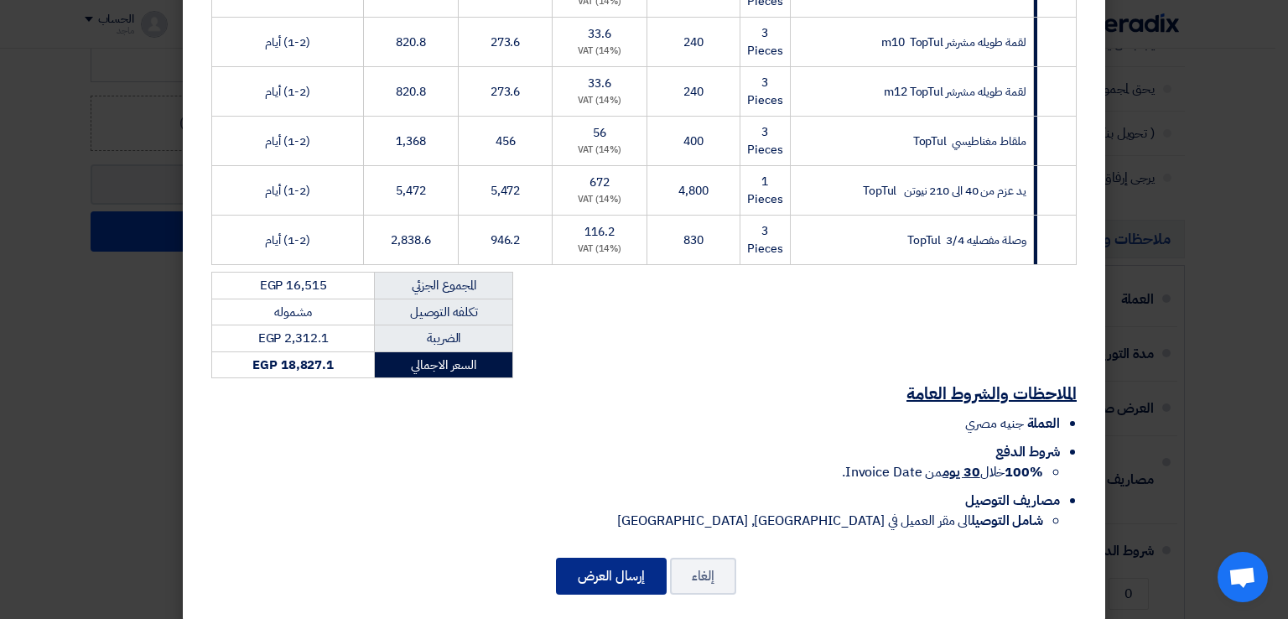
click at [603, 558] on button "إرسال العرض" at bounding box center [611, 576] width 111 height 37
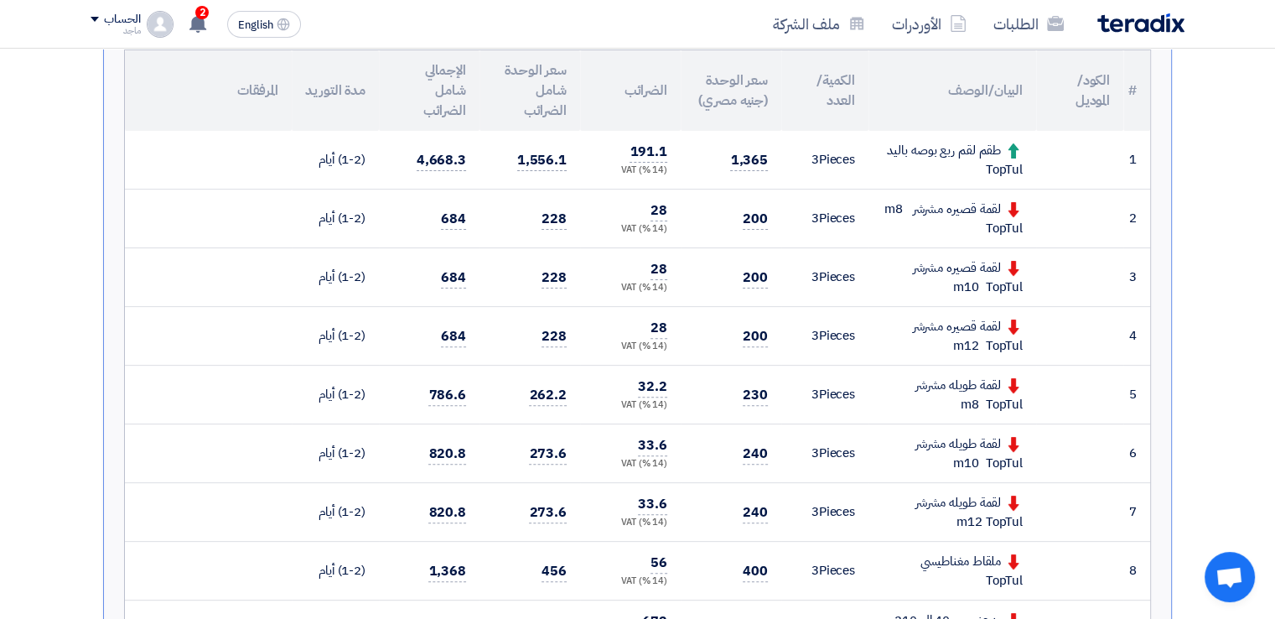
scroll to position [458, 0]
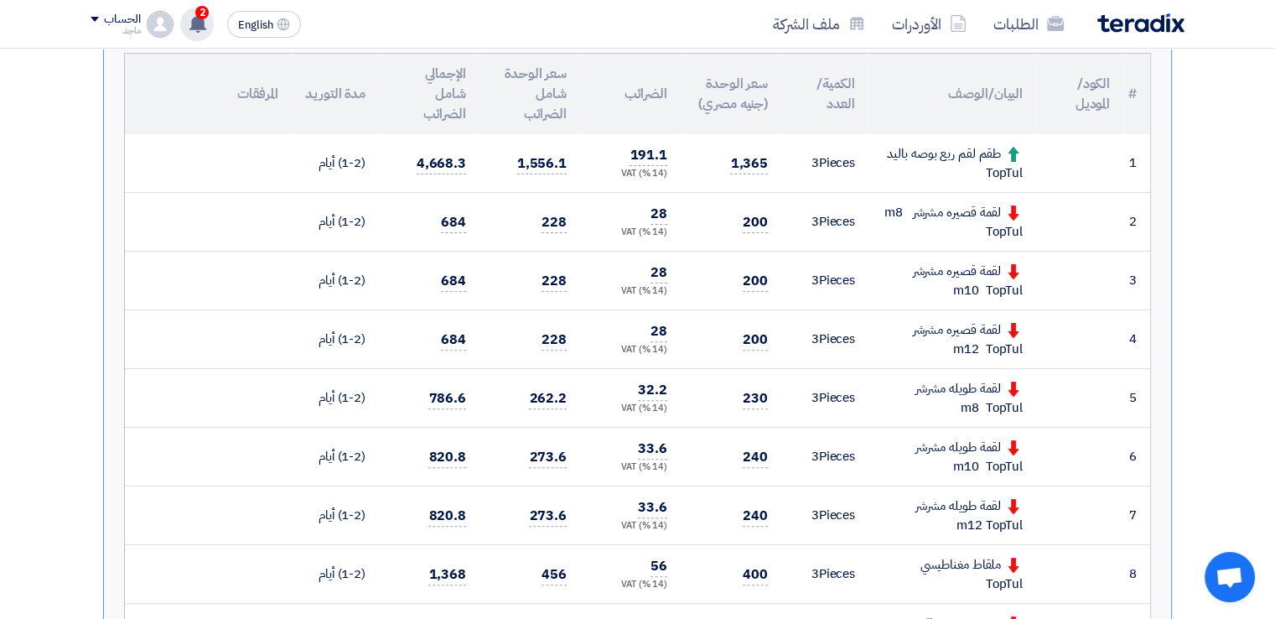
click at [205, 22] on icon at bounding box center [198, 23] width 18 height 18
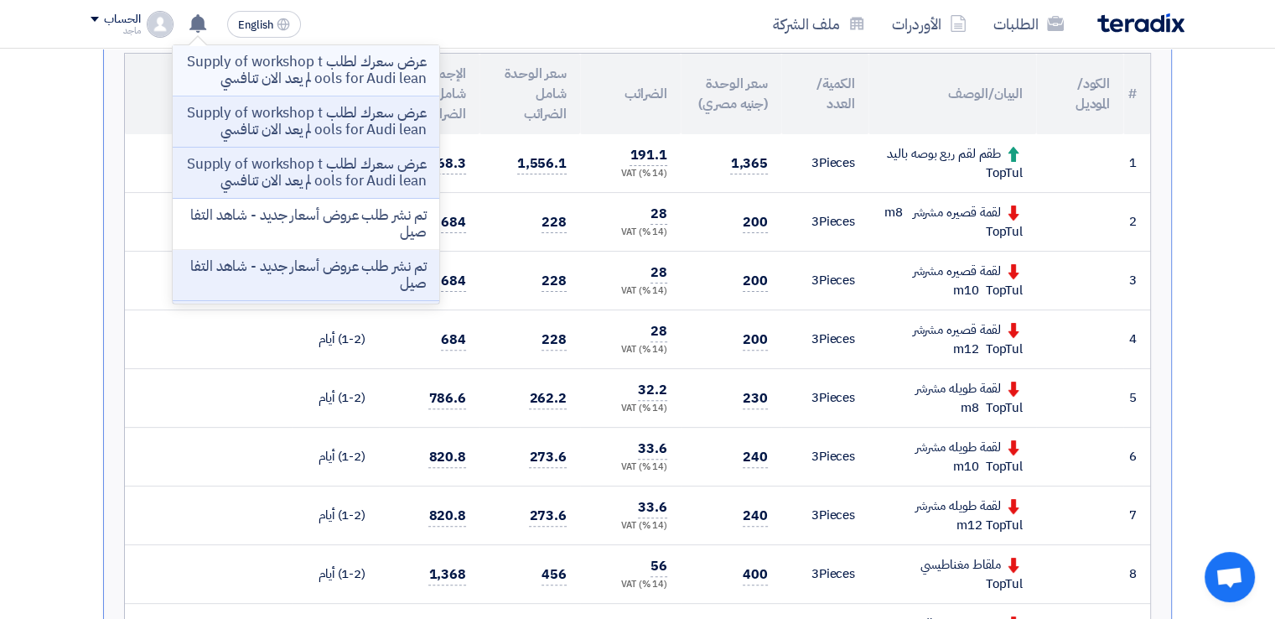
click at [215, 74] on p "عرض سعرك لطلب Supply of workshop tools for Audi lean لم يعد الان تنافسي" at bounding box center [306, 71] width 240 height 34
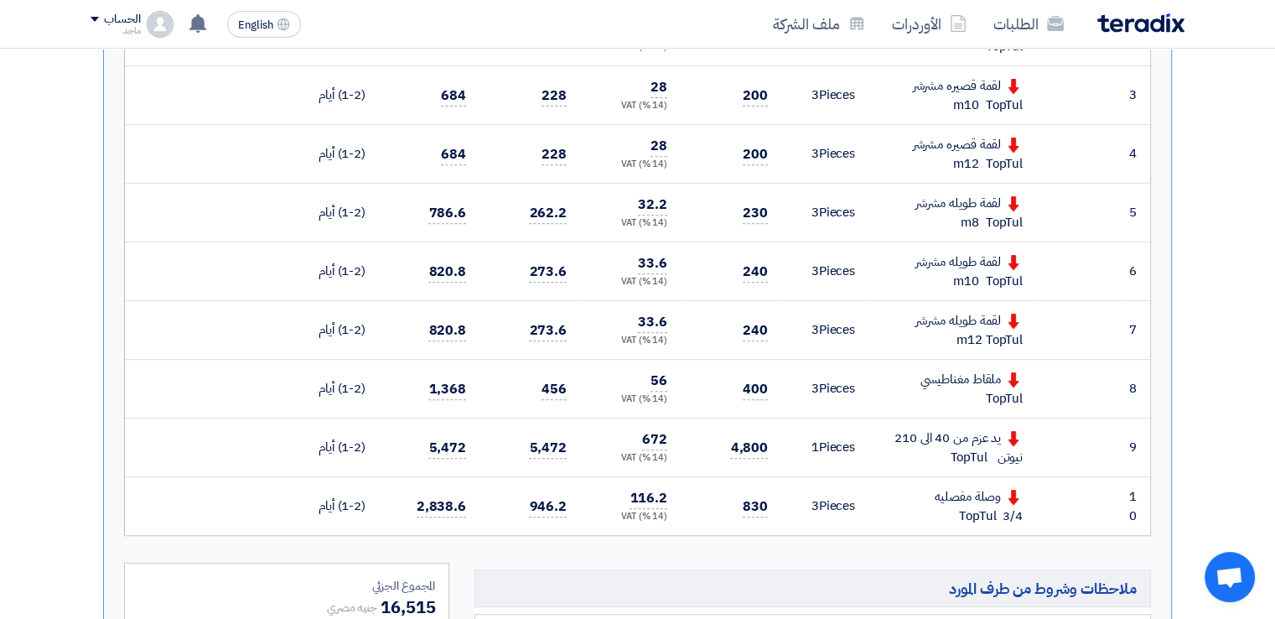
scroll to position [645, 0]
